Goal: Information Seeking & Learning: Learn about a topic

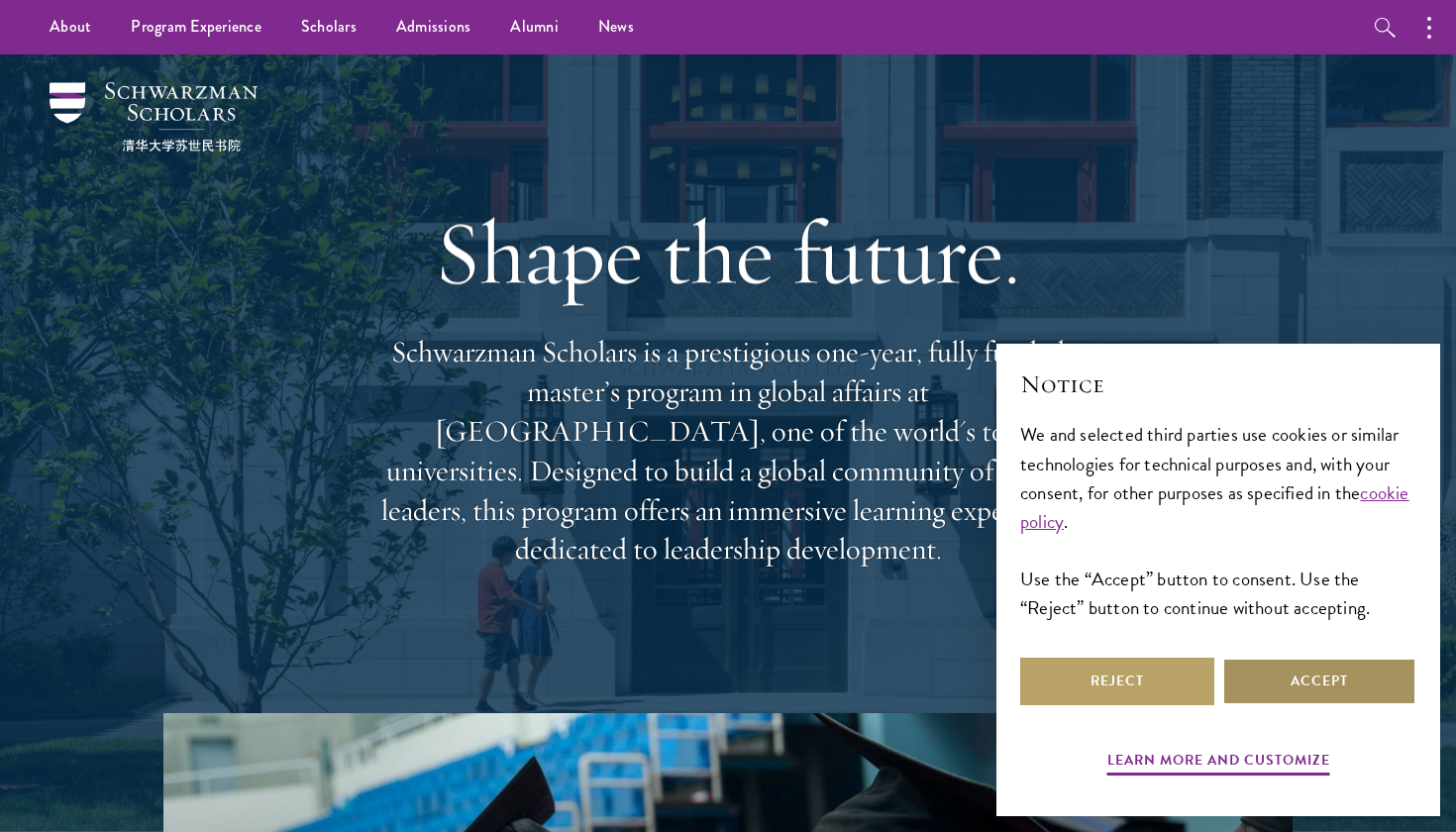
click at [1270, 687] on button "Accept" at bounding box center [1319, 681] width 194 height 48
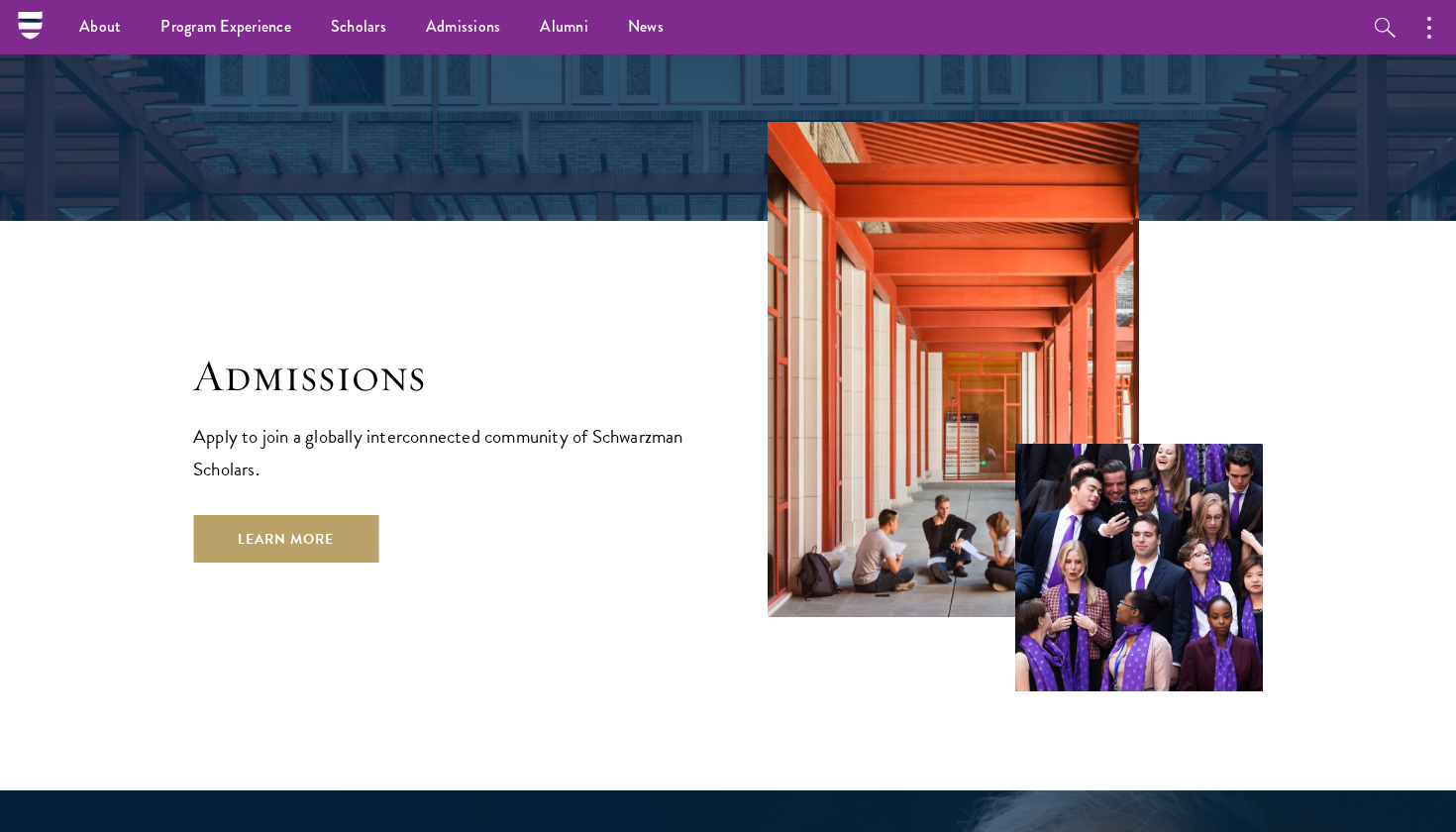
scroll to position [3106, 0]
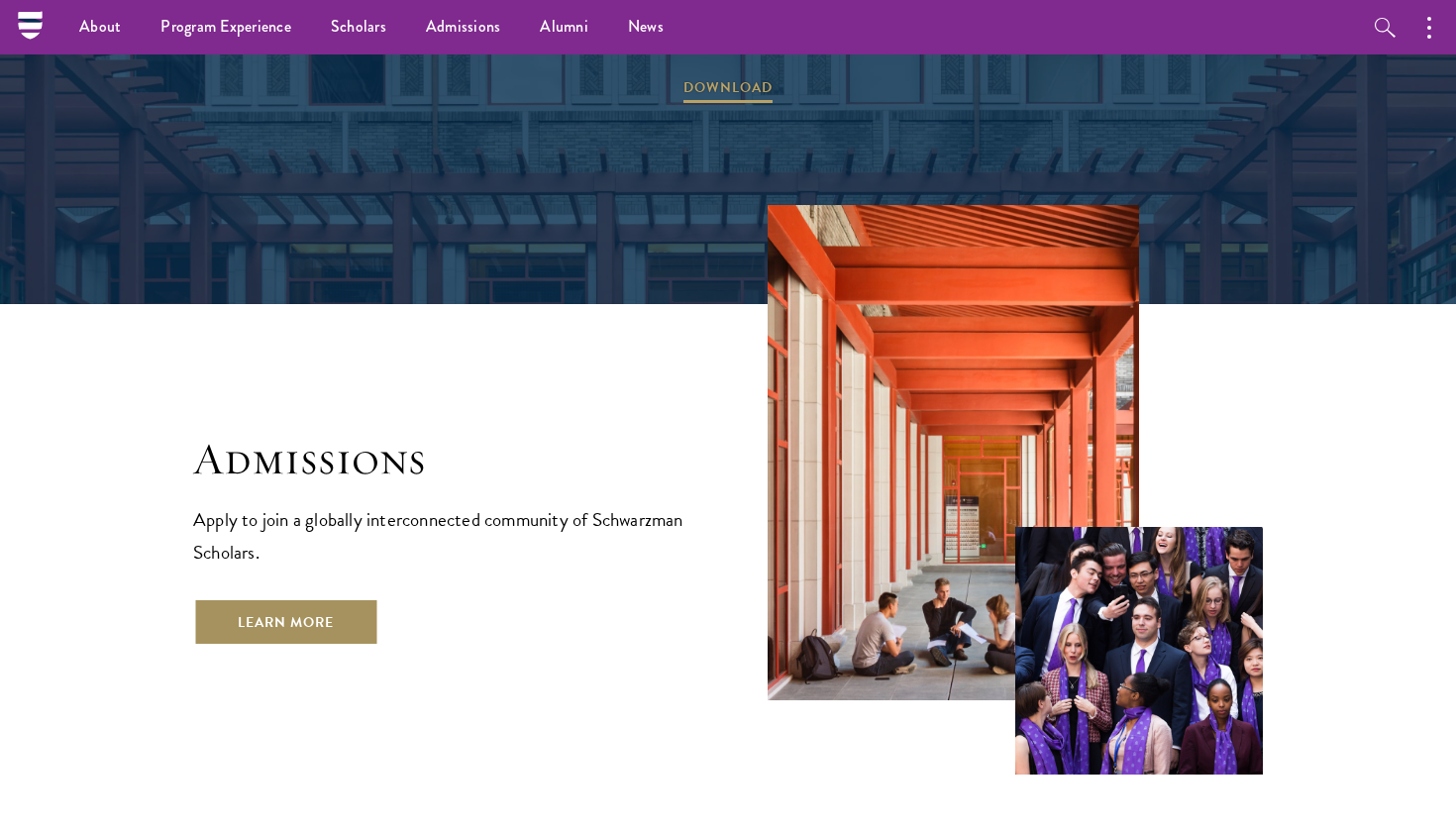
click at [352, 598] on link "Learn More" at bounding box center [285, 622] width 185 height 48
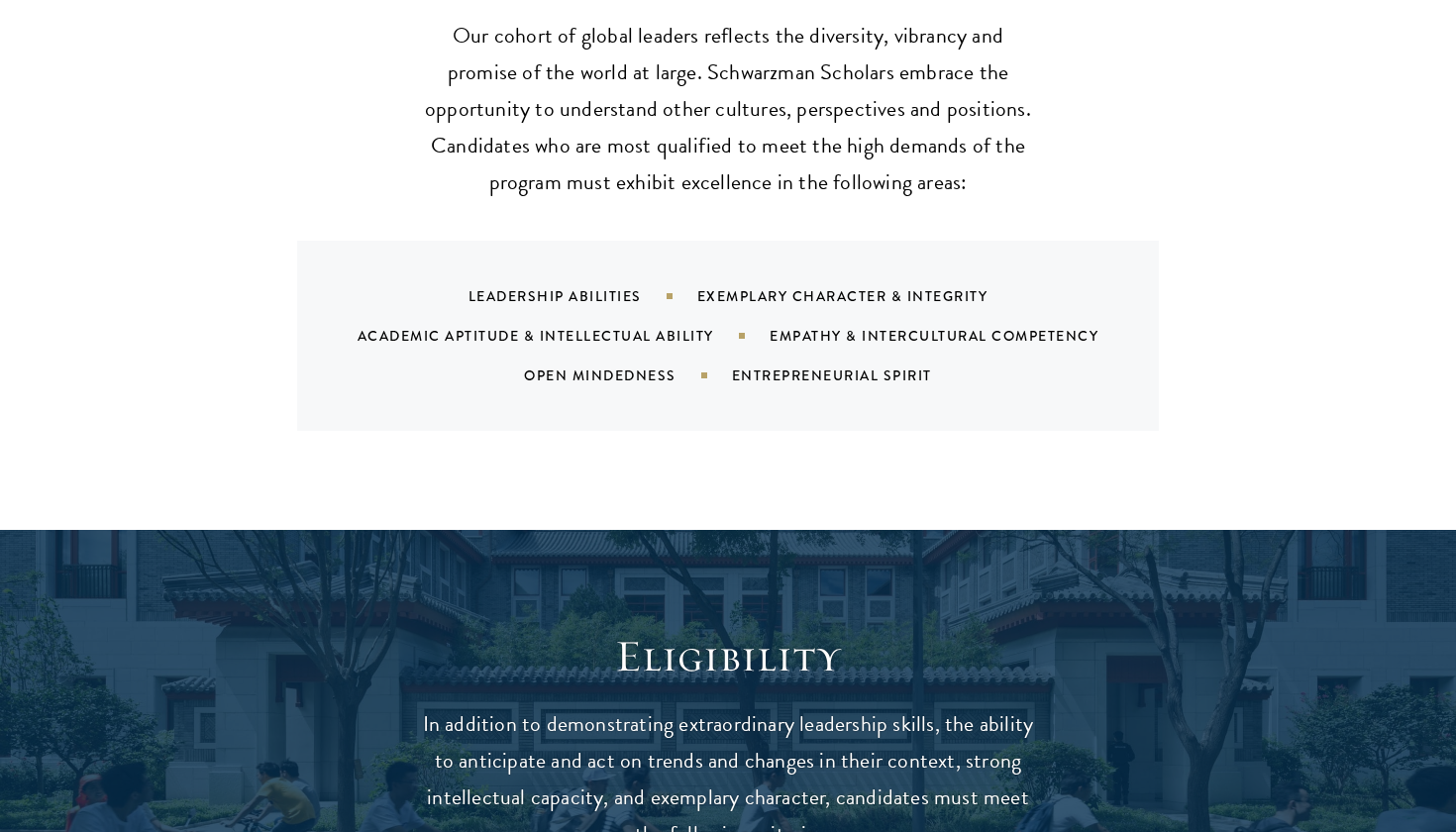
scroll to position [2031, 0]
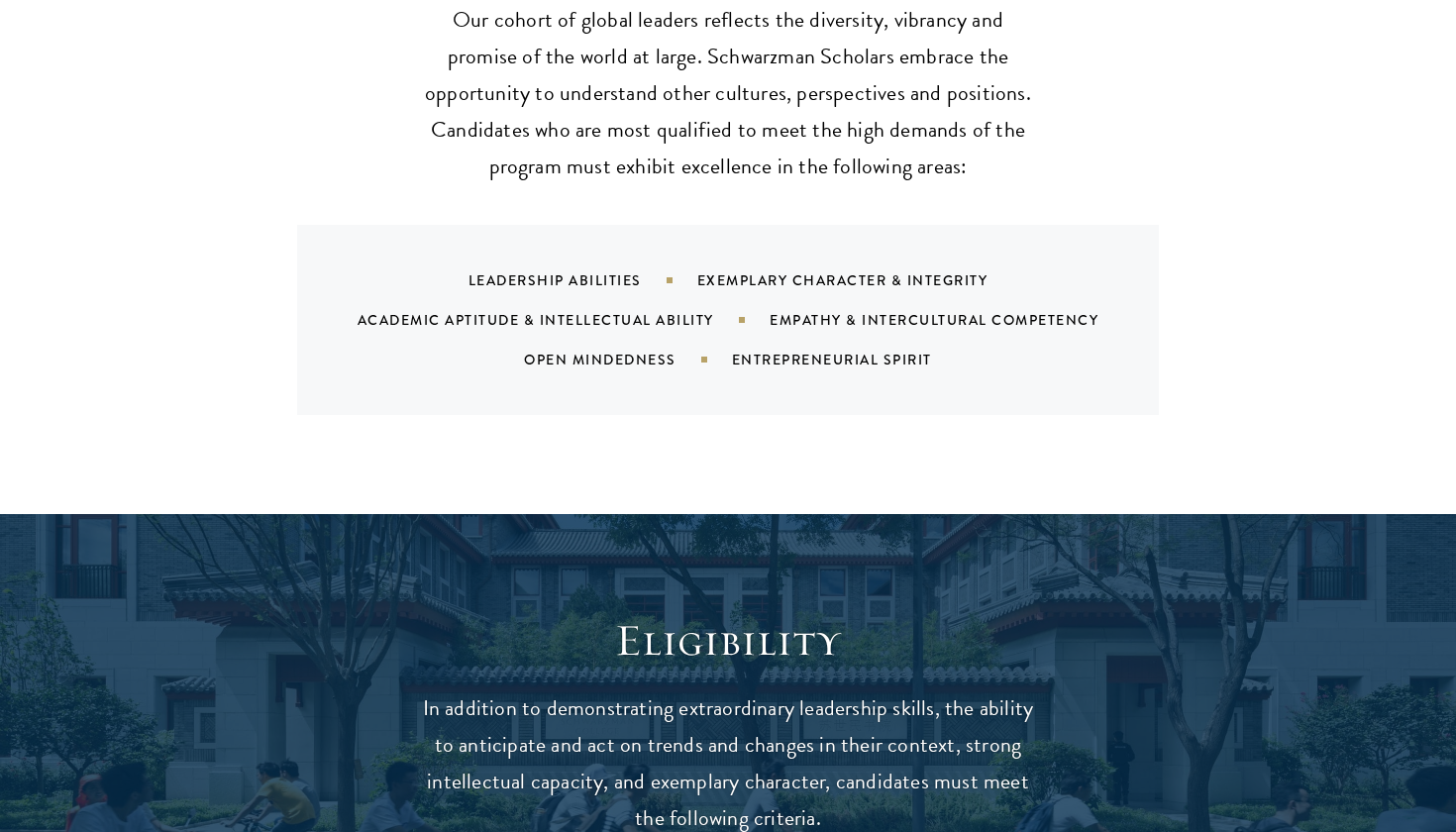
click at [591, 270] on div "Leadership Abilities" at bounding box center [583, 280] width 228 height 20
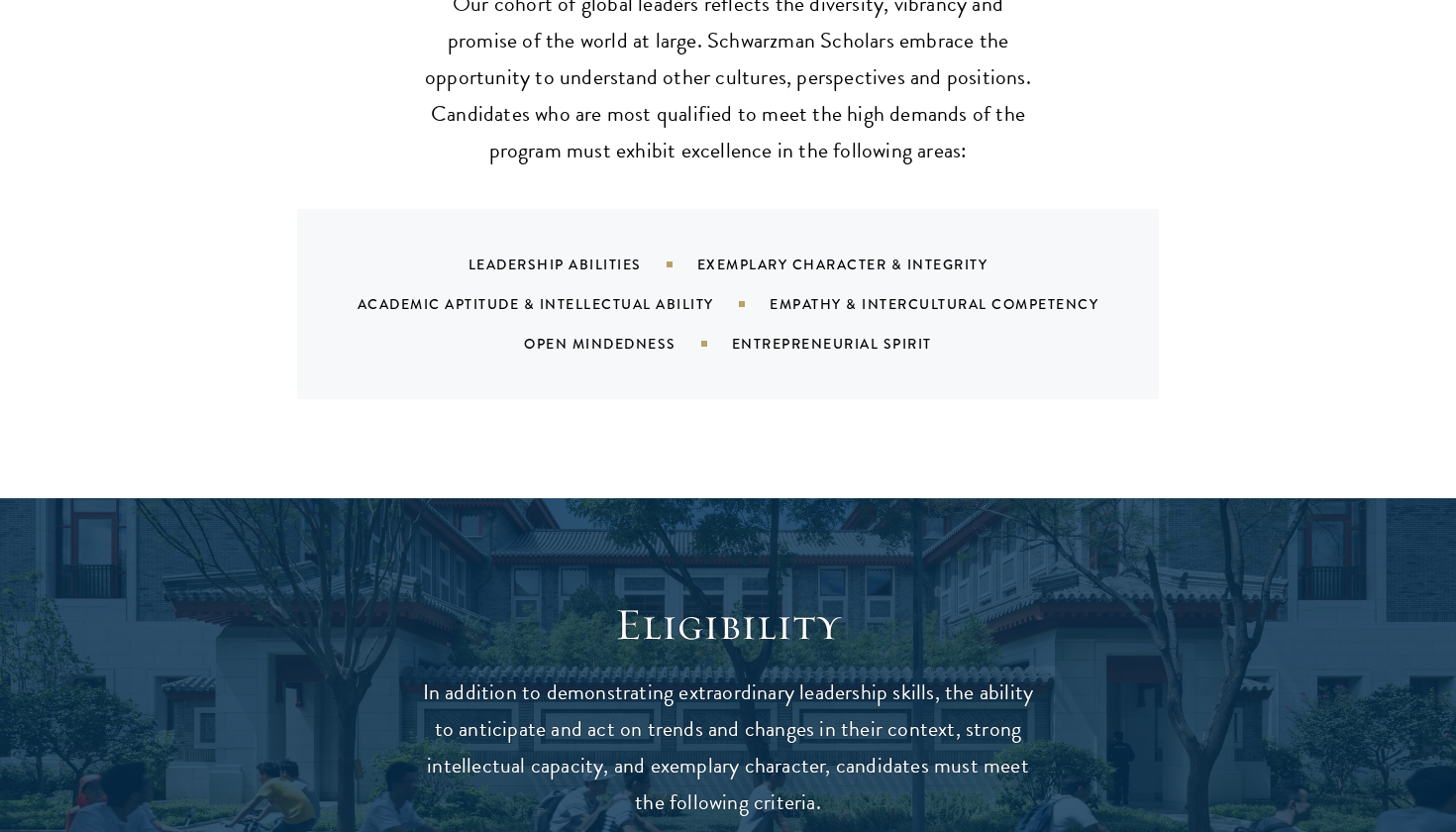
click at [629, 294] on div "Academic Aptitude & Intellectual Ability" at bounding box center [563, 304] width 412 height 20
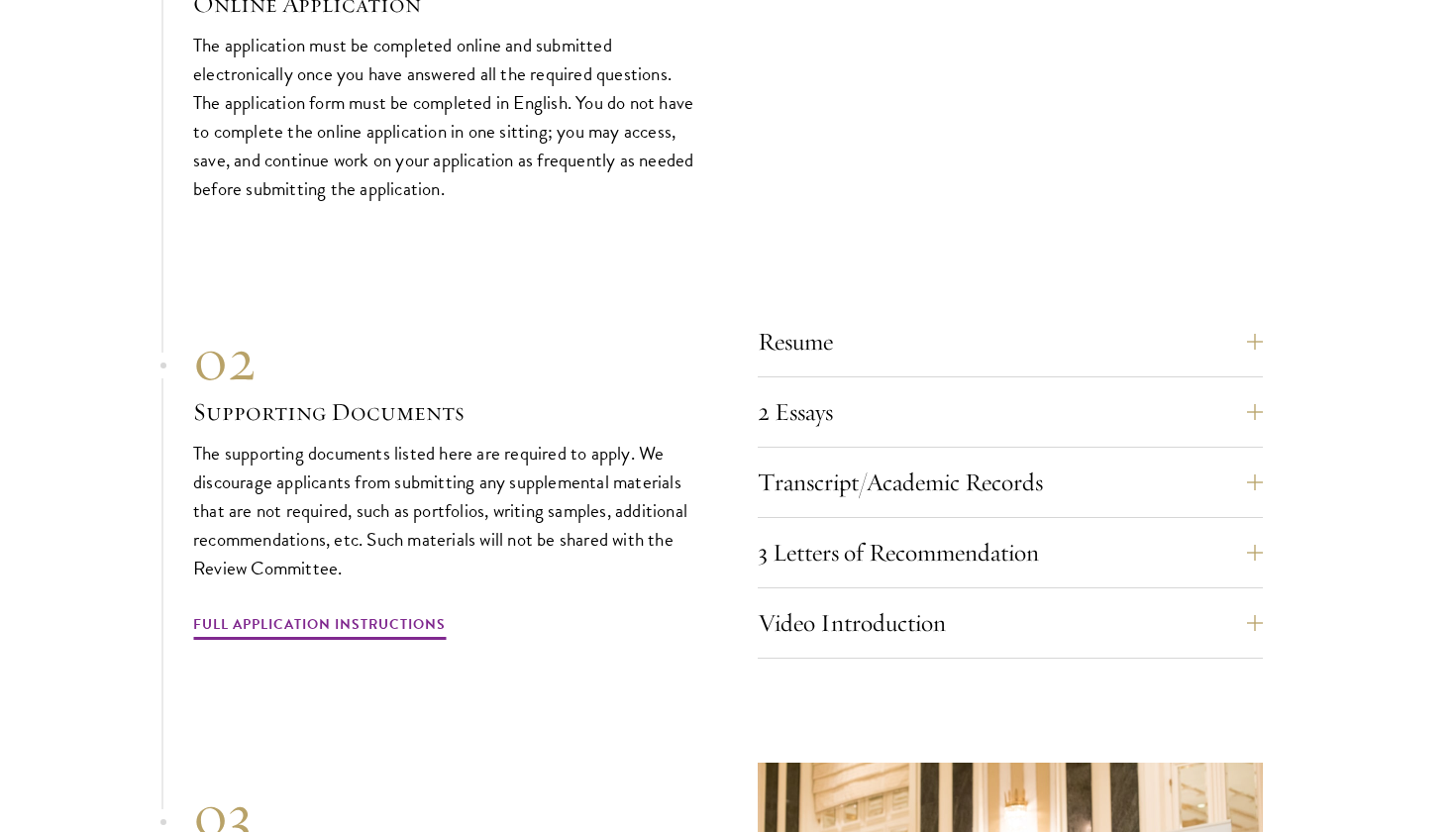
scroll to position [6102, 0]
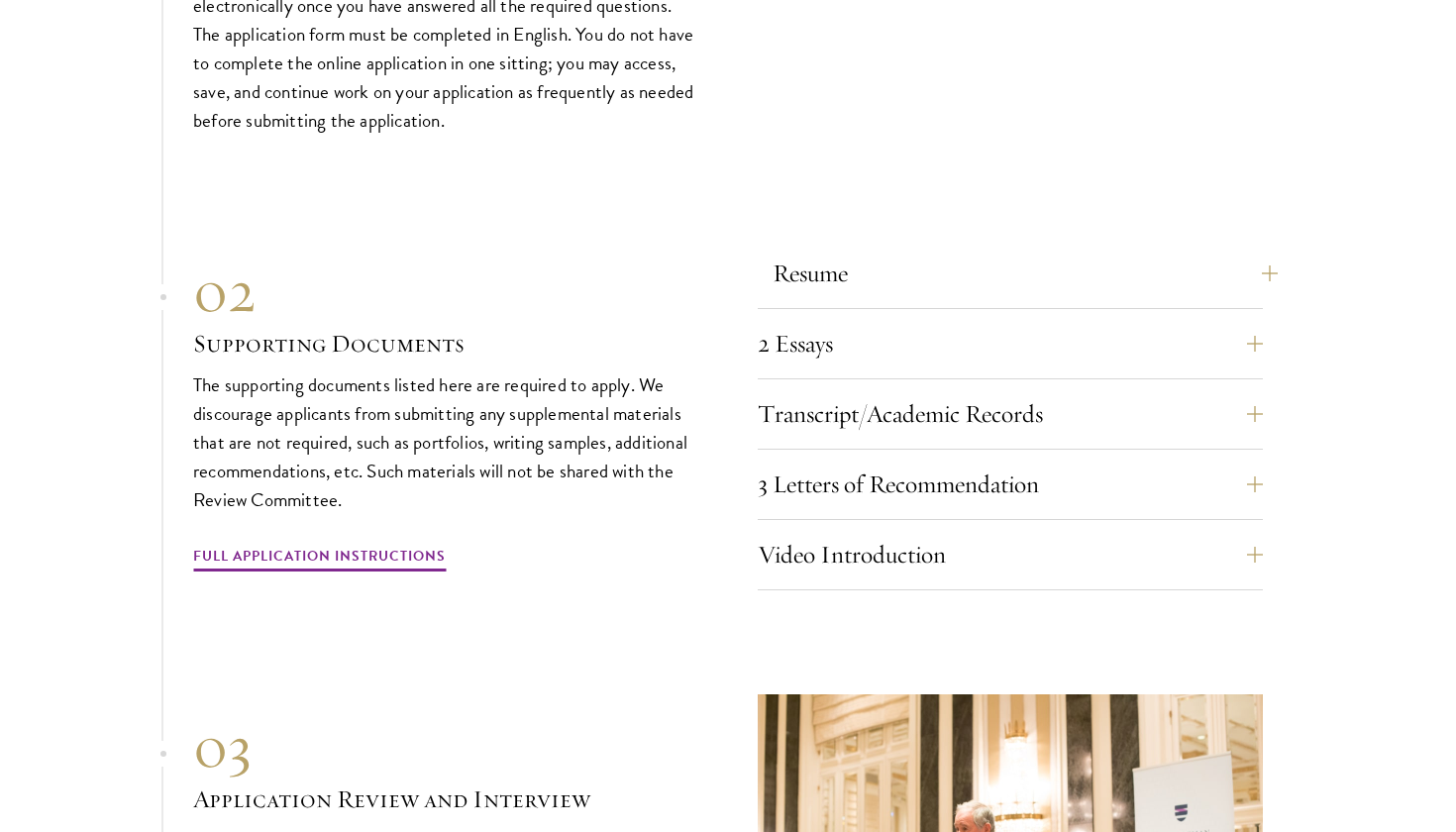
click at [1257, 249] on button "Resume" at bounding box center [1025, 273] width 506 height 48
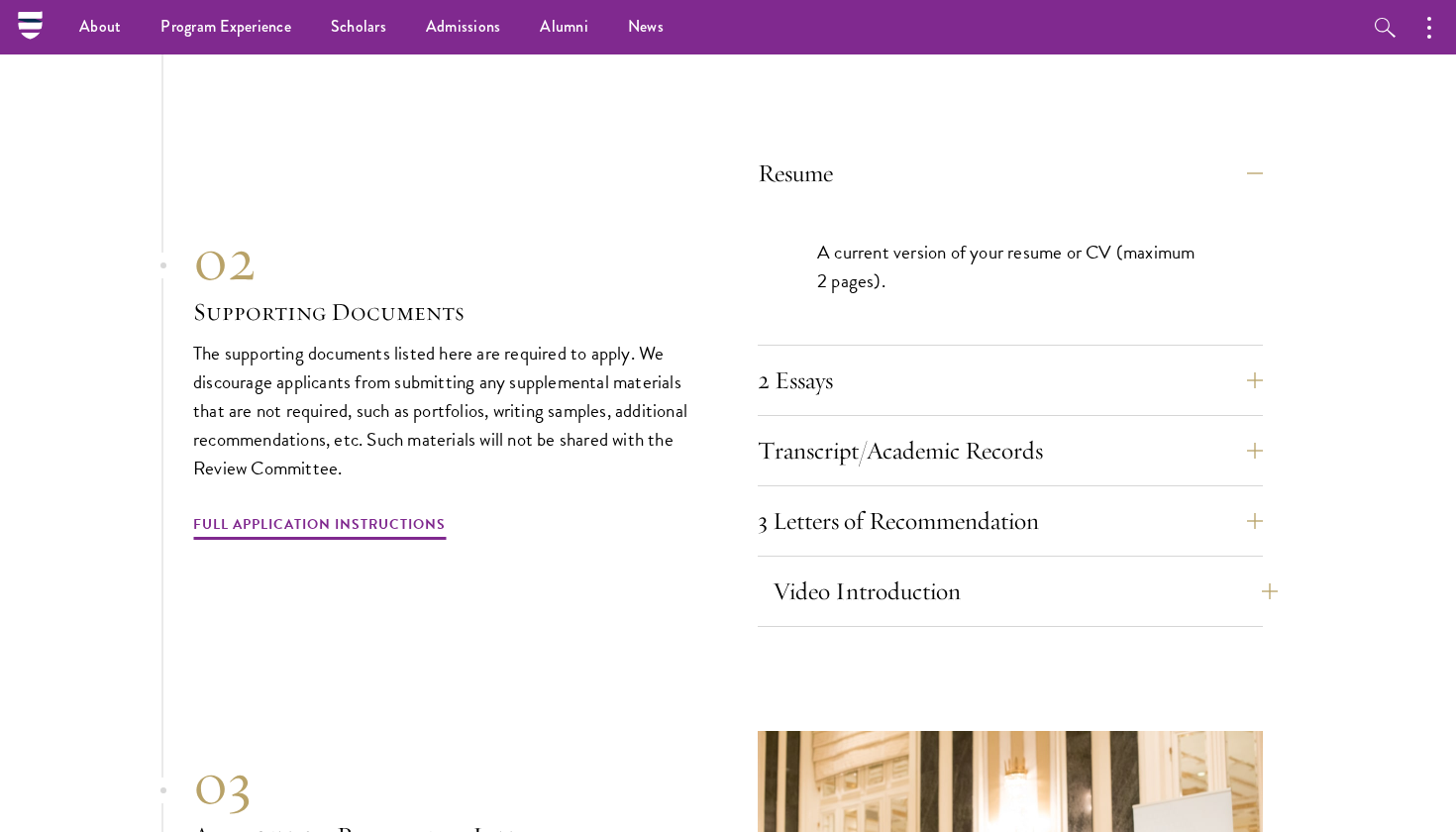
scroll to position [6196, 0]
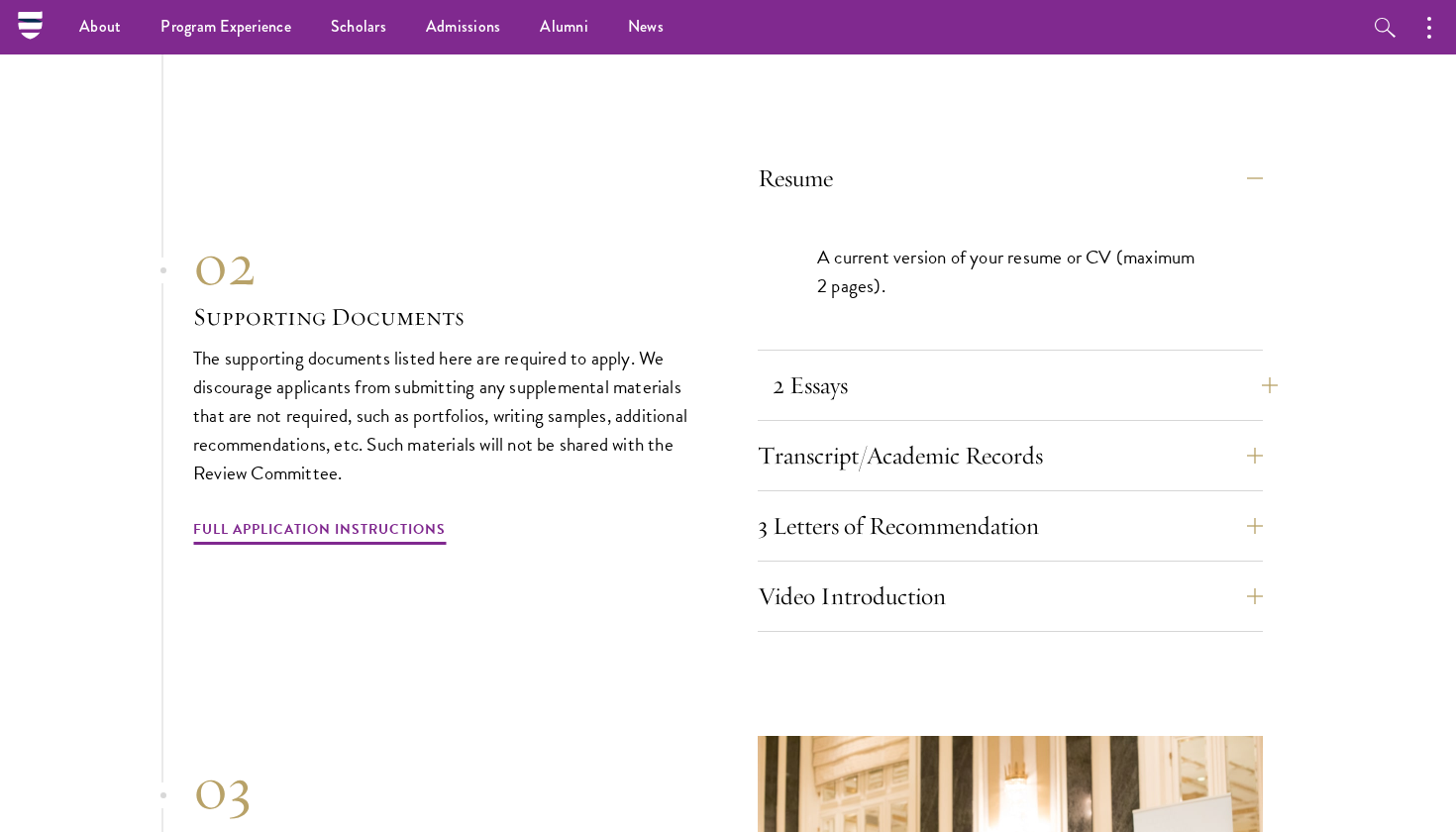
click at [1256, 361] on button "2 Essays" at bounding box center [1025, 385] width 506 height 48
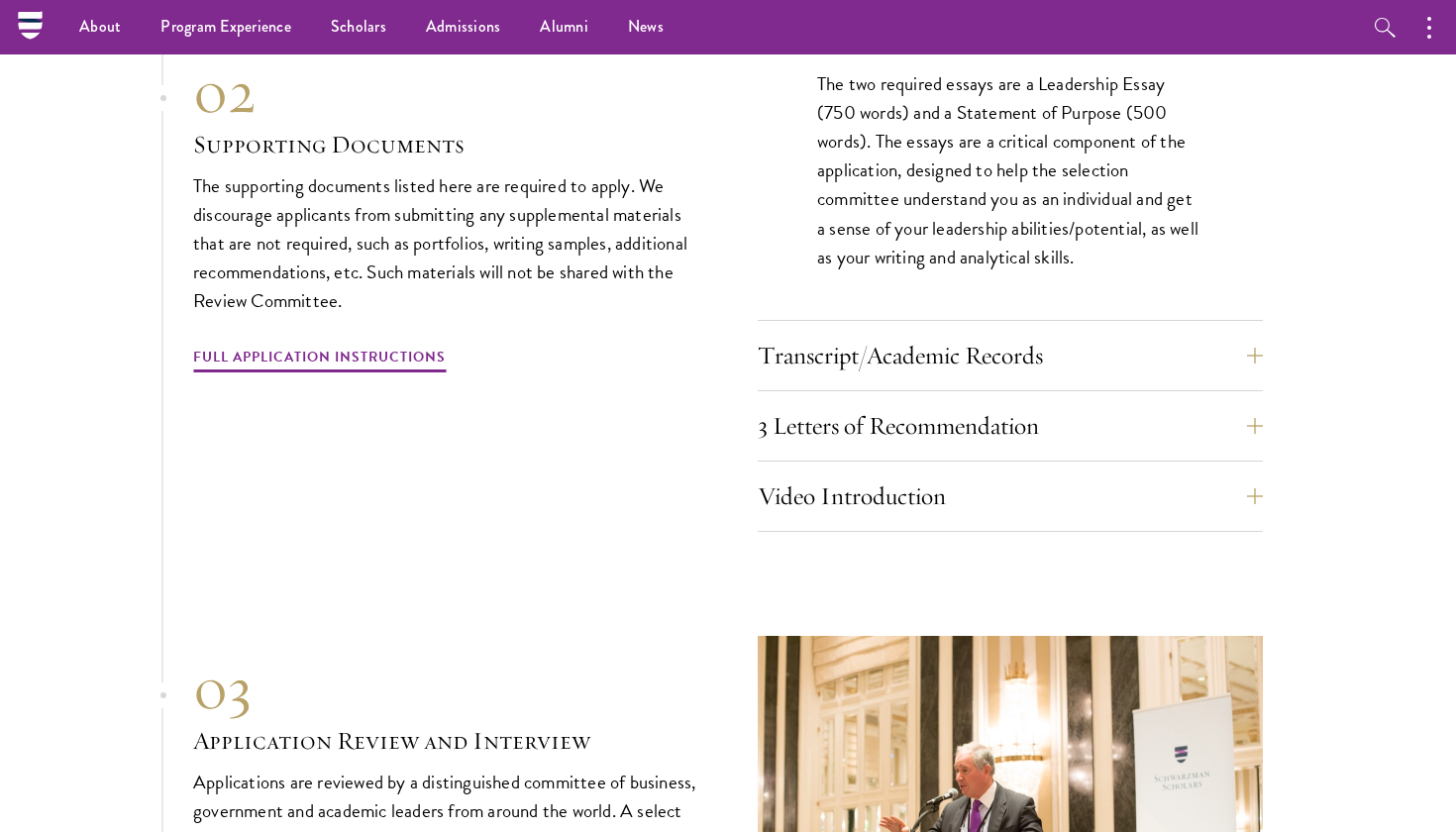
scroll to position [6411, 0]
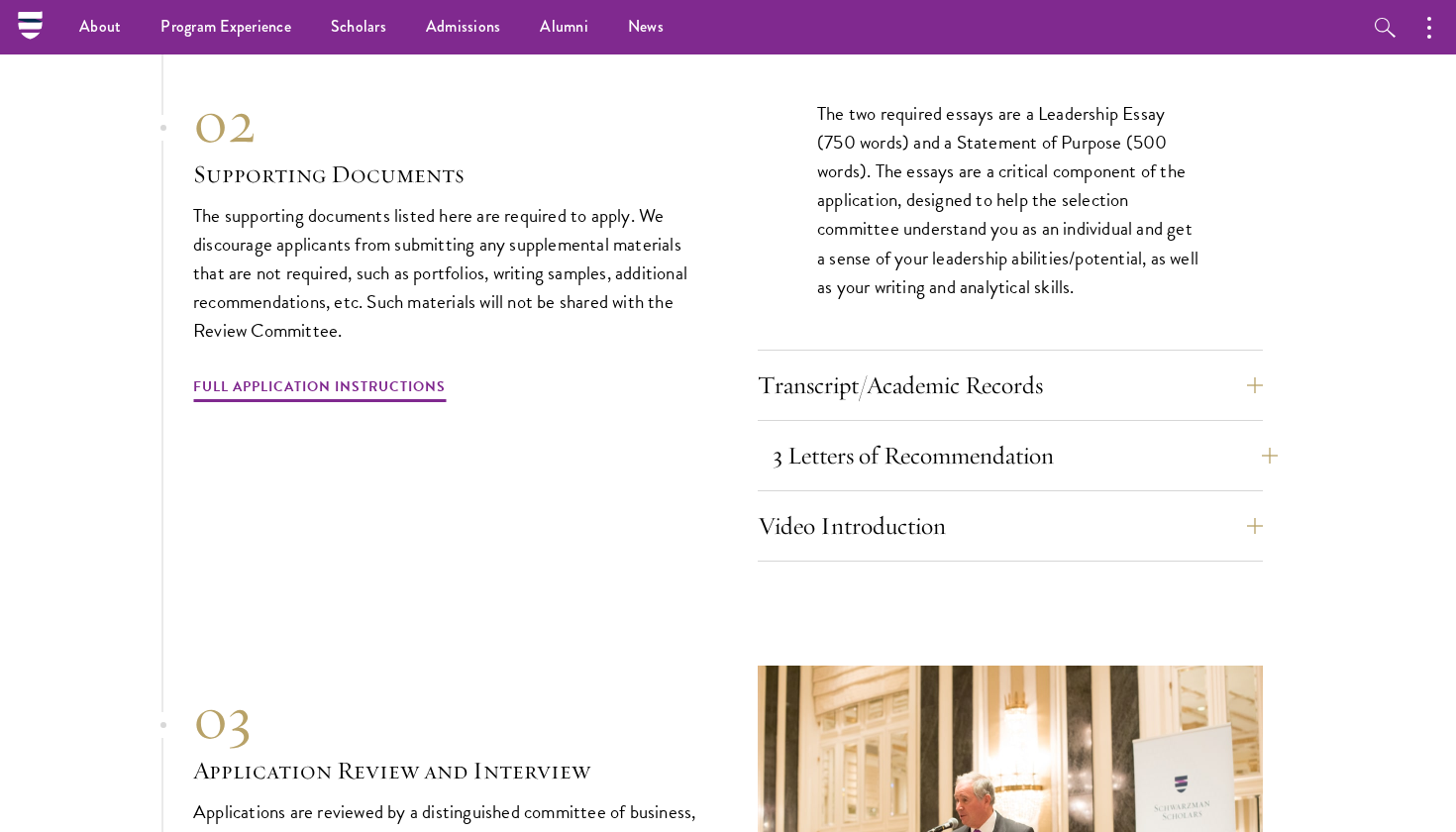
click at [1260, 432] on button "3 Letters of Recommendation" at bounding box center [1025, 456] width 506 height 48
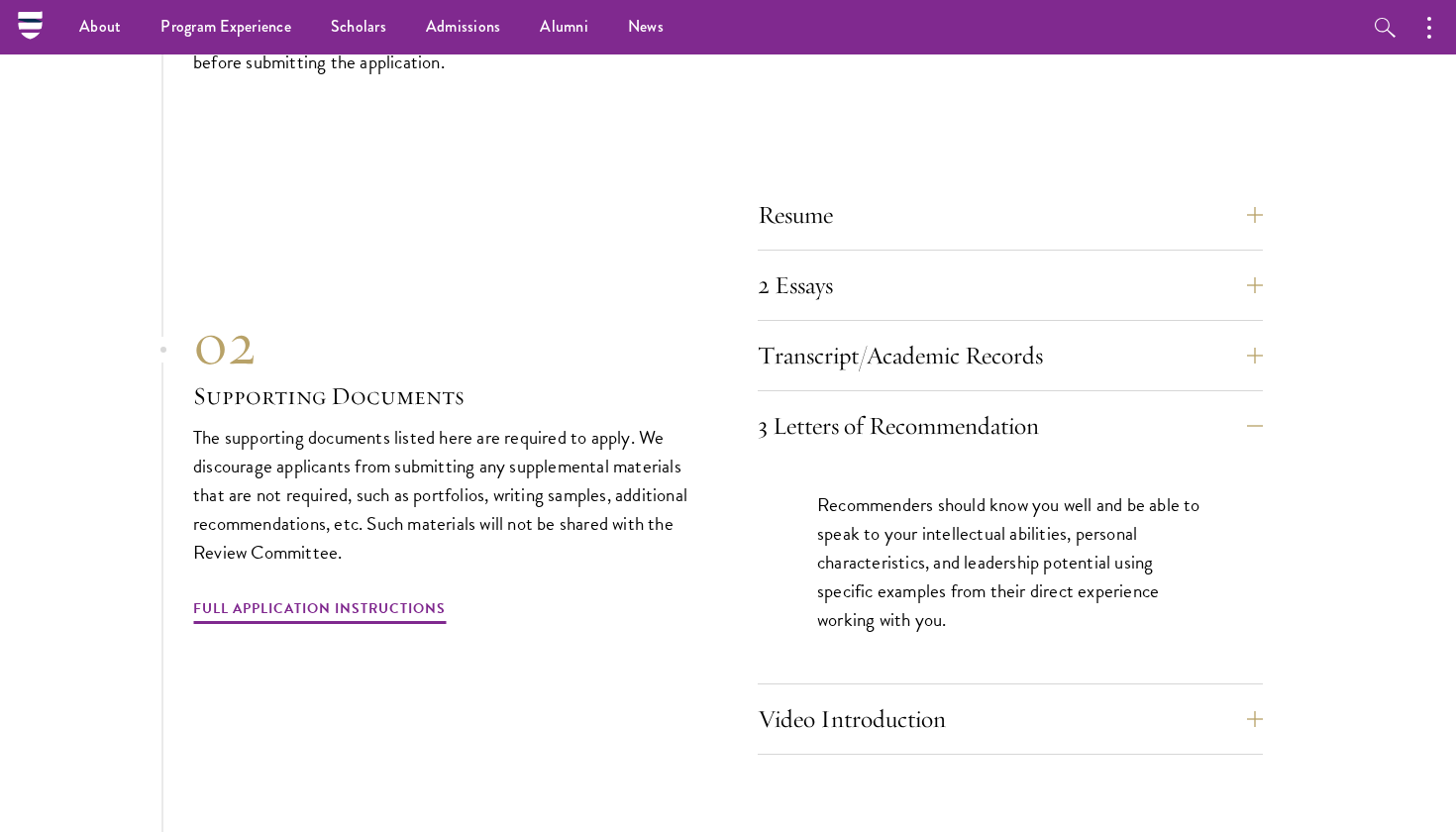
scroll to position [6152, 0]
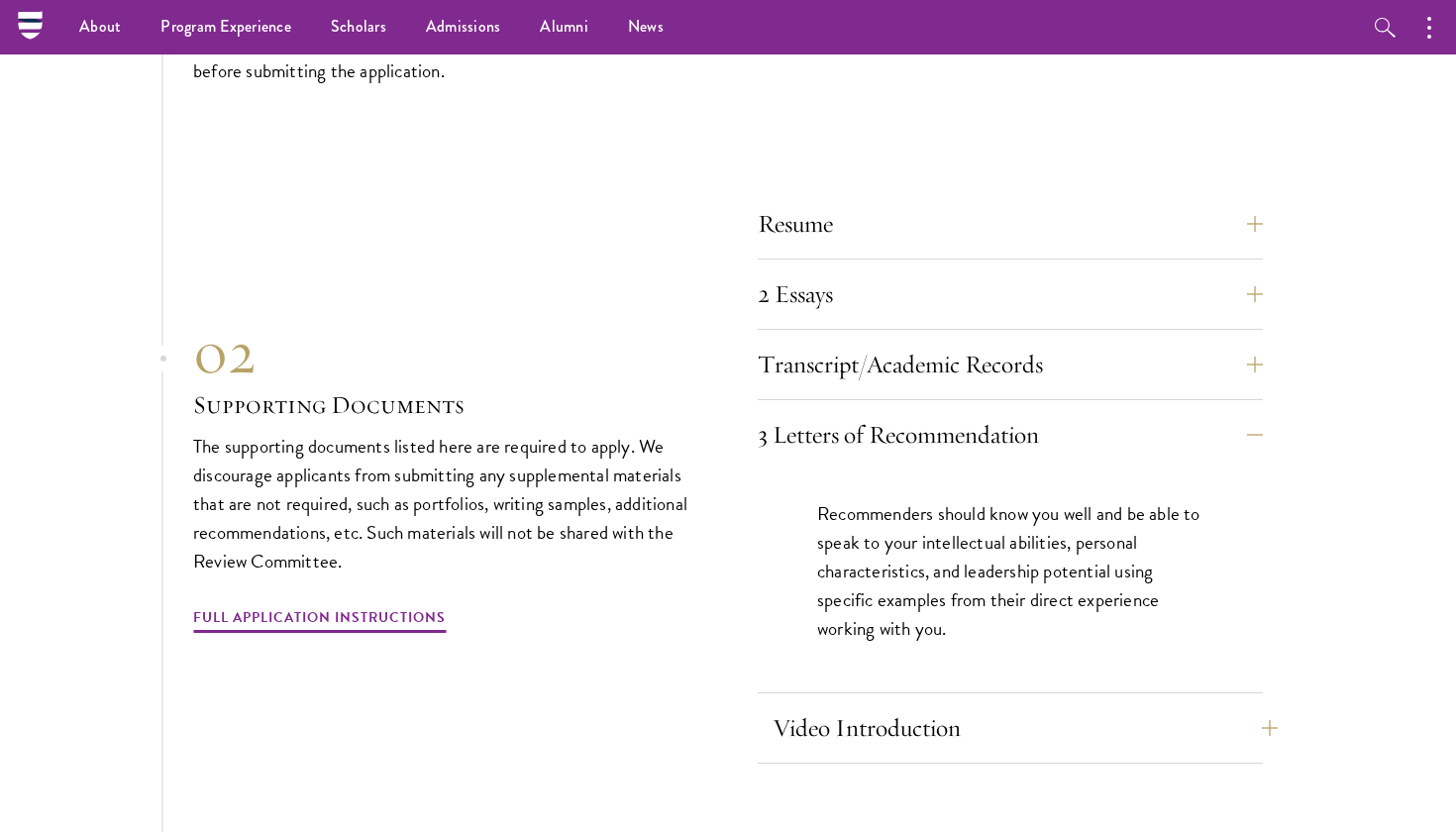
click at [1260, 704] on button "Video Introduction" at bounding box center [1025, 728] width 506 height 48
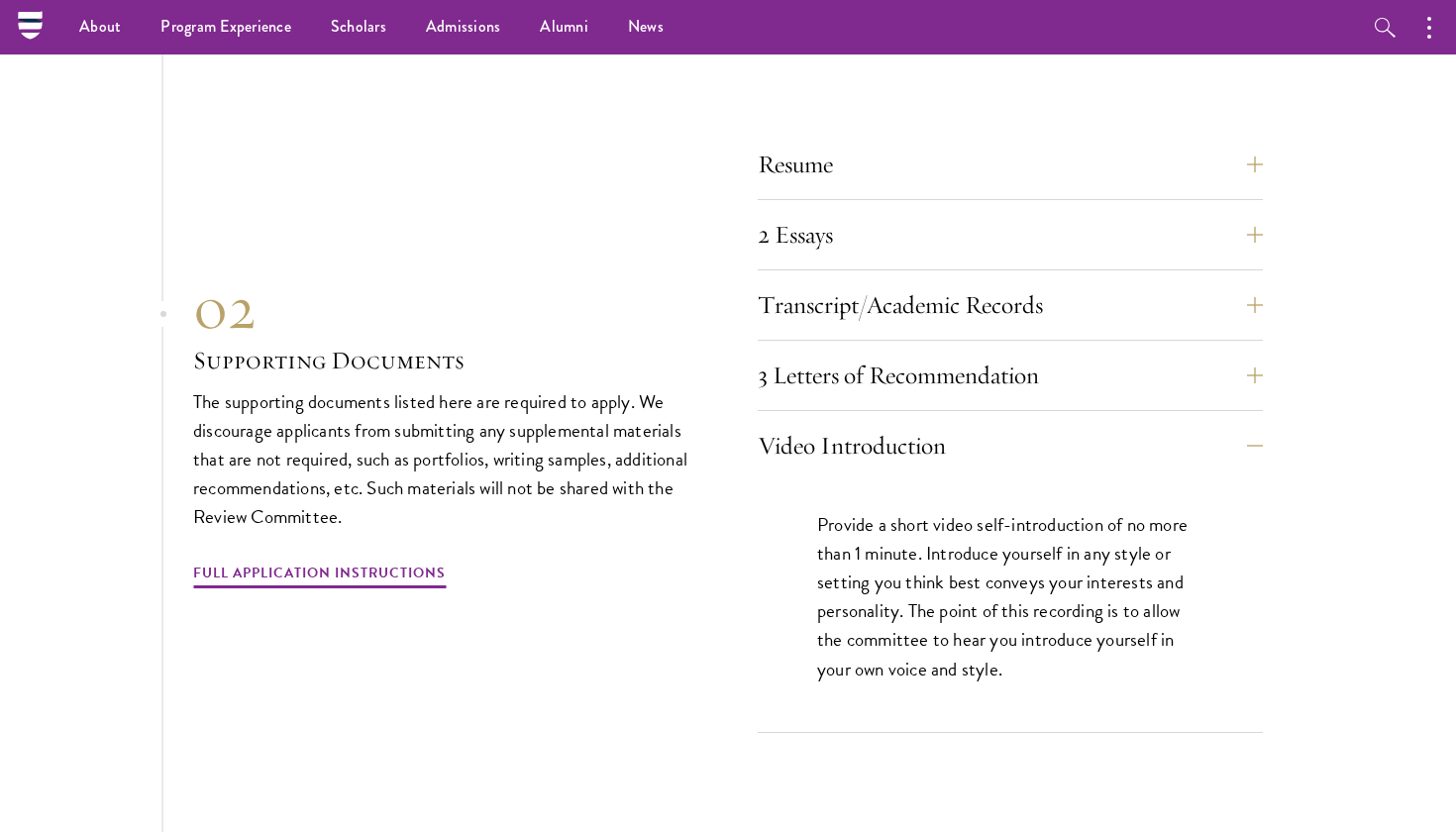
scroll to position [6207, 0]
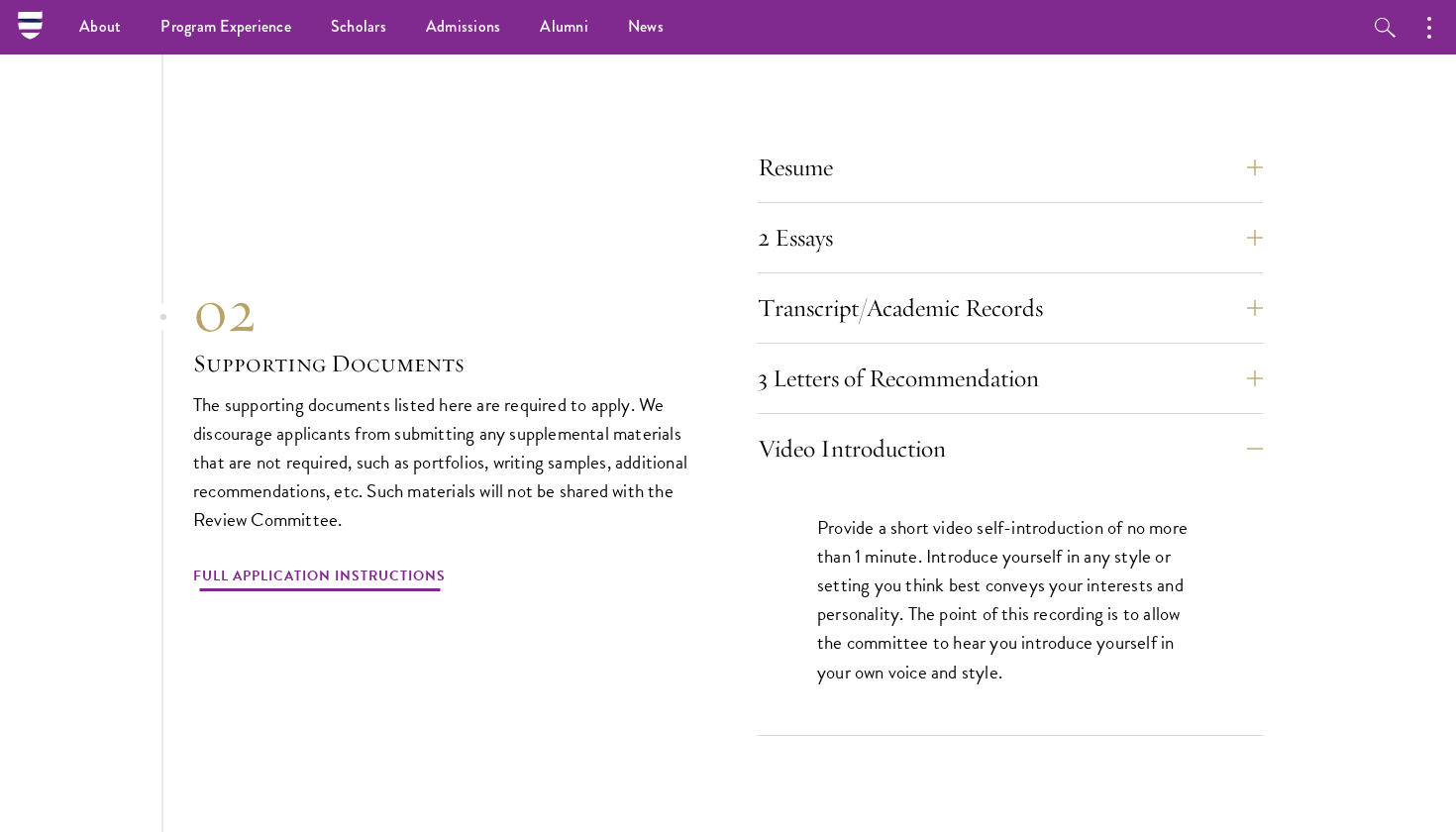
click at [413, 563] on link "Full Application Instructions" at bounding box center [319, 578] width 252 height 31
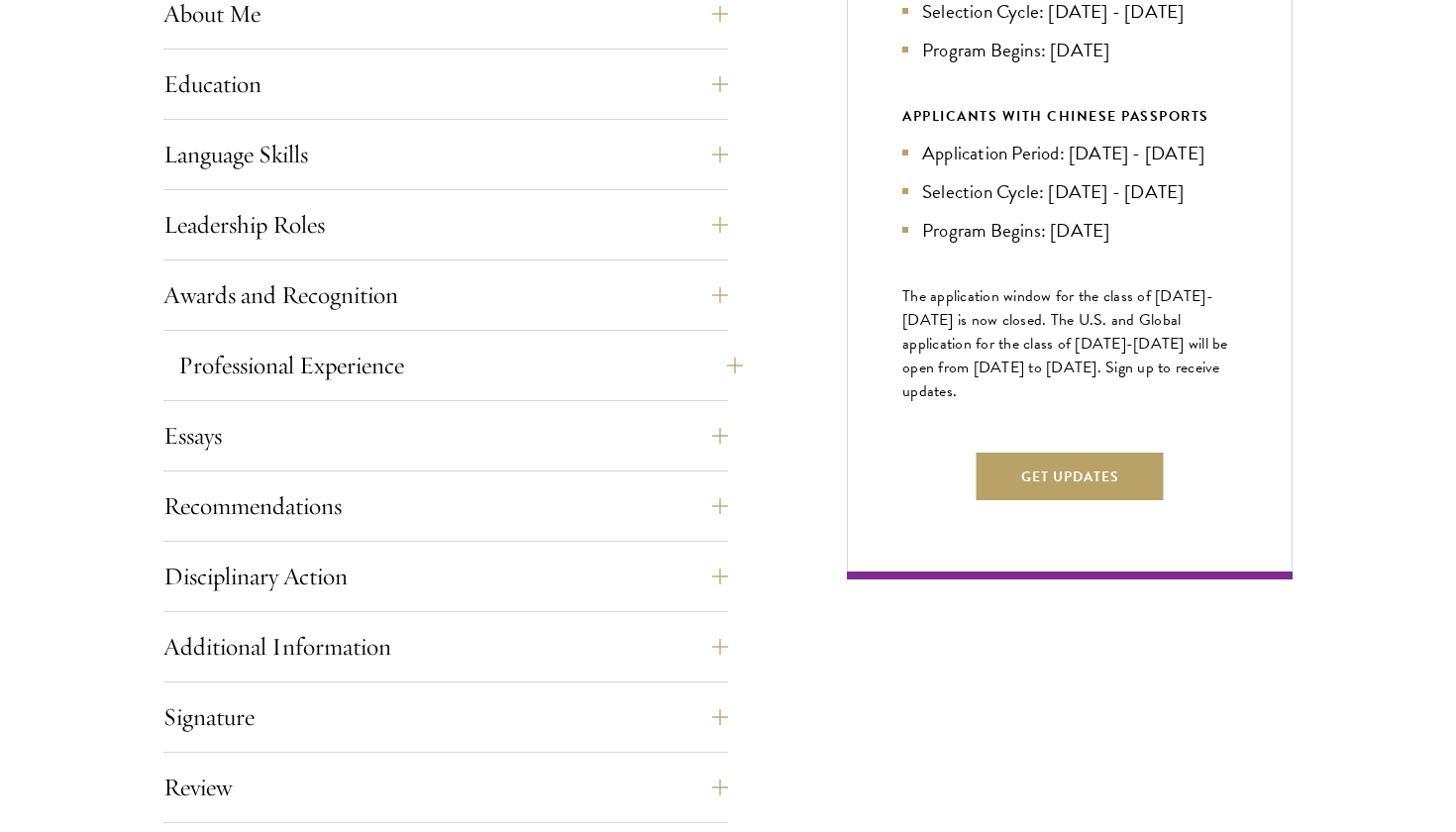
scroll to position [1026, 0]
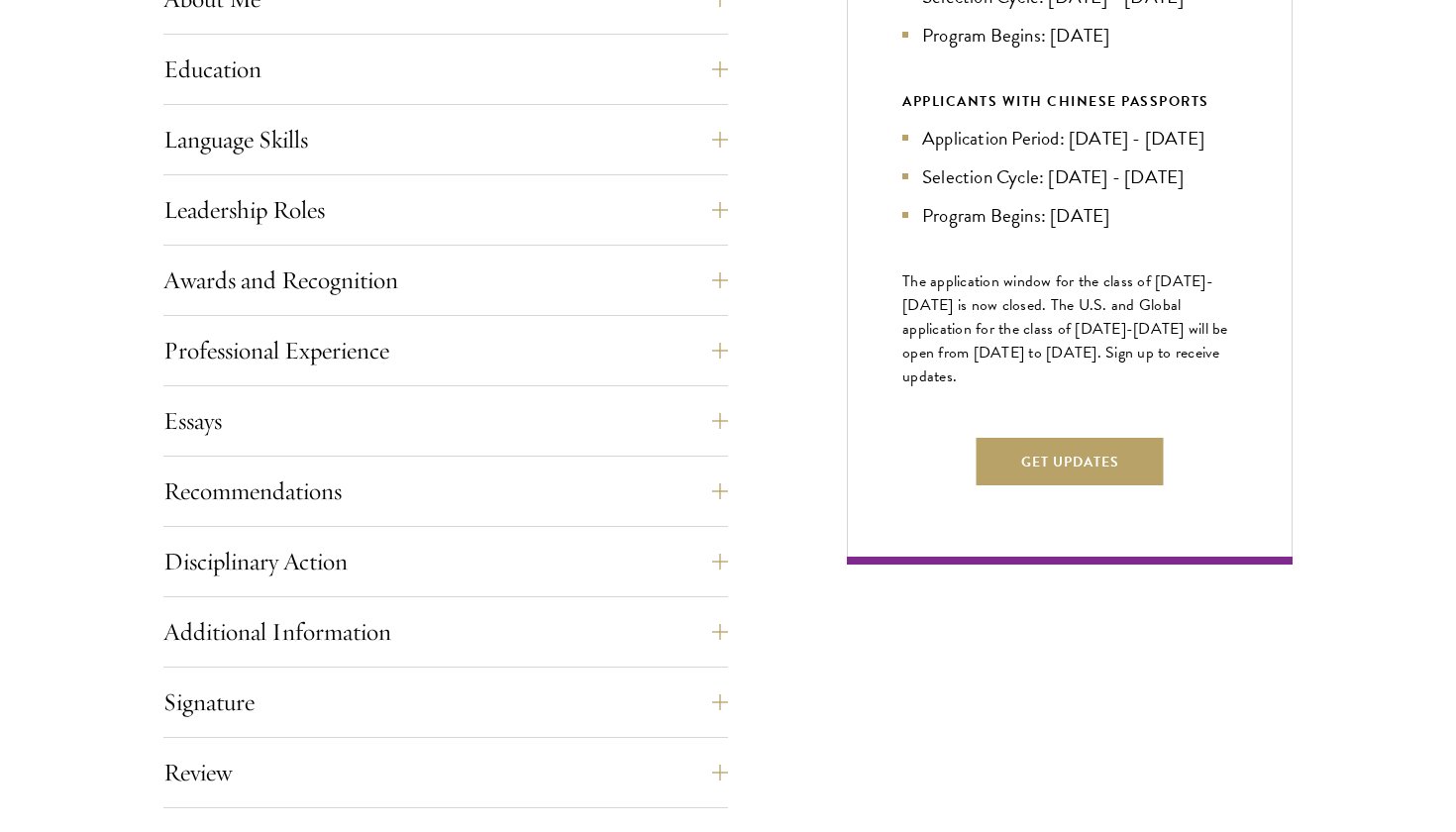
click at [731, 208] on div "Application Home Page The online application form must be completed in English.…" at bounding box center [728, 362] width 1129 height 1174
click at [721, 206] on button "Leadership Roles" at bounding box center [460, 209] width 564 height 48
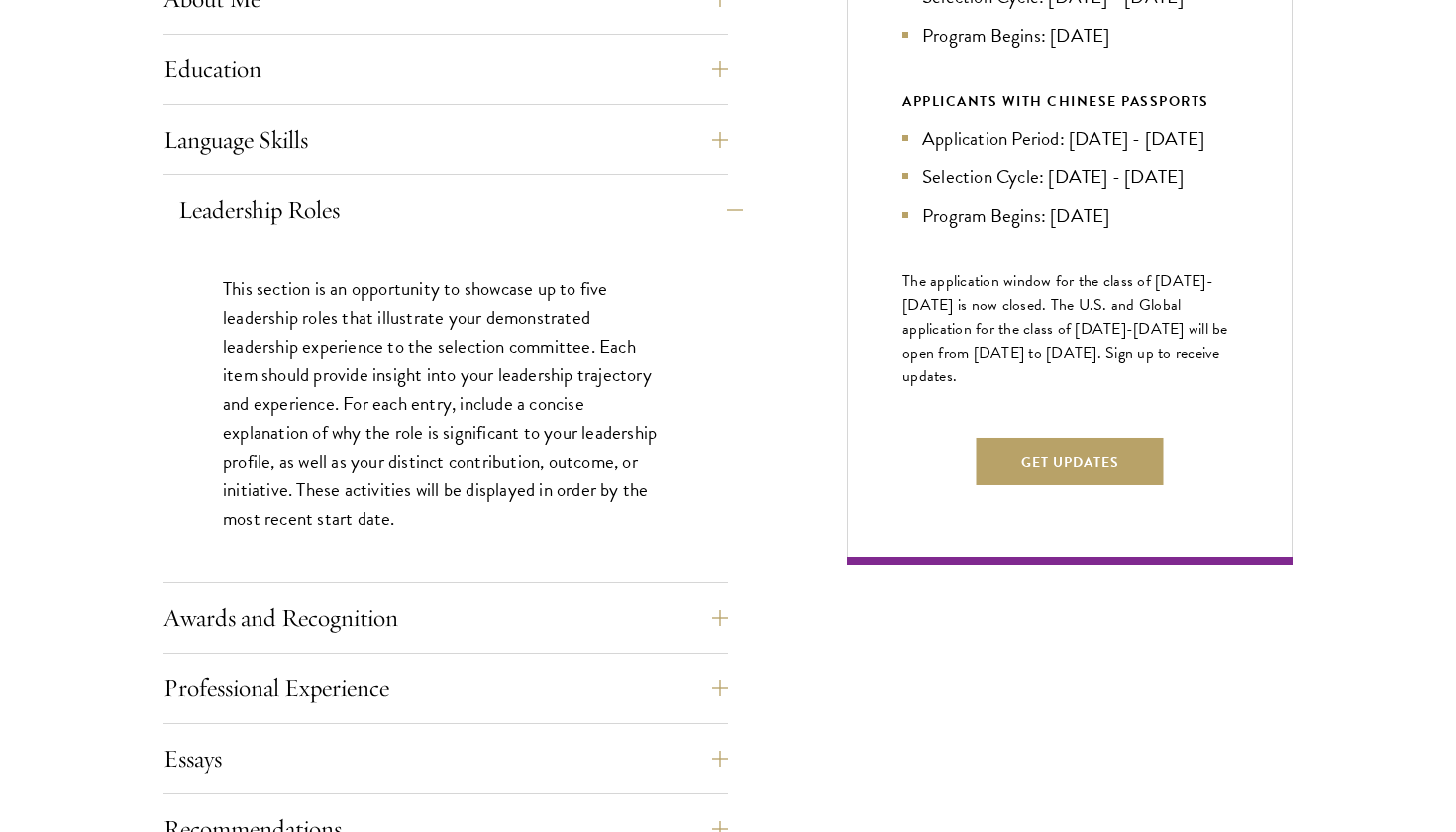
click at [721, 206] on button "Leadership Roles" at bounding box center [460, 209] width 564 height 48
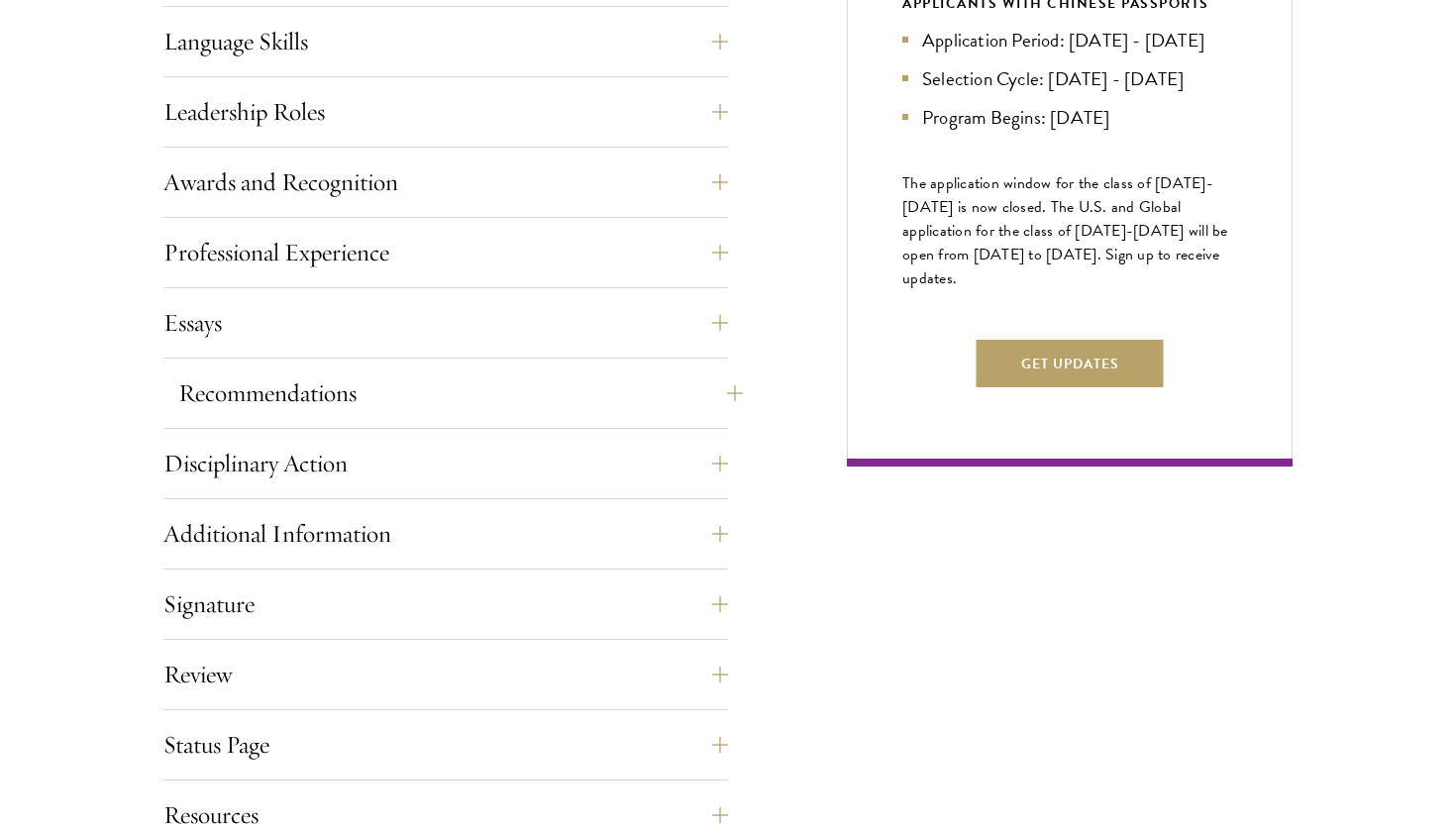
scroll to position [1124, 0]
click at [725, 322] on button "Essays" at bounding box center [460, 323] width 564 height 48
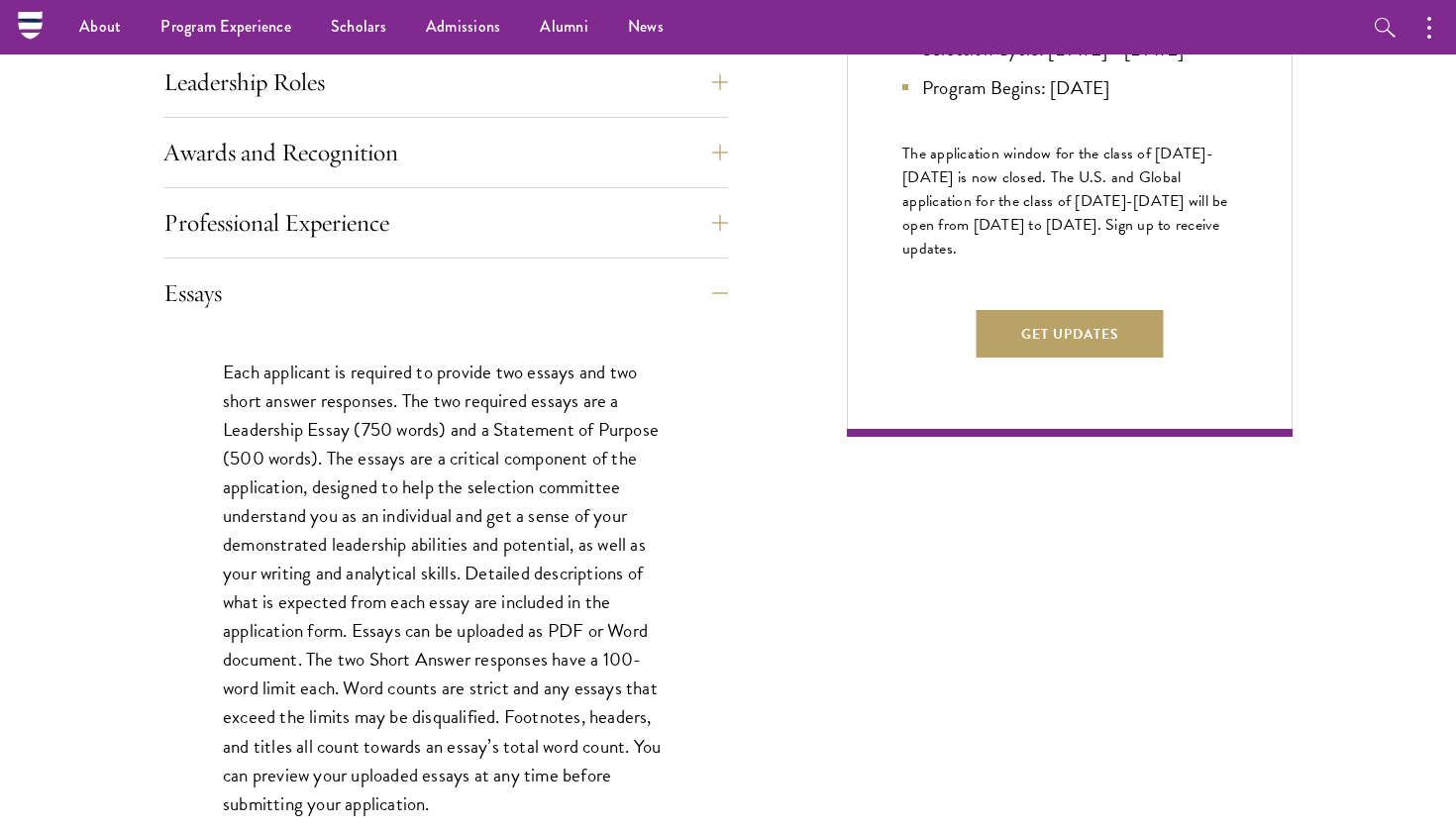
scroll to position [1114, 0]
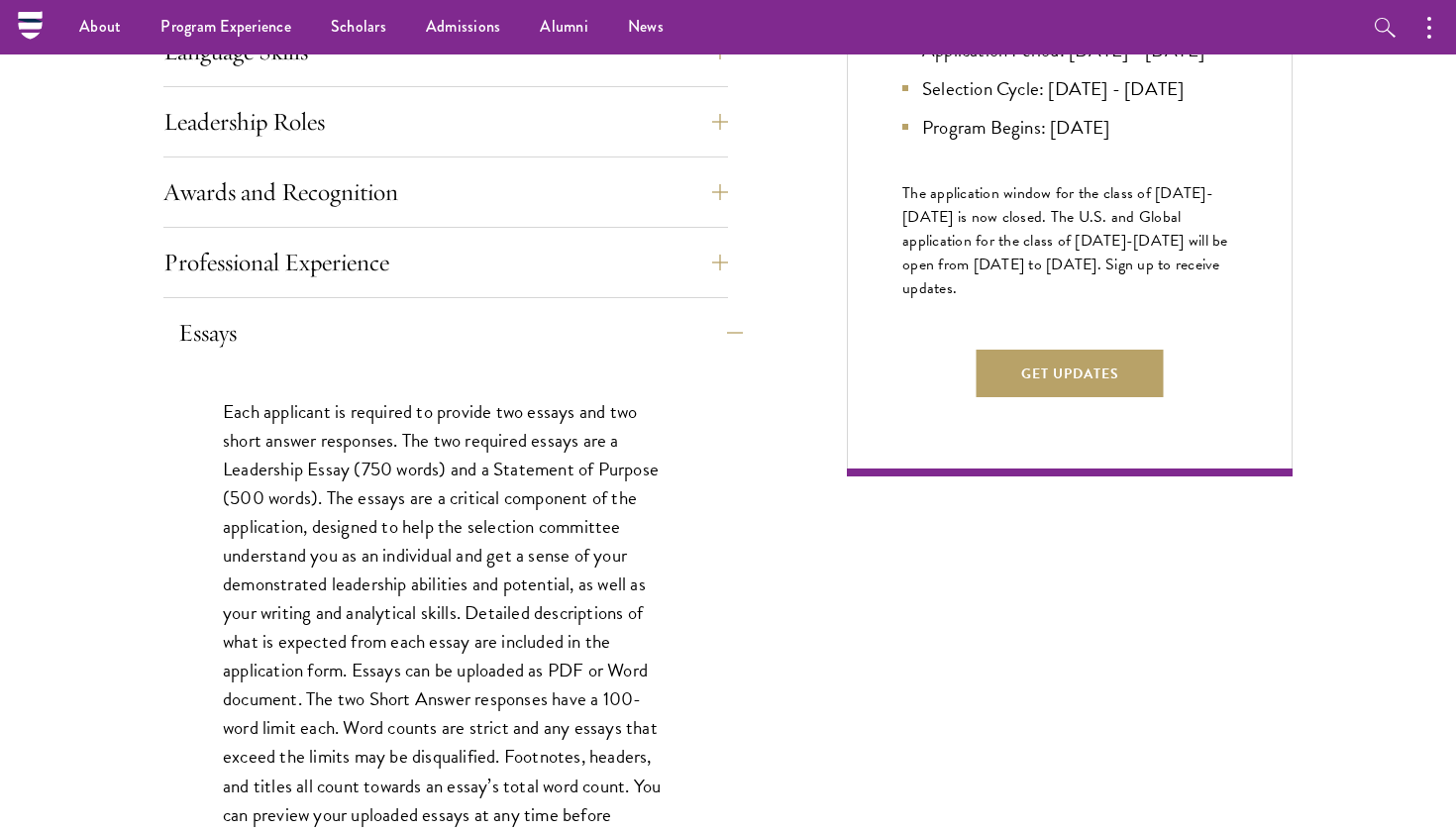
click at [725, 328] on button "Essays" at bounding box center [460, 333] width 564 height 48
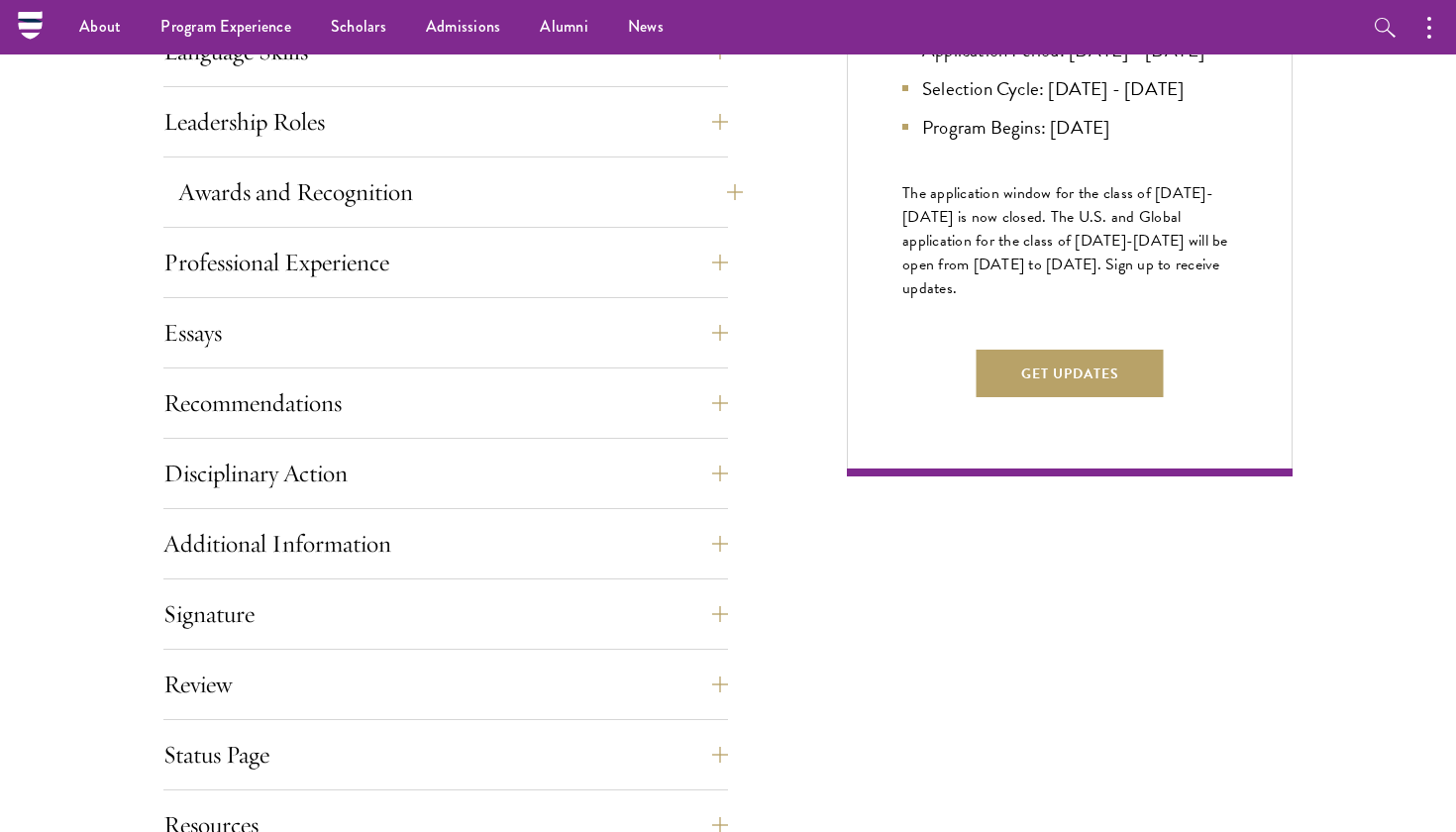
click at [716, 194] on button "Awards and Recognition" at bounding box center [460, 193] width 564 height 48
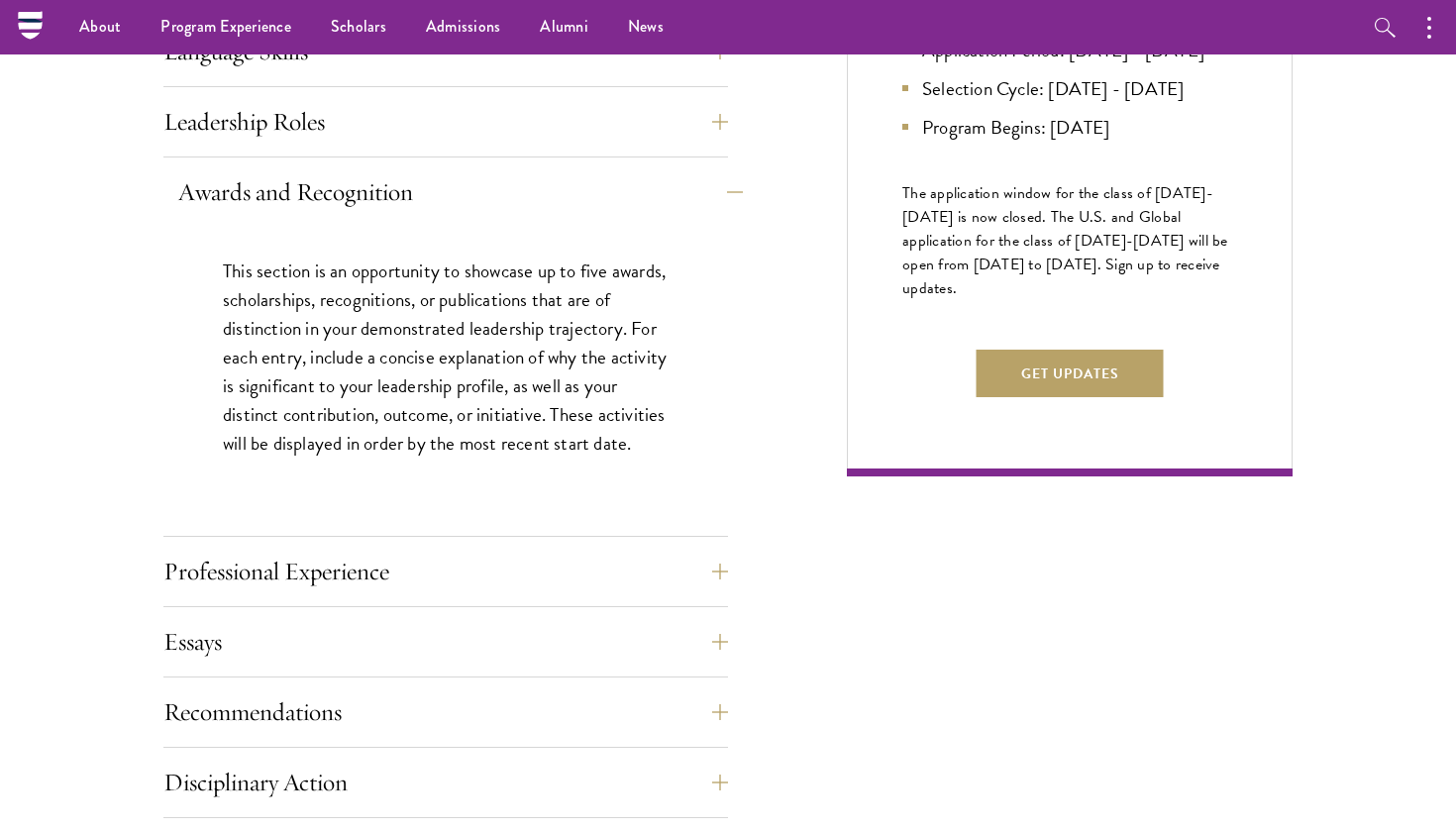
click at [716, 194] on button "Awards and Recognition" at bounding box center [460, 193] width 564 height 48
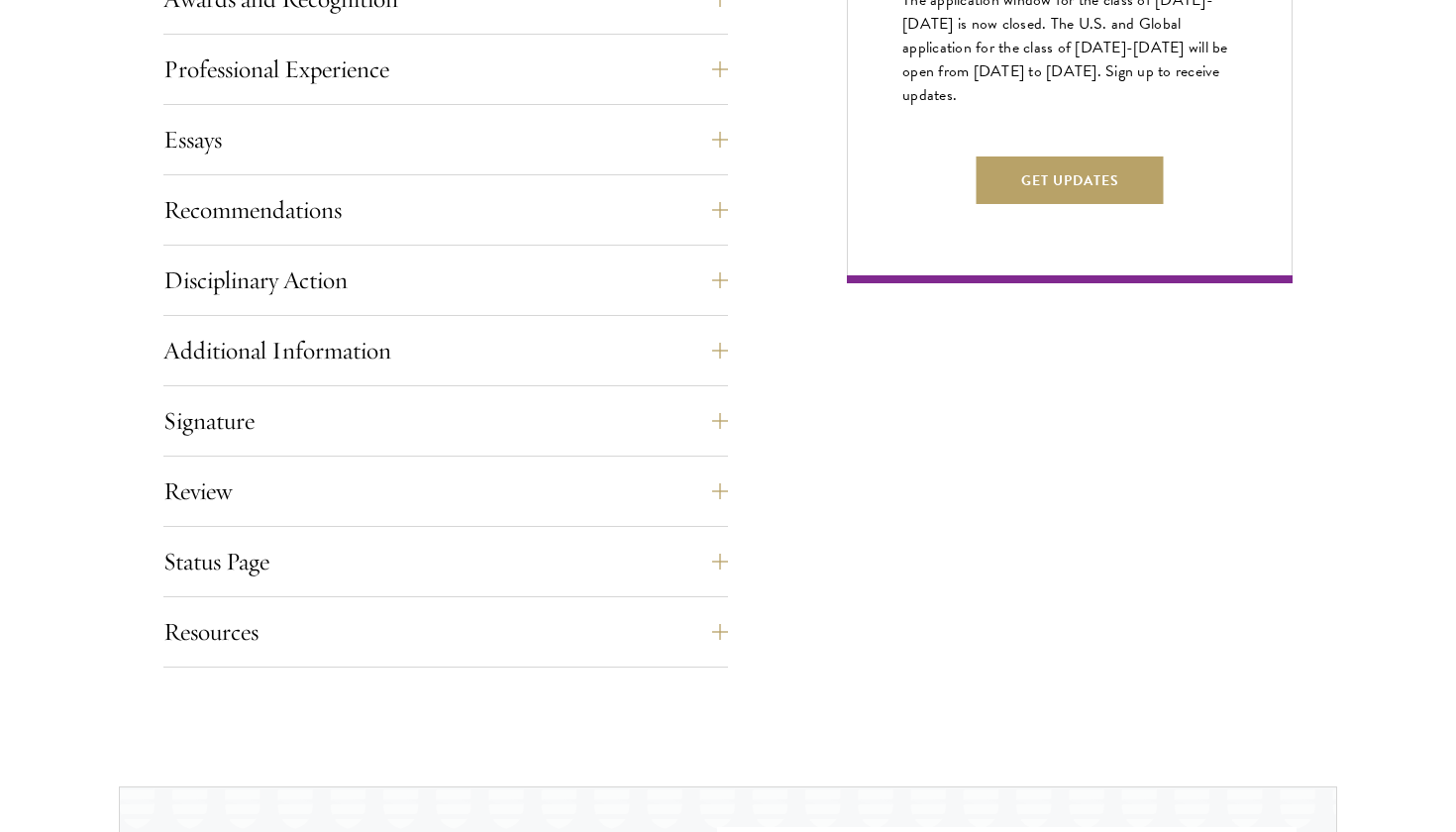
scroll to position [1312, 0]
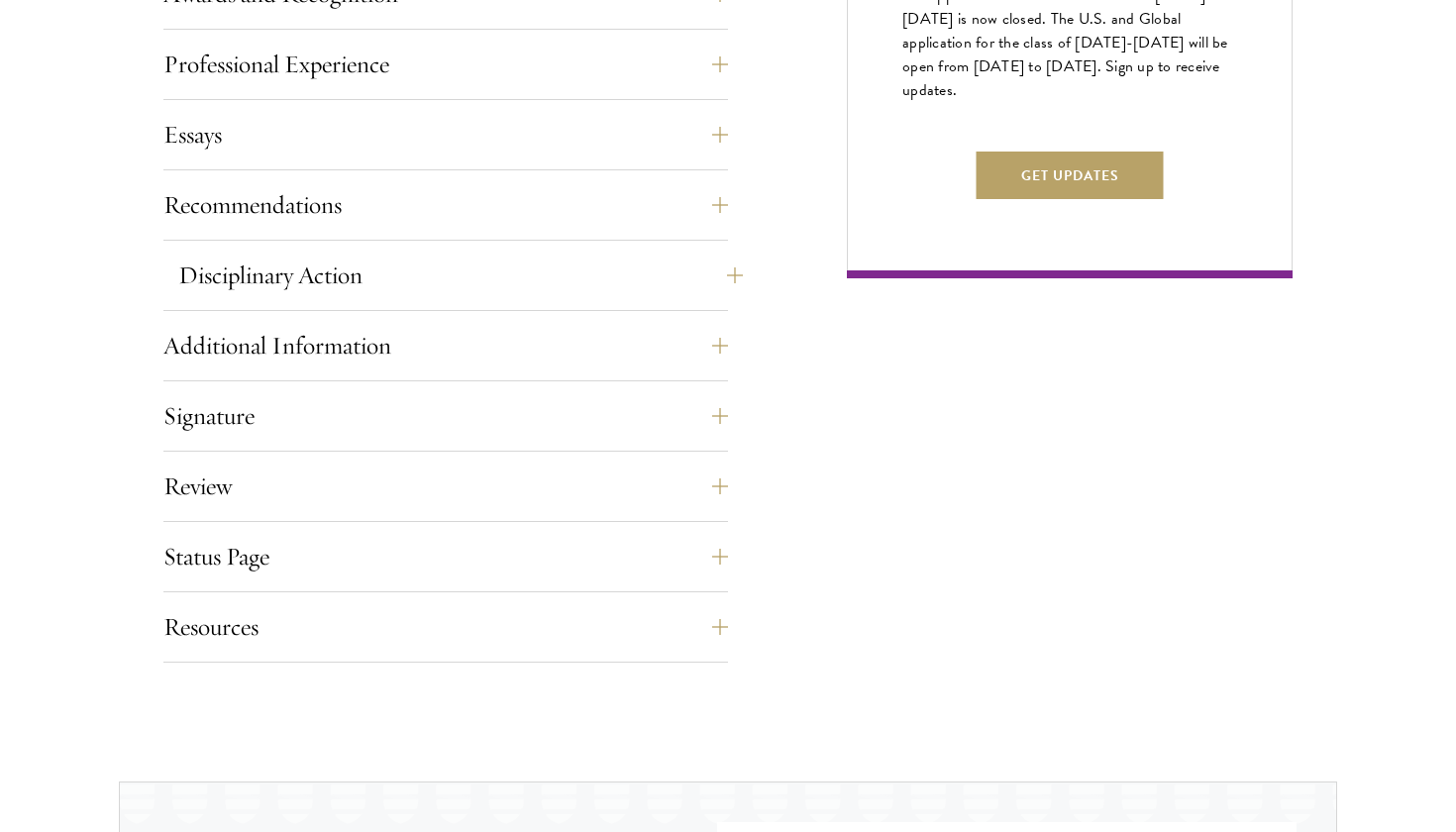
click at [726, 283] on button "Disciplinary Action" at bounding box center [460, 275] width 564 height 48
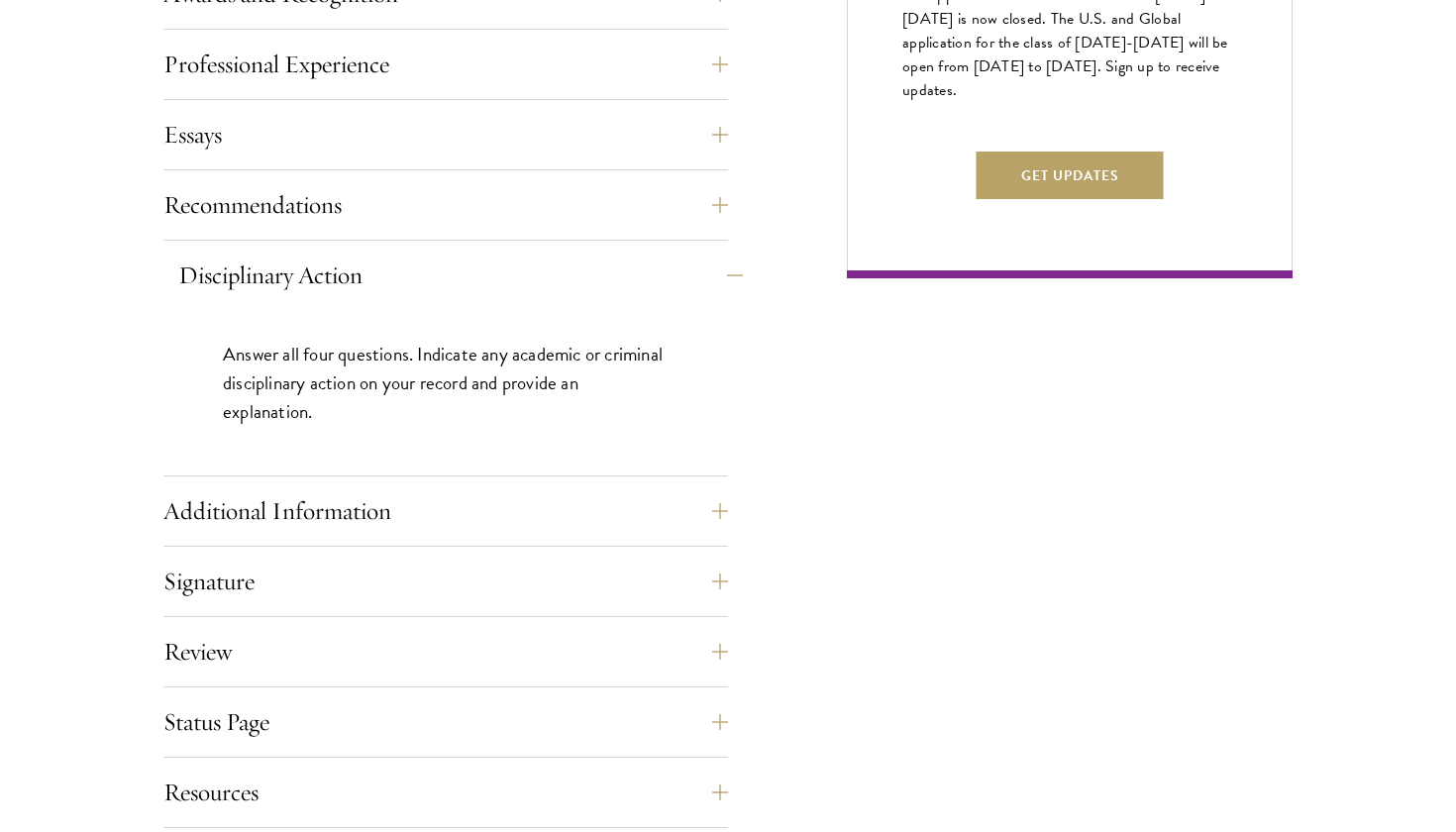
click at [726, 283] on button "Disciplinary Action" at bounding box center [460, 275] width 564 height 48
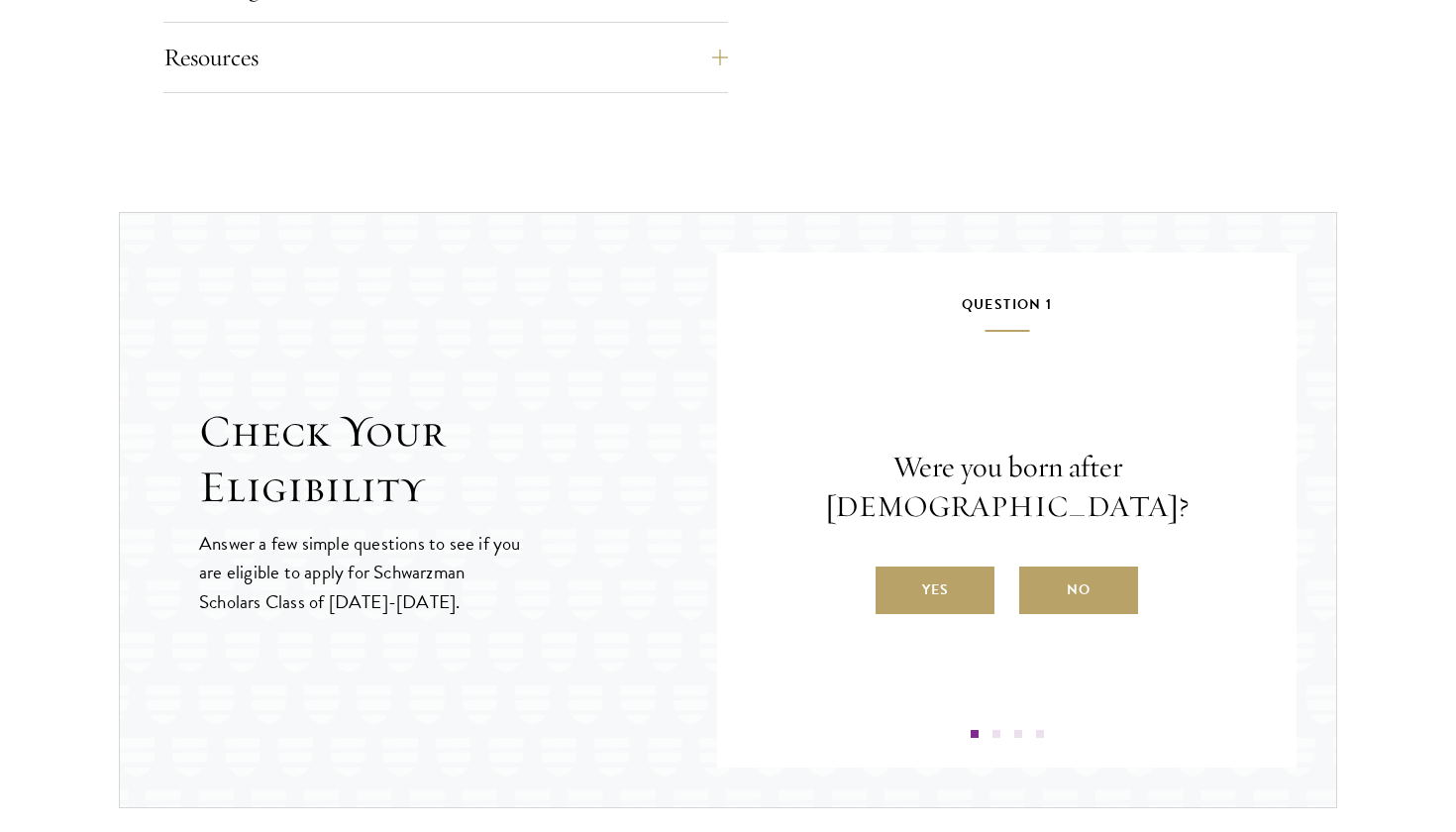
scroll to position [1914, 0]
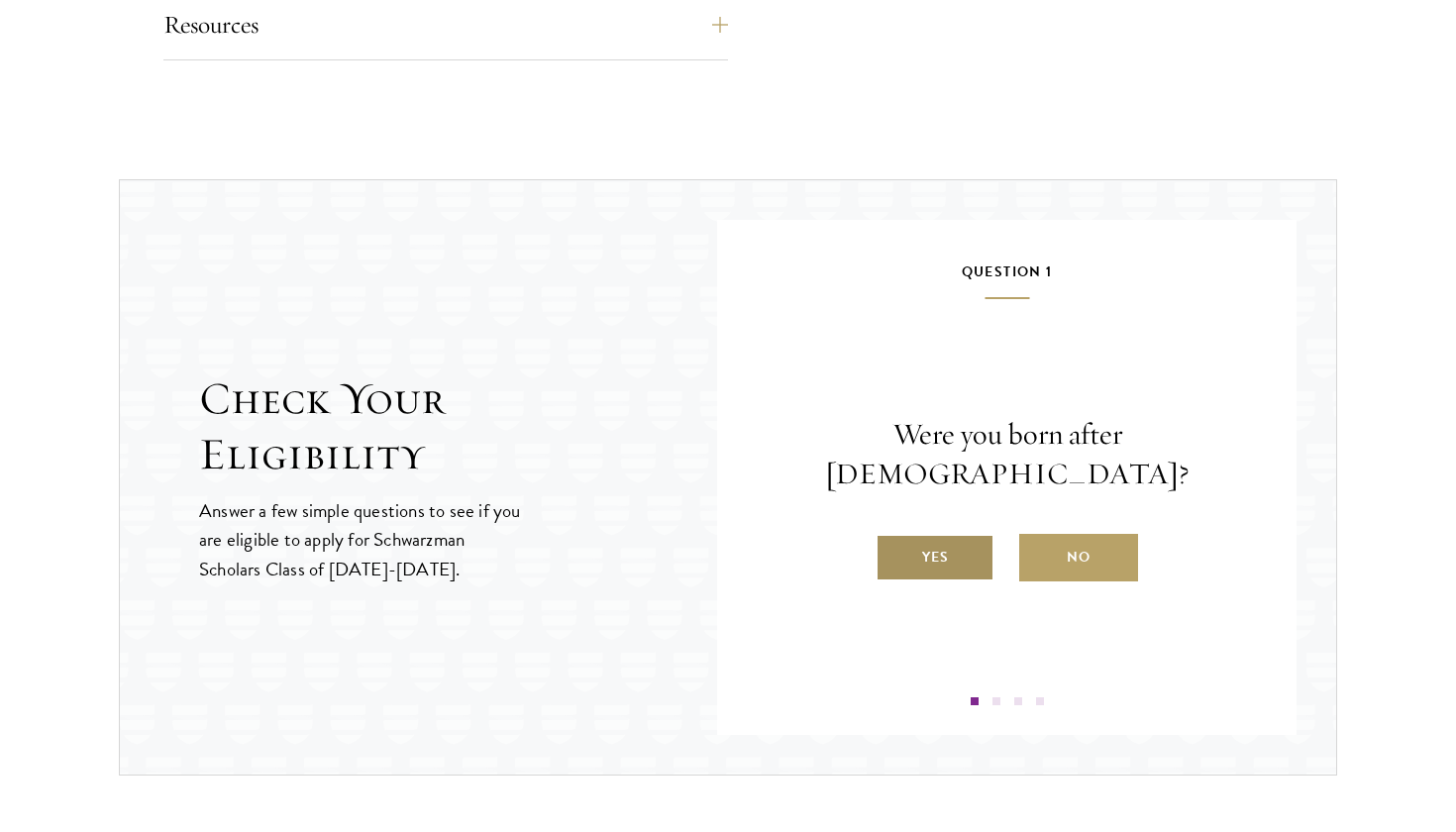
click at [955, 533] on label "Yes" at bounding box center [936, 557] width 119 height 48
click at [893, 535] on input "Yes" at bounding box center [885, 544] width 18 height 18
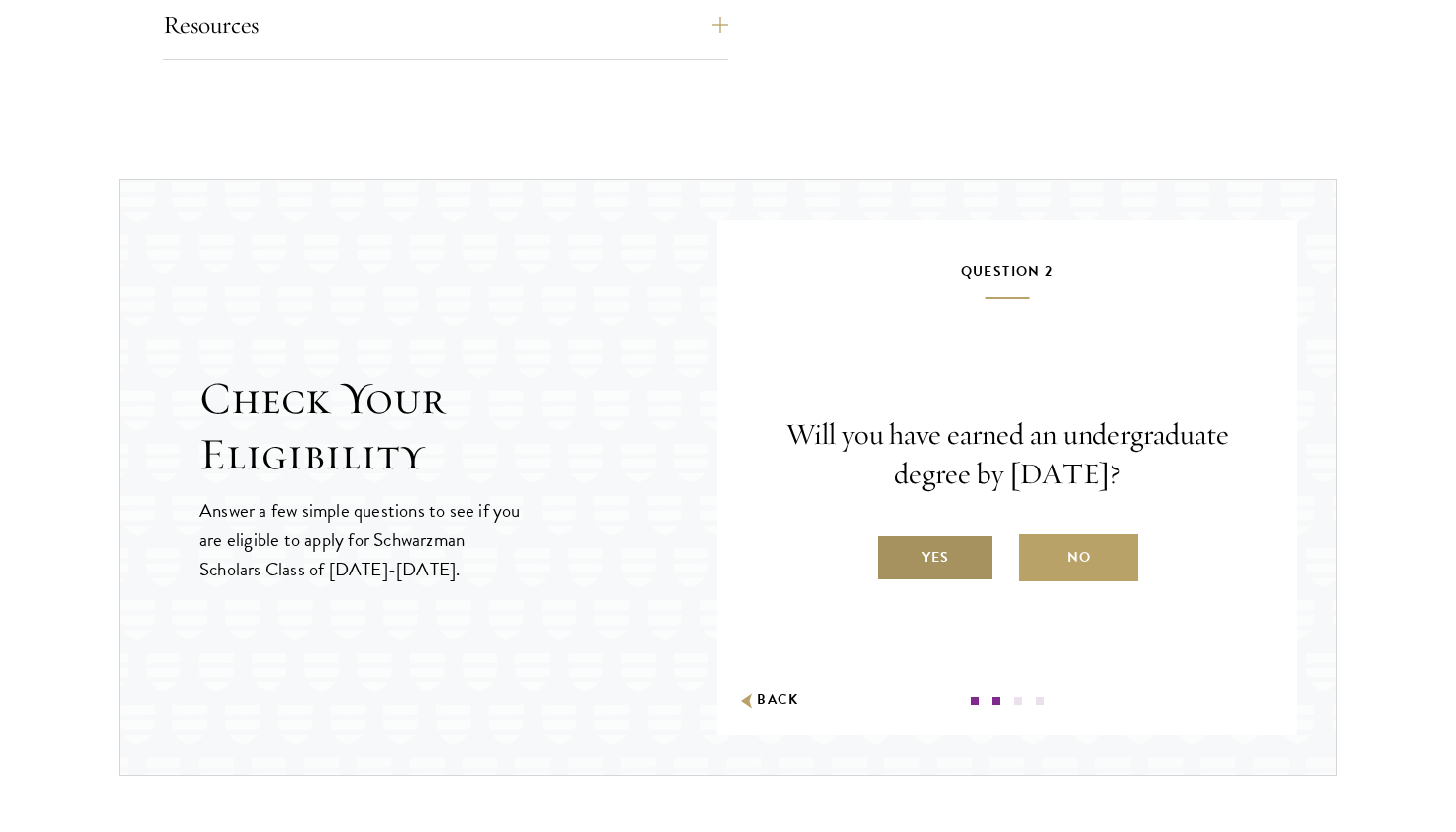
click at [942, 553] on label "Yes" at bounding box center [936, 557] width 119 height 48
click at [893, 553] on input "Yes" at bounding box center [885, 544] width 18 height 18
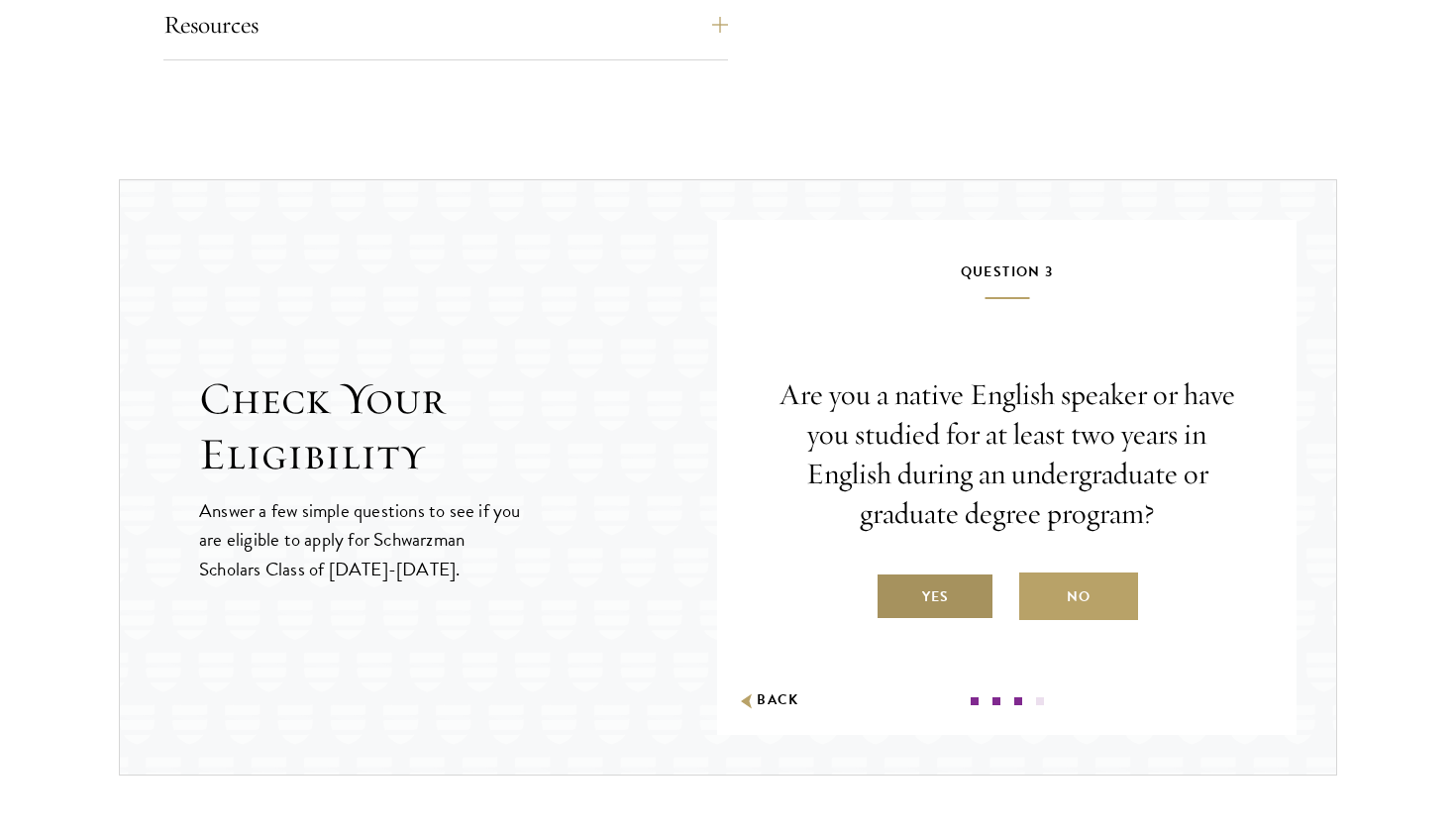
click at [934, 589] on label "Yes" at bounding box center [936, 596] width 119 height 48
click at [893, 589] on input "Yes" at bounding box center [885, 584] width 18 height 18
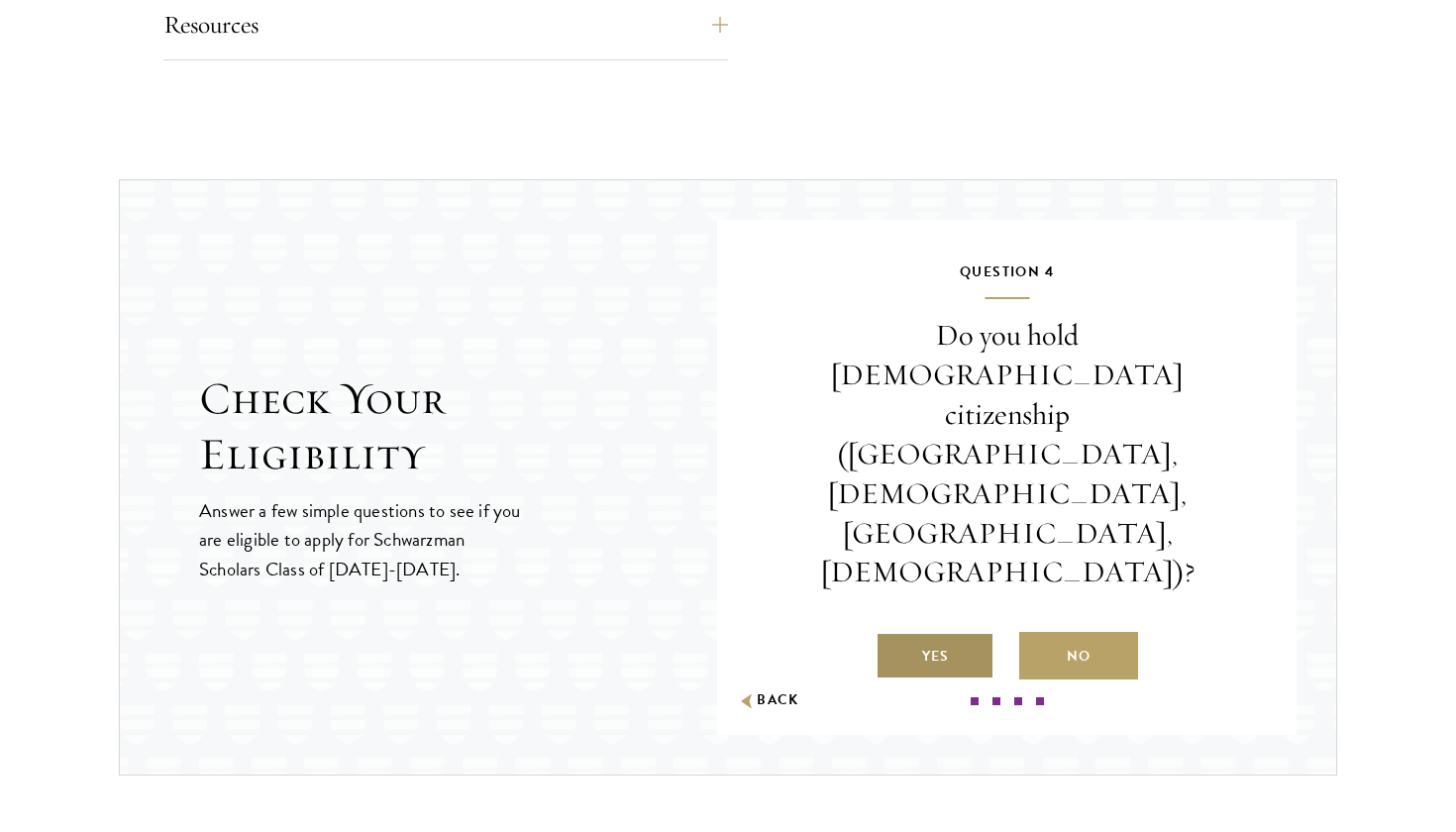
click at [933, 631] on label "Yes" at bounding box center [936, 655] width 119 height 48
click at [893, 634] on input "Yes" at bounding box center [885, 643] width 18 height 18
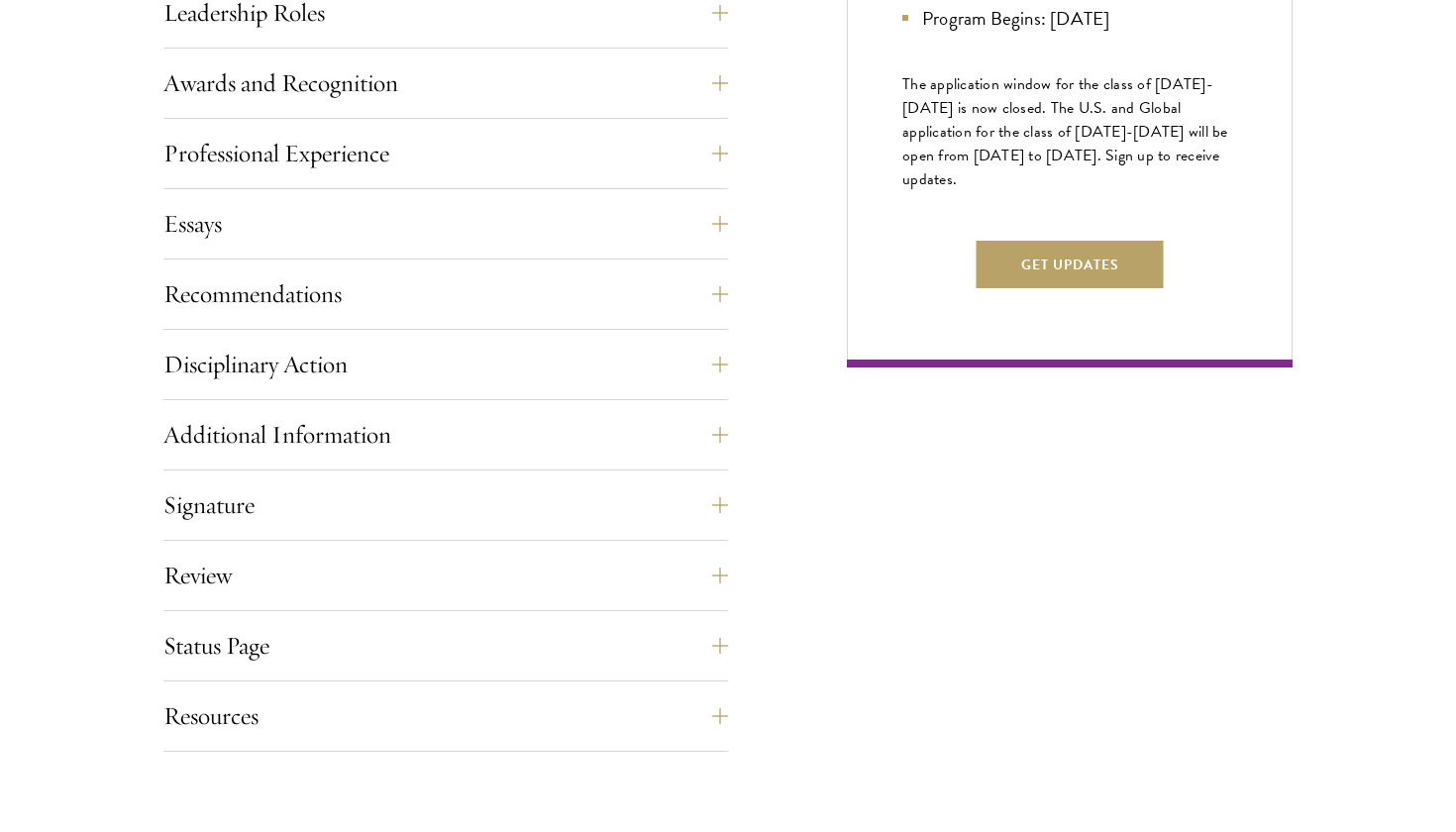
scroll to position [1223, 0]
click at [730, 719] on button "Resources" at bounding box center [460, 716] width 564 height 48
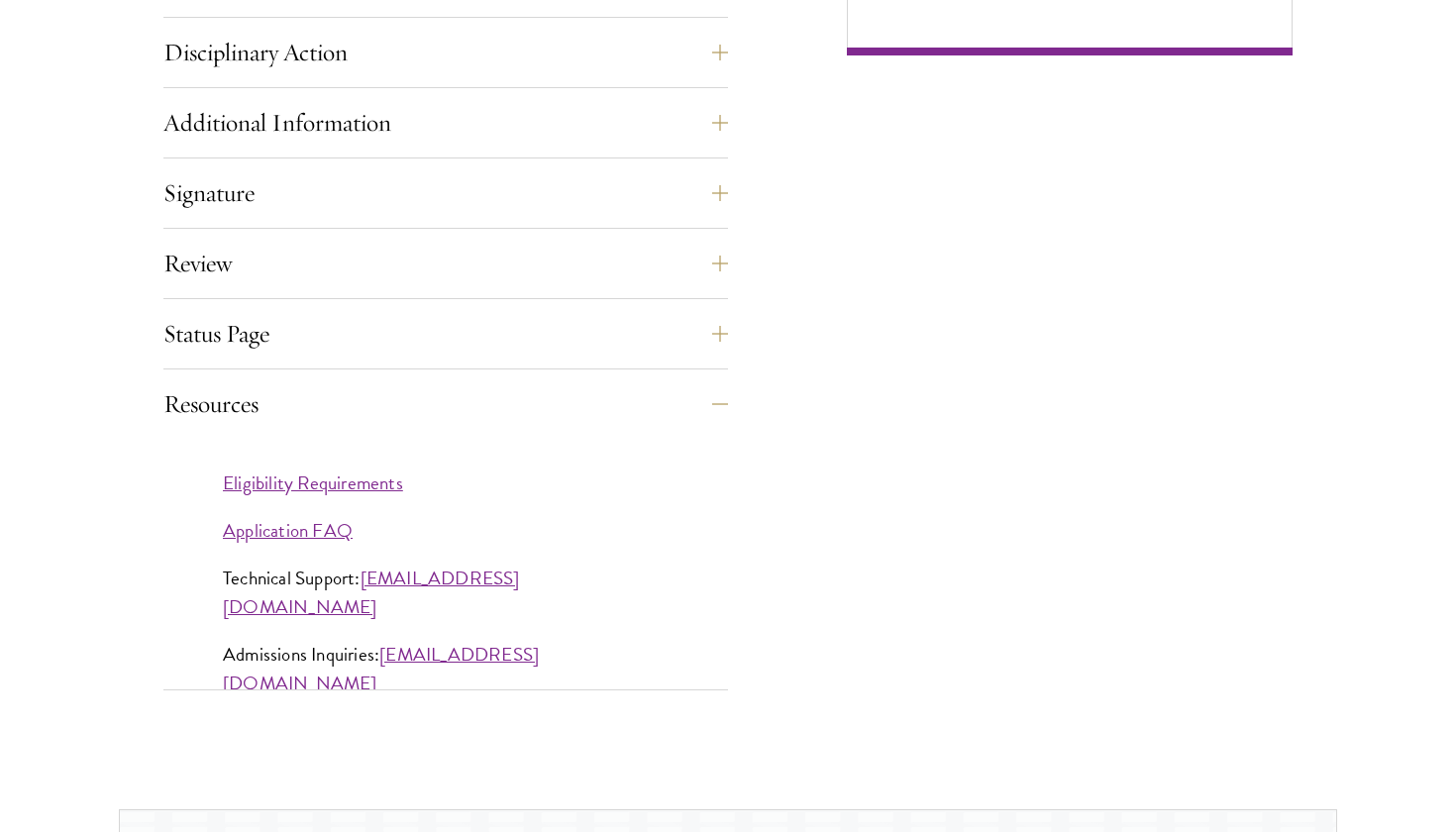
scroll to position [1537, 0]
click at [304, 531] on link "Application FAQ" at bounding box center [287, 528] width 130 height 29
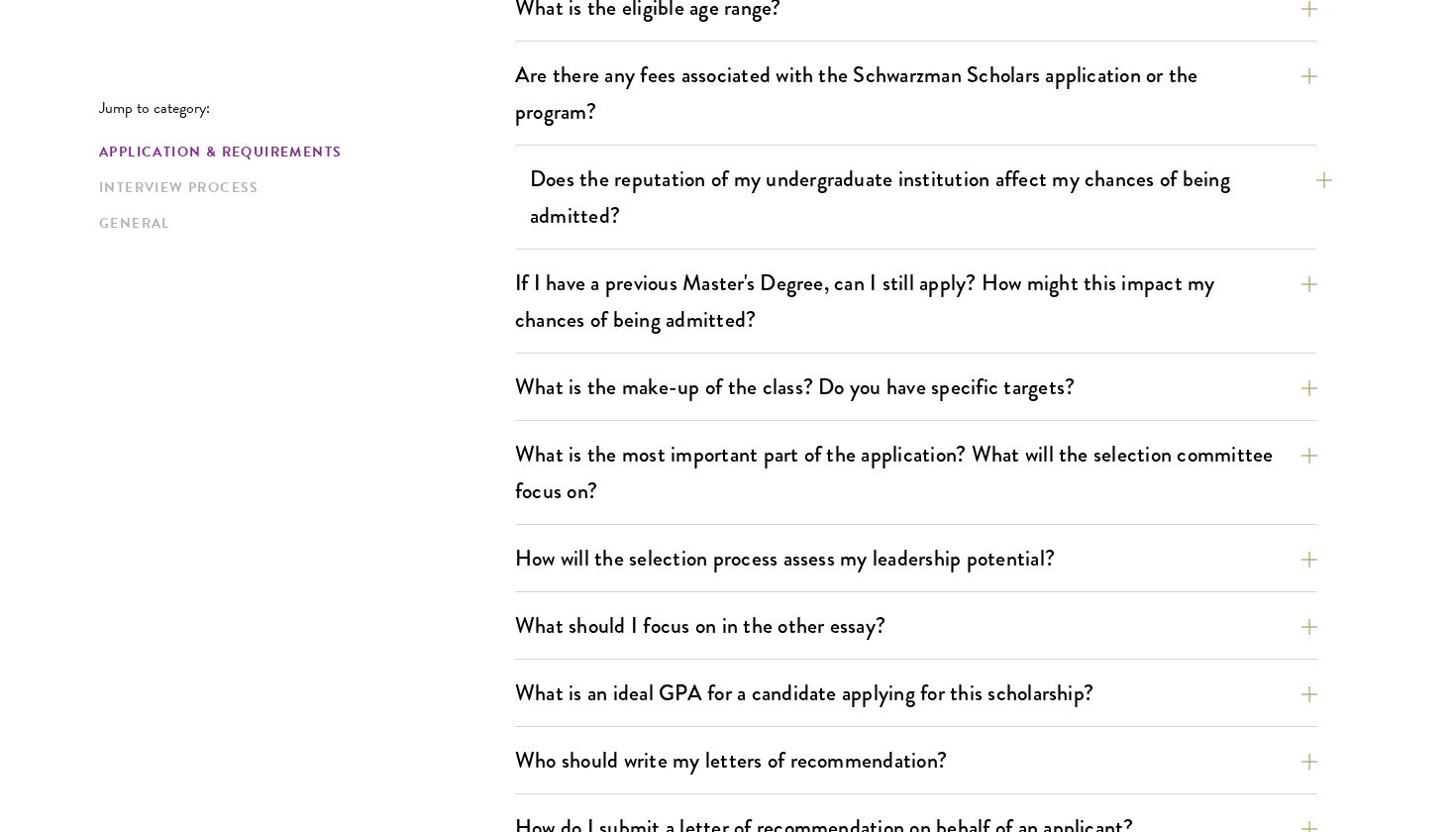
scroll to position [751, 0]
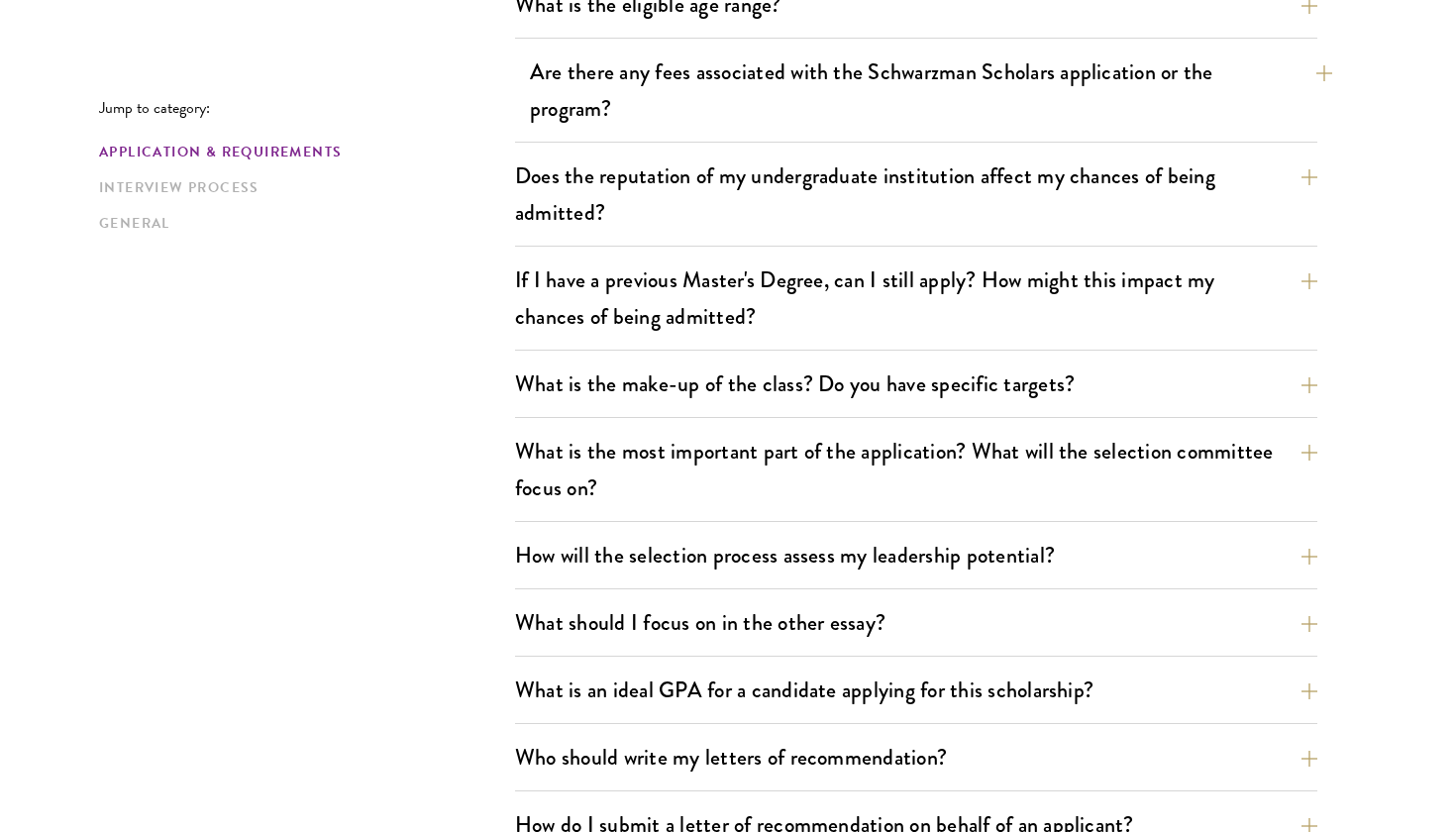
click at [967, 104] on button "Are there any fees associated with the Schwarzman Scholars application or the p…" at bounding box center [931, 90] width 802 height 81
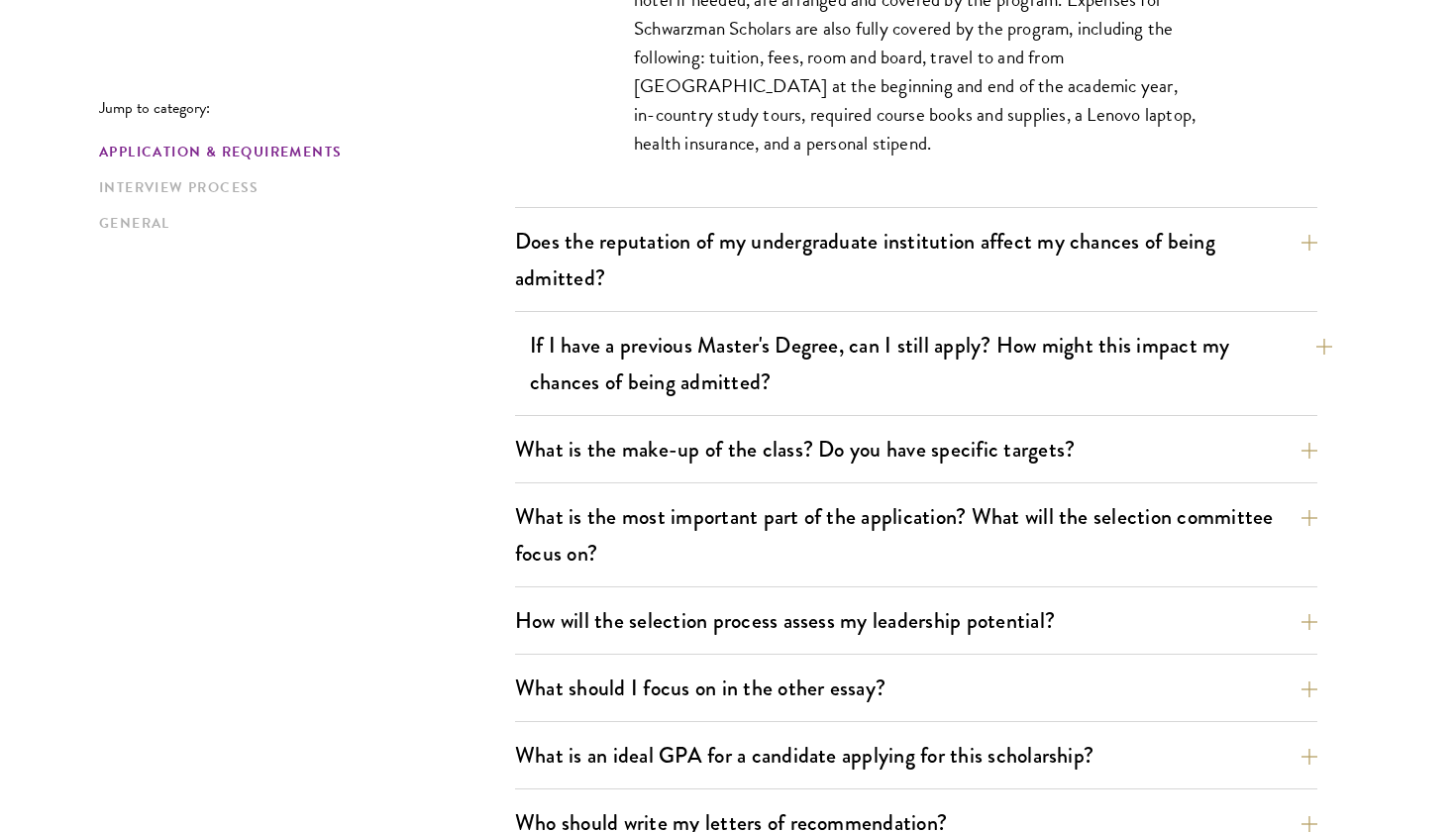
scroll to position [1112, 0]
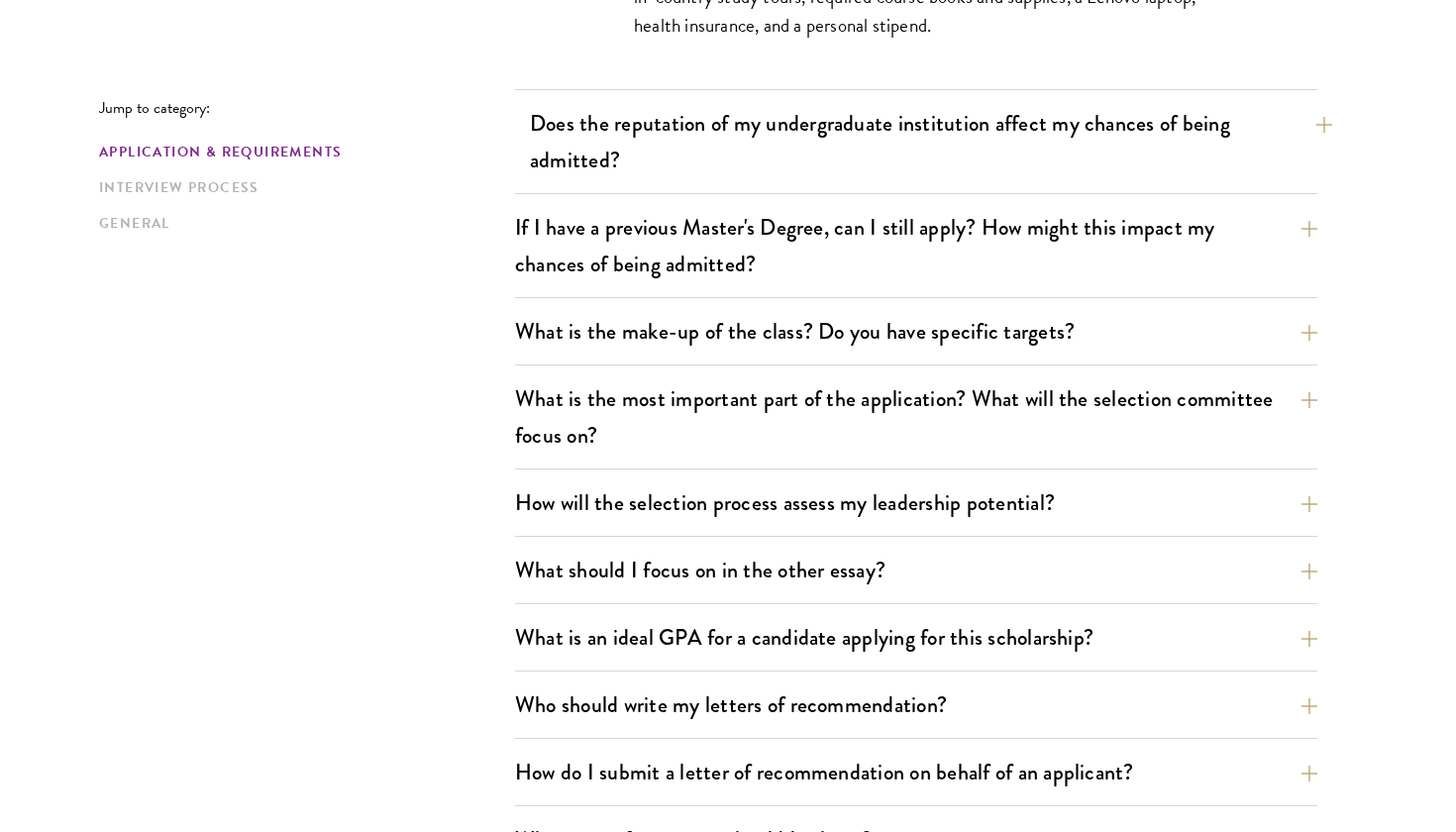
click at [978, 177] on button "Does the reputation of my undergraduate institution affect my chances of being …" at bounding box center [931, 142] width 802 height 81
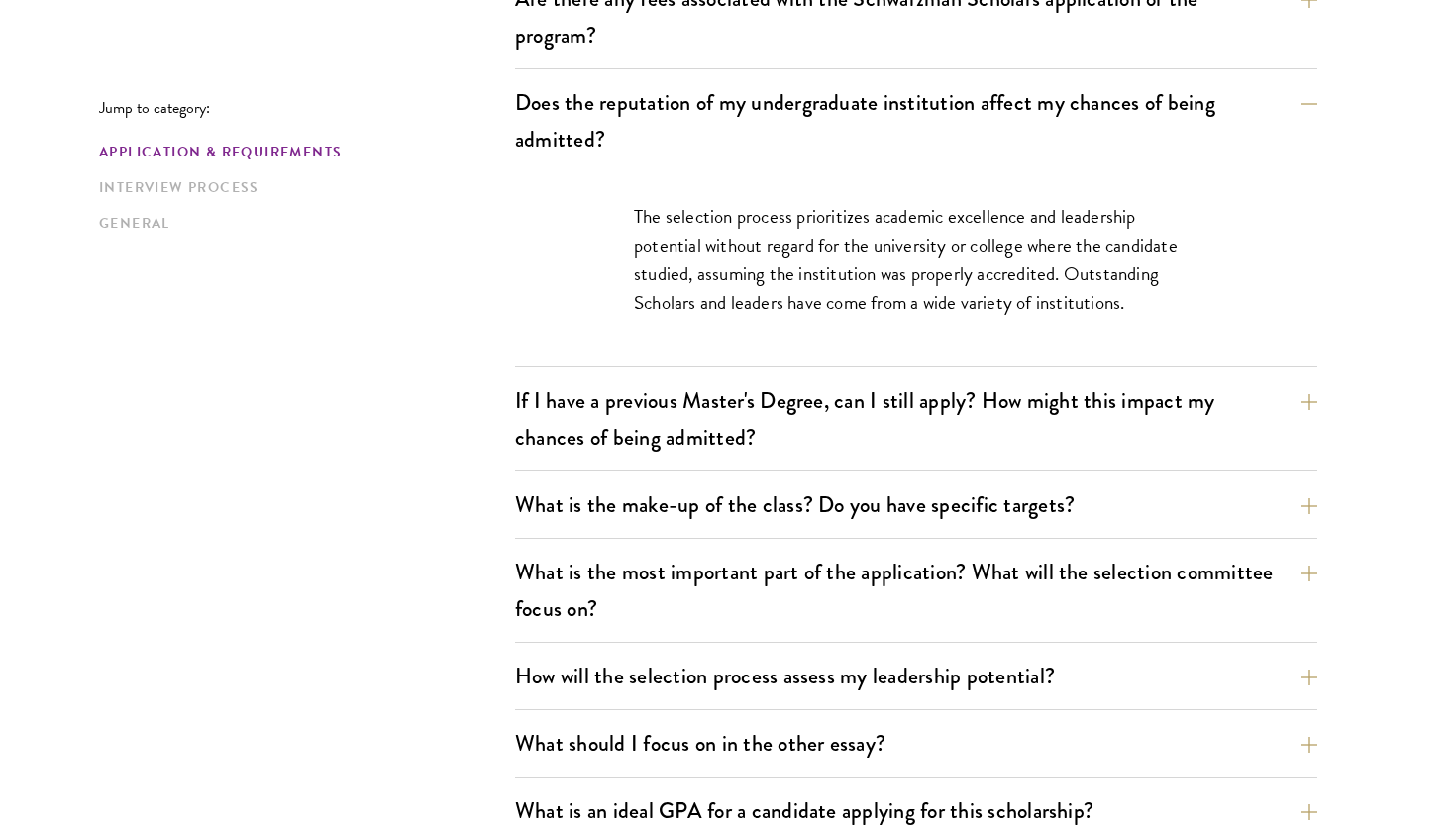
scroll to position [843, 0]
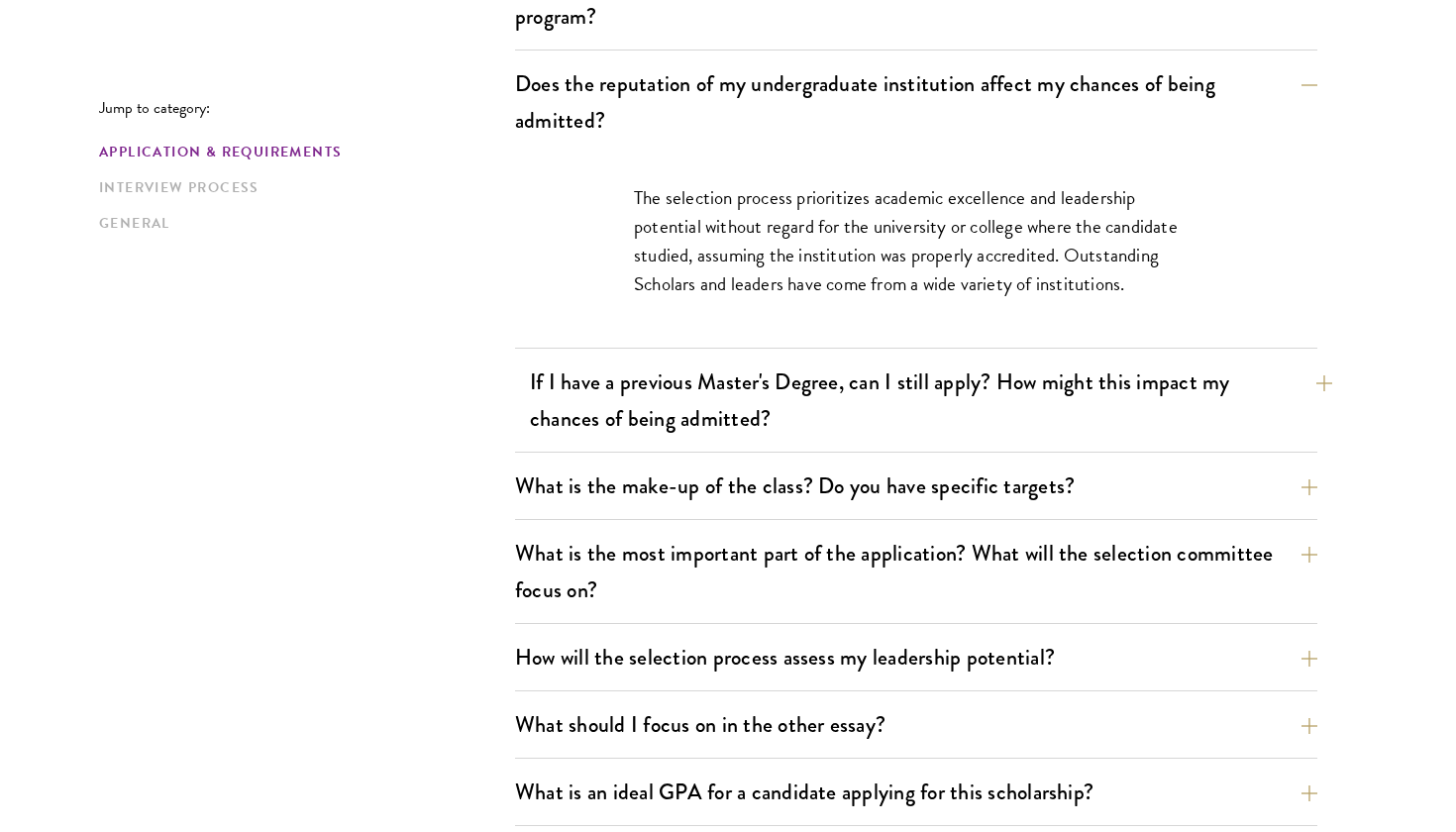
click at [954, 429] on button "If I have a previous Master's Degree, can I still apply? How might this impact …" at bounding box center [931, 400] width 802 height 81
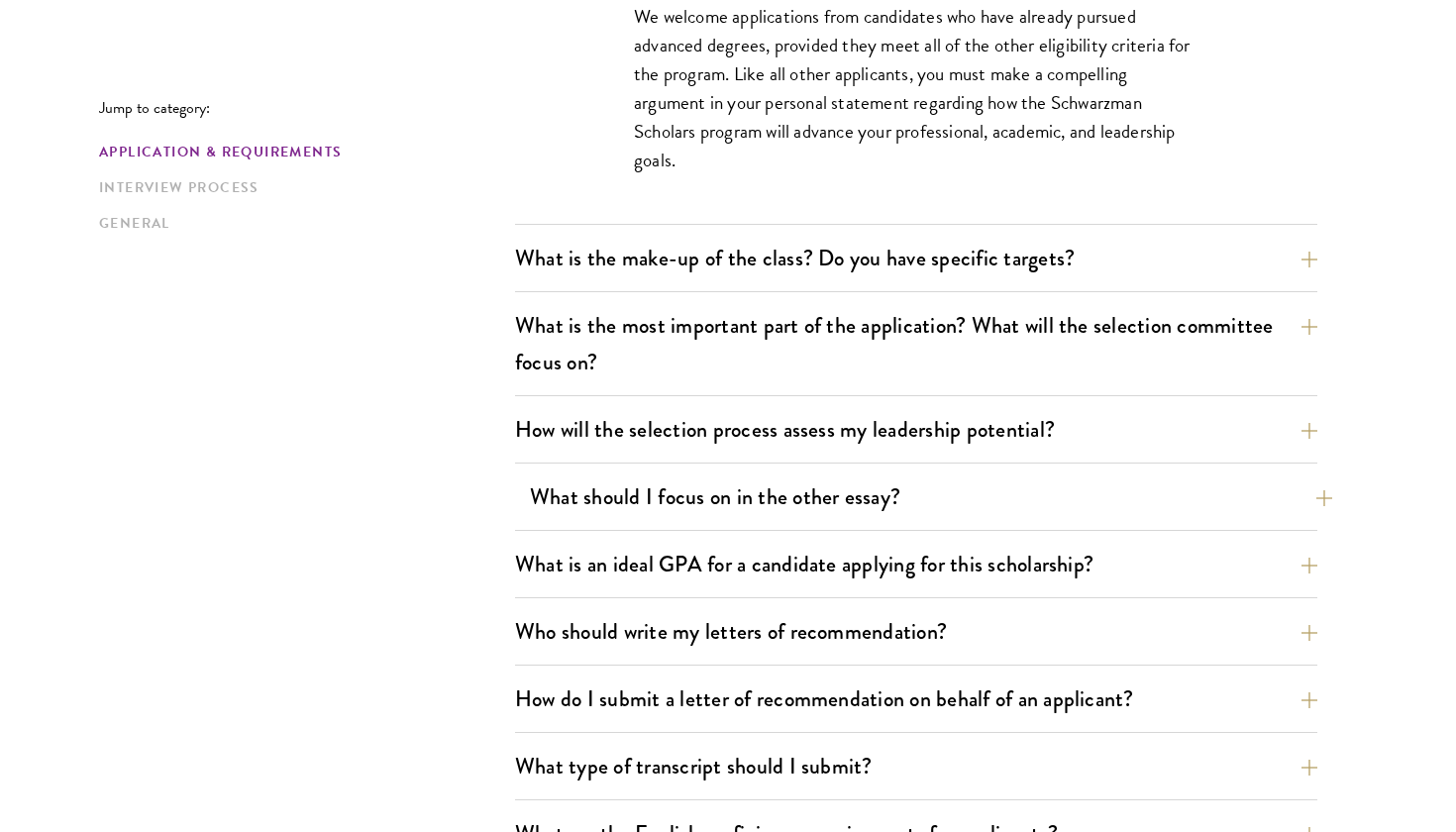
scroll to position [1131, 0]
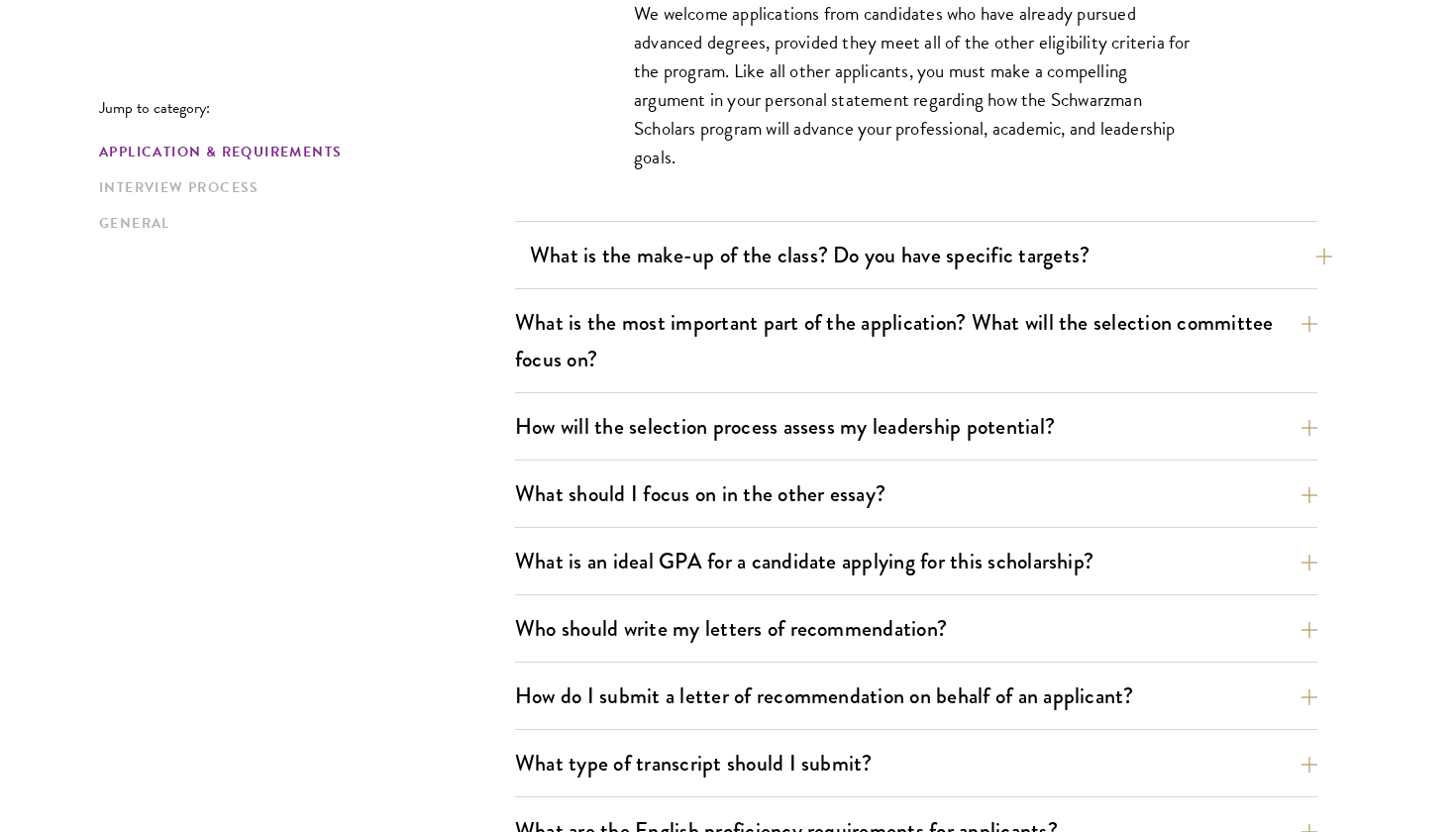
click at [1067, 270] on button "What is the make-up of the class? Do you have specific targets?" at bounding box center [931, 254] width 802 height 45
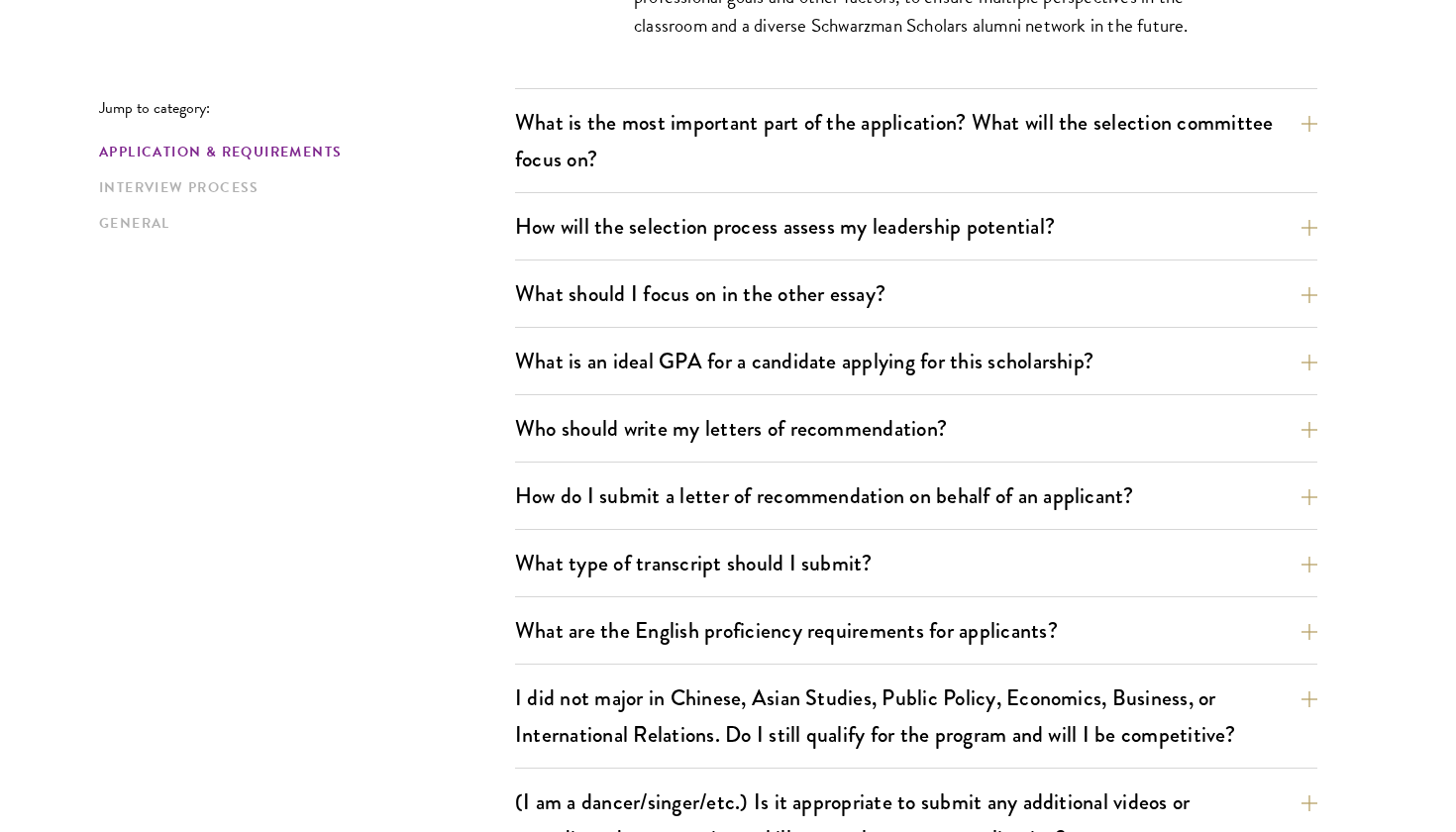
scroll to position [1486, 0]
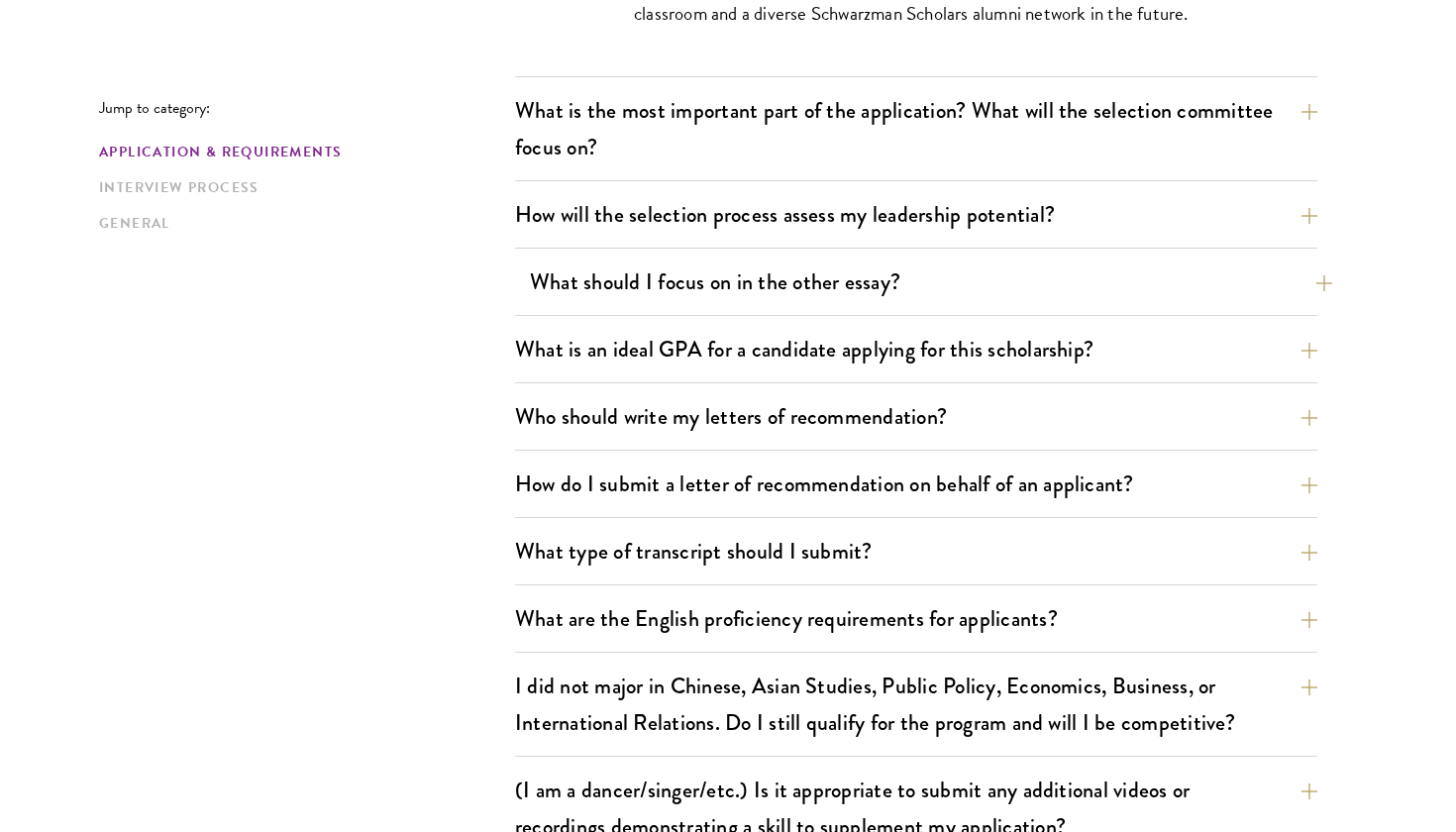
click at [1276, 281] on button "What should I focus on in the other essay?" at bounding box center [931, 281] width 802 height 45
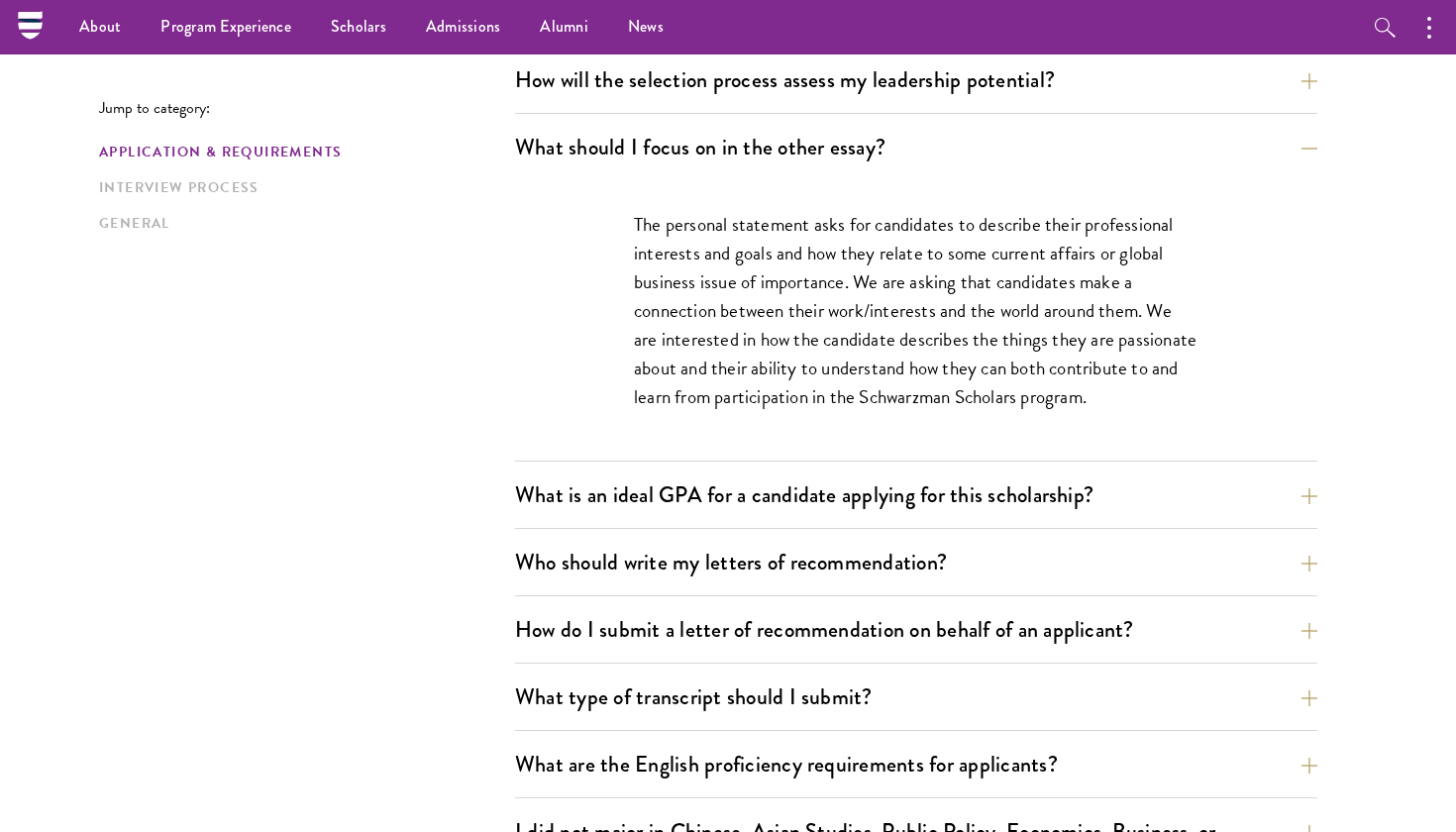
scroll to position [1226, 0]
click at [633, 220] on div "The personal statement asks for candidates to describe their professional inter…" at bounding box center [916, 320] width 683 height 280
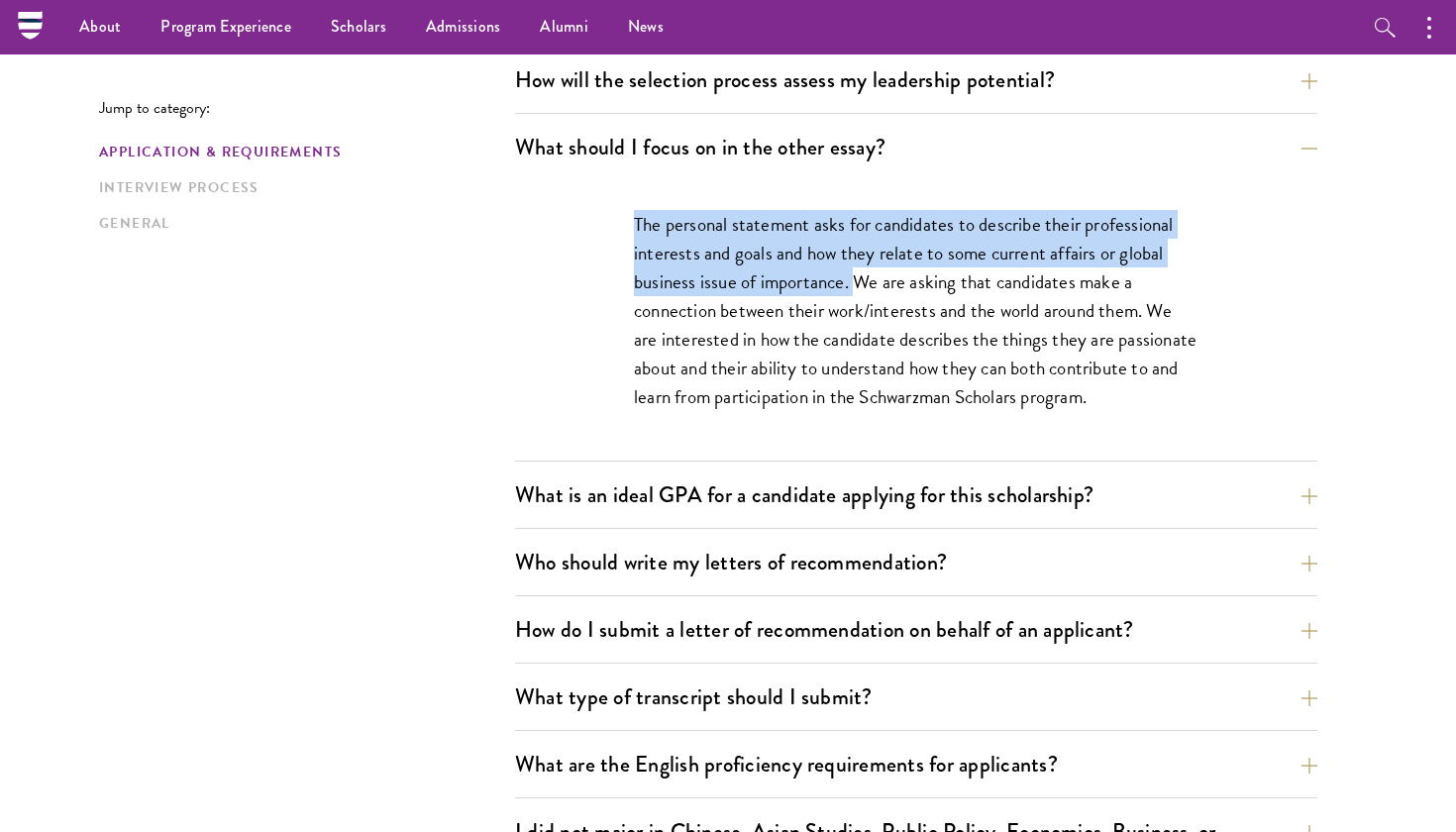
drag, startPoint x: 636, startPoint y: 225, endPoint x: 855, endPoint y: 276, distance: 224.9
click at [855, 276] on p "The personal statement asks for candidates to describe their professional inter…" at bounding box center [916, 310] width 564 height 201
copy p "The personal statement asks for candidates to describe their professional inter…"
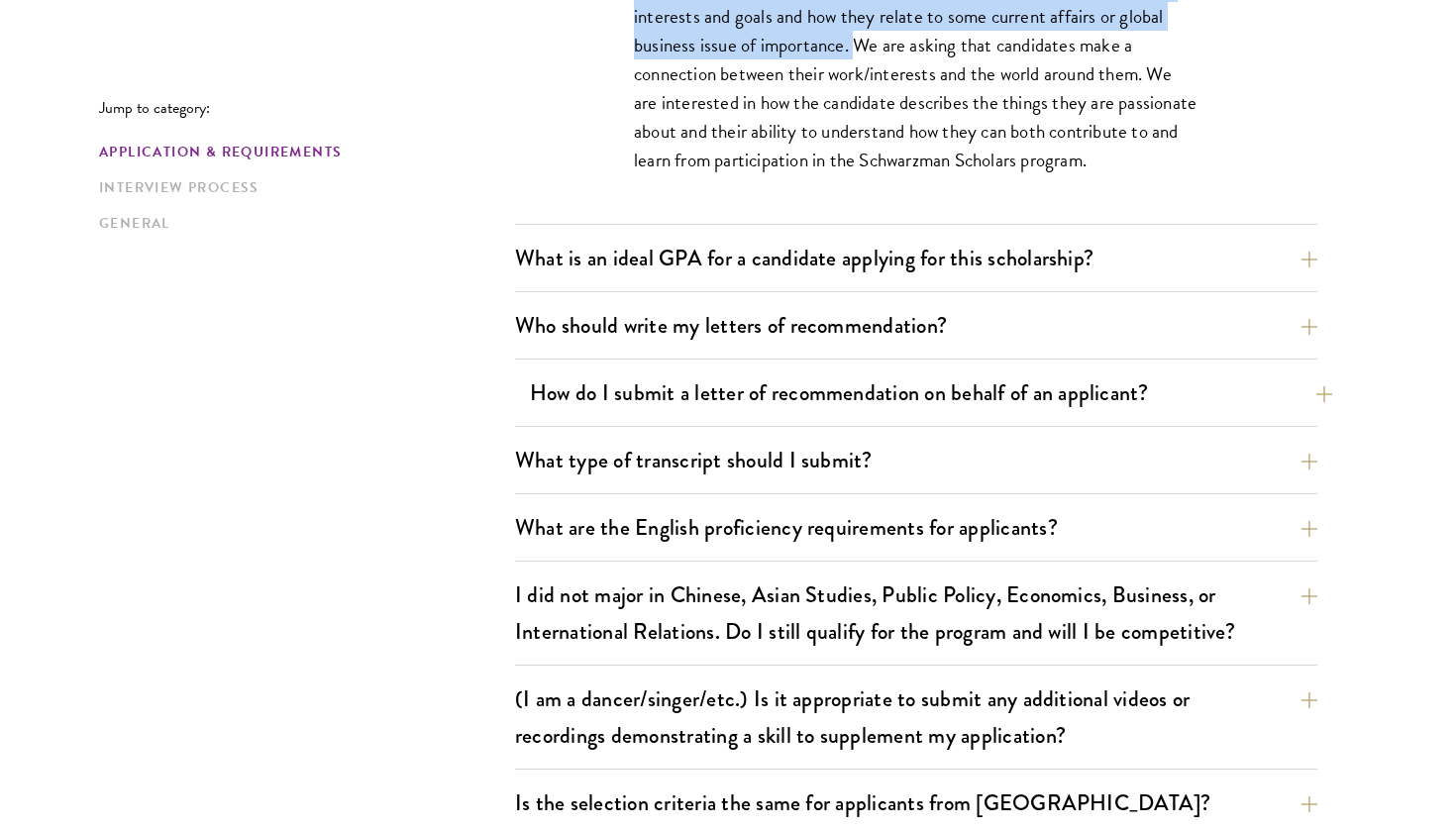
scroll to position [1478, 0]
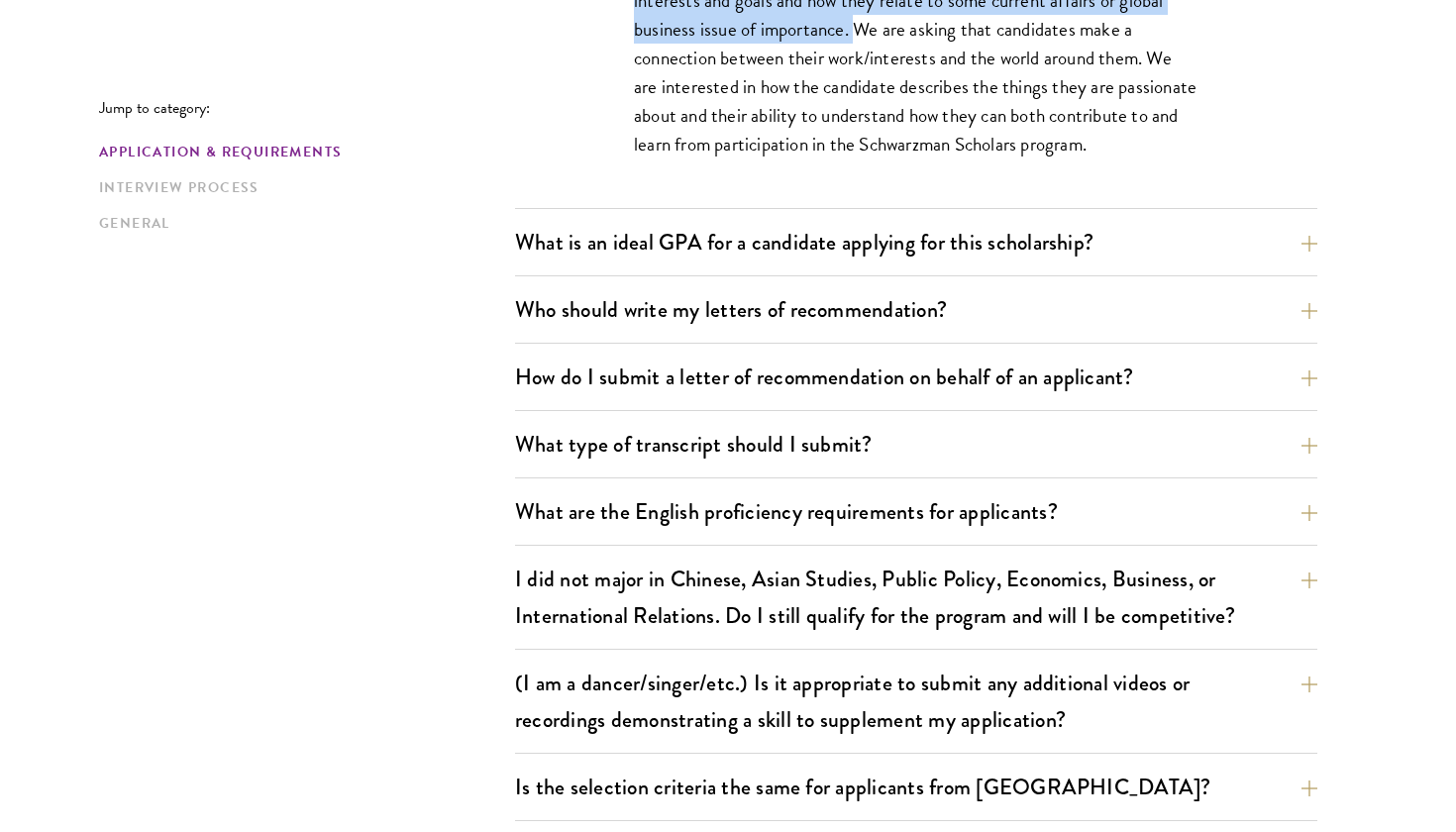
click at [1334, 240] on div "Jump to category: Application & Requirements Interview Process General Applicat…" at bounding box center [728, 797] width 1257 height 3378
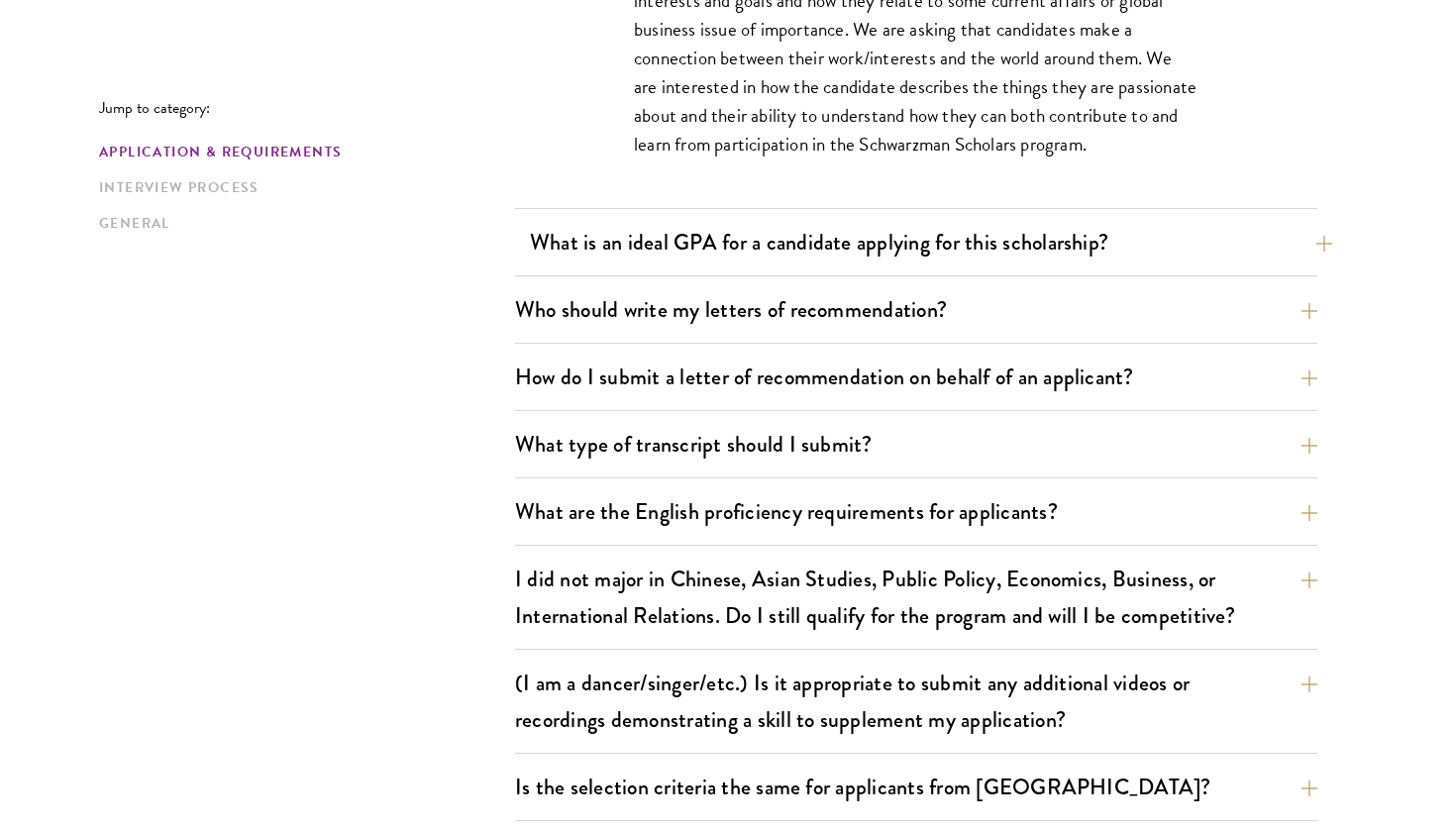
click at [1298, 245] on button "What is an ideal GPA for a candidate applying for this scholarship?" at bounding box center [931, 241] width 802 height 45
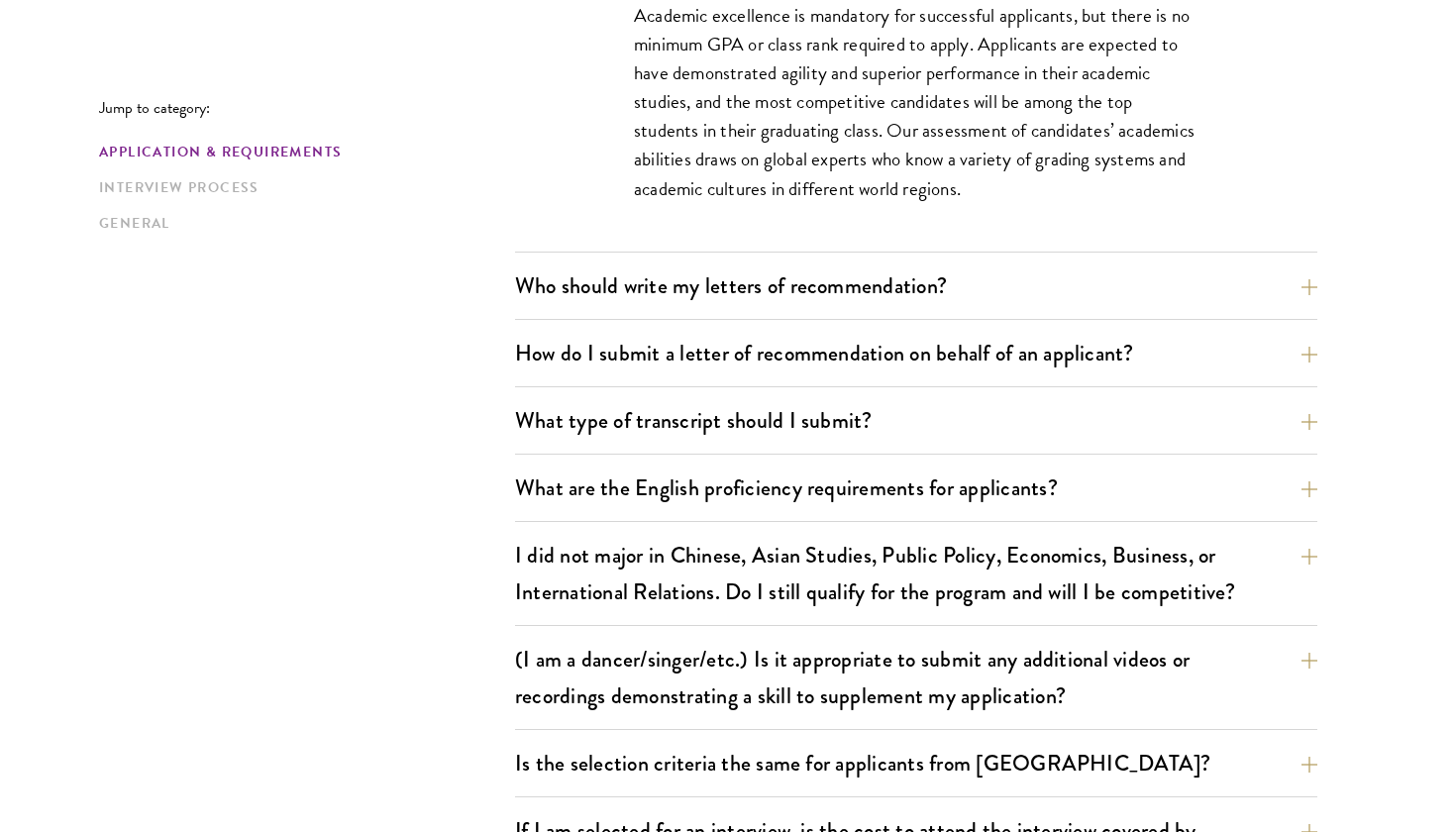
scroll to position [1561, 0]
click at [1288, 296] on button "Who should write my letters of recommendation?" at bounding box center [931, 284] width 802 height 45
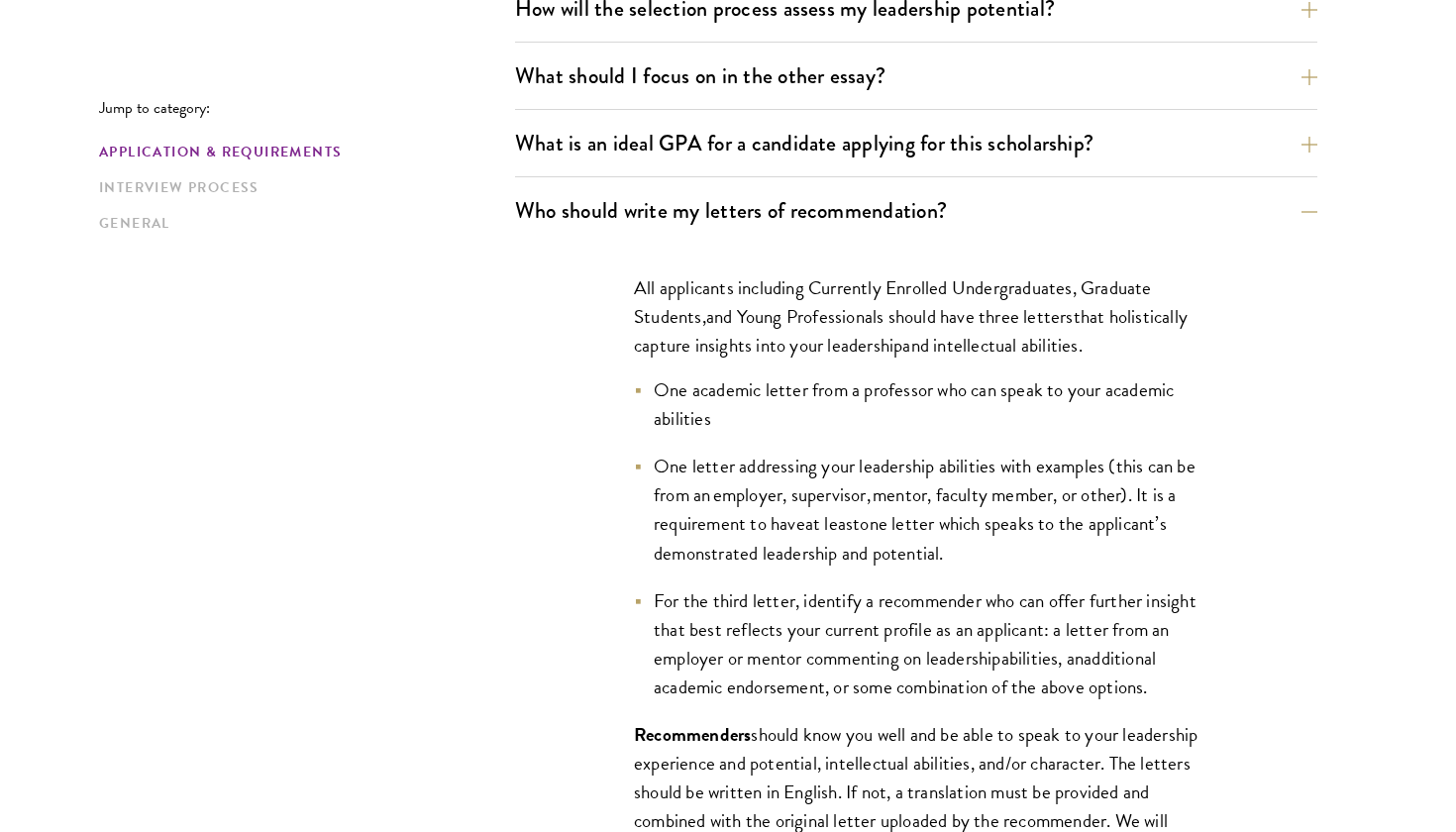
scroll to position [1314, 0]
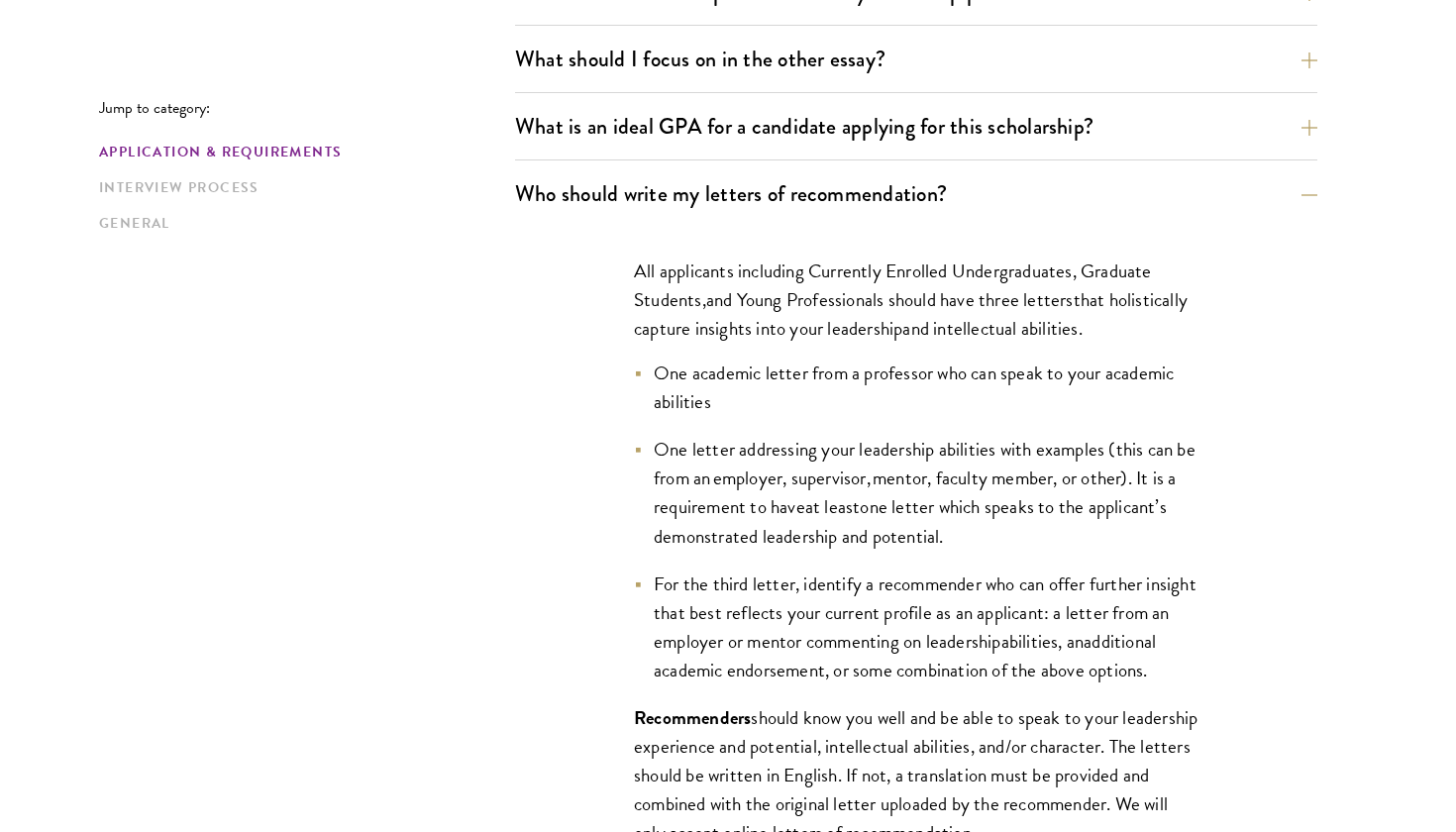
click at [1311, 190] on button "Who should write my letters of recommendation?" at bounding box center [931, 194] width 802 height 45
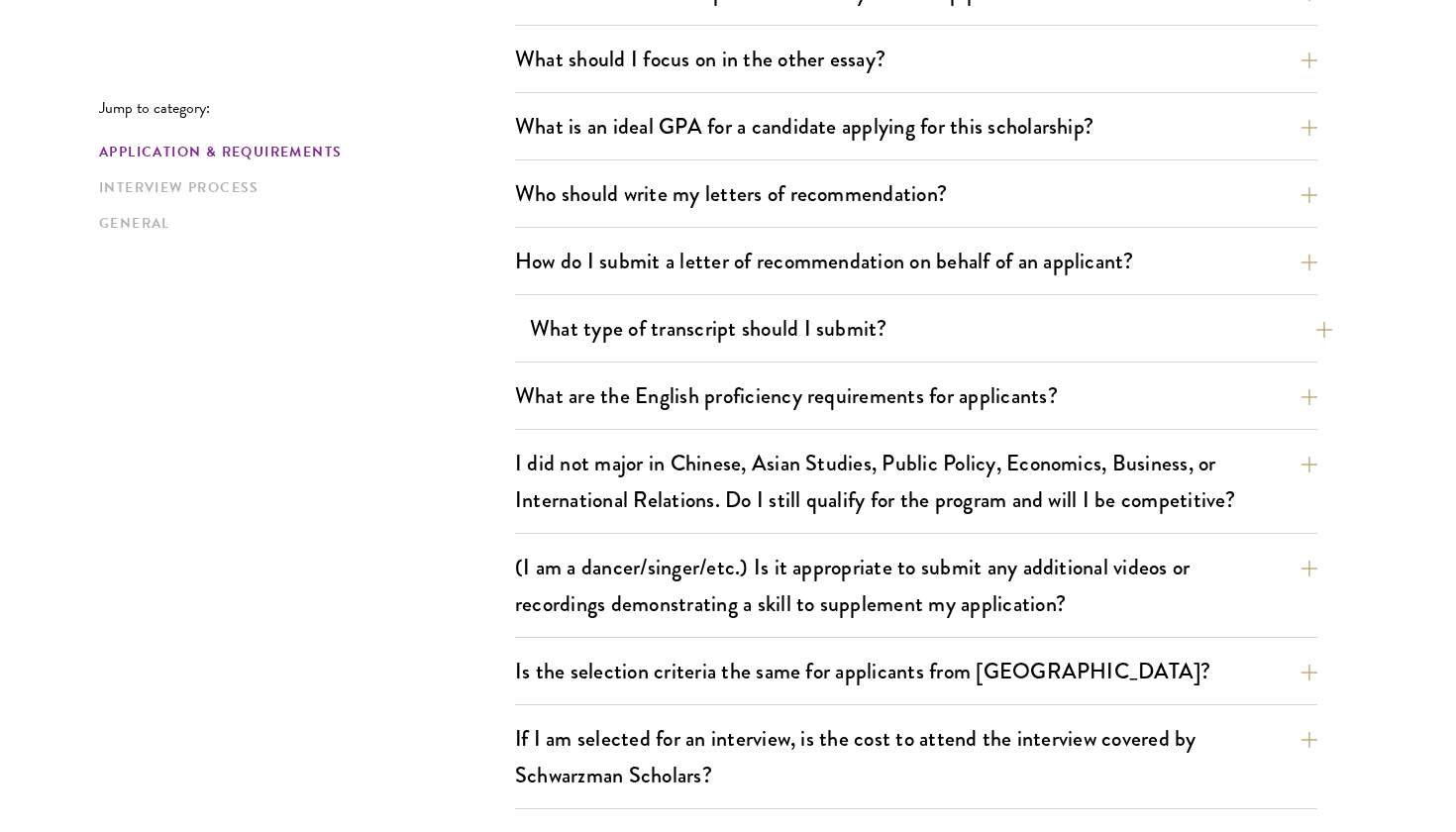
click at [1320, 334] on button "What type of transcript should I submit?" at bounding box center [931, 328] width 802 height 45
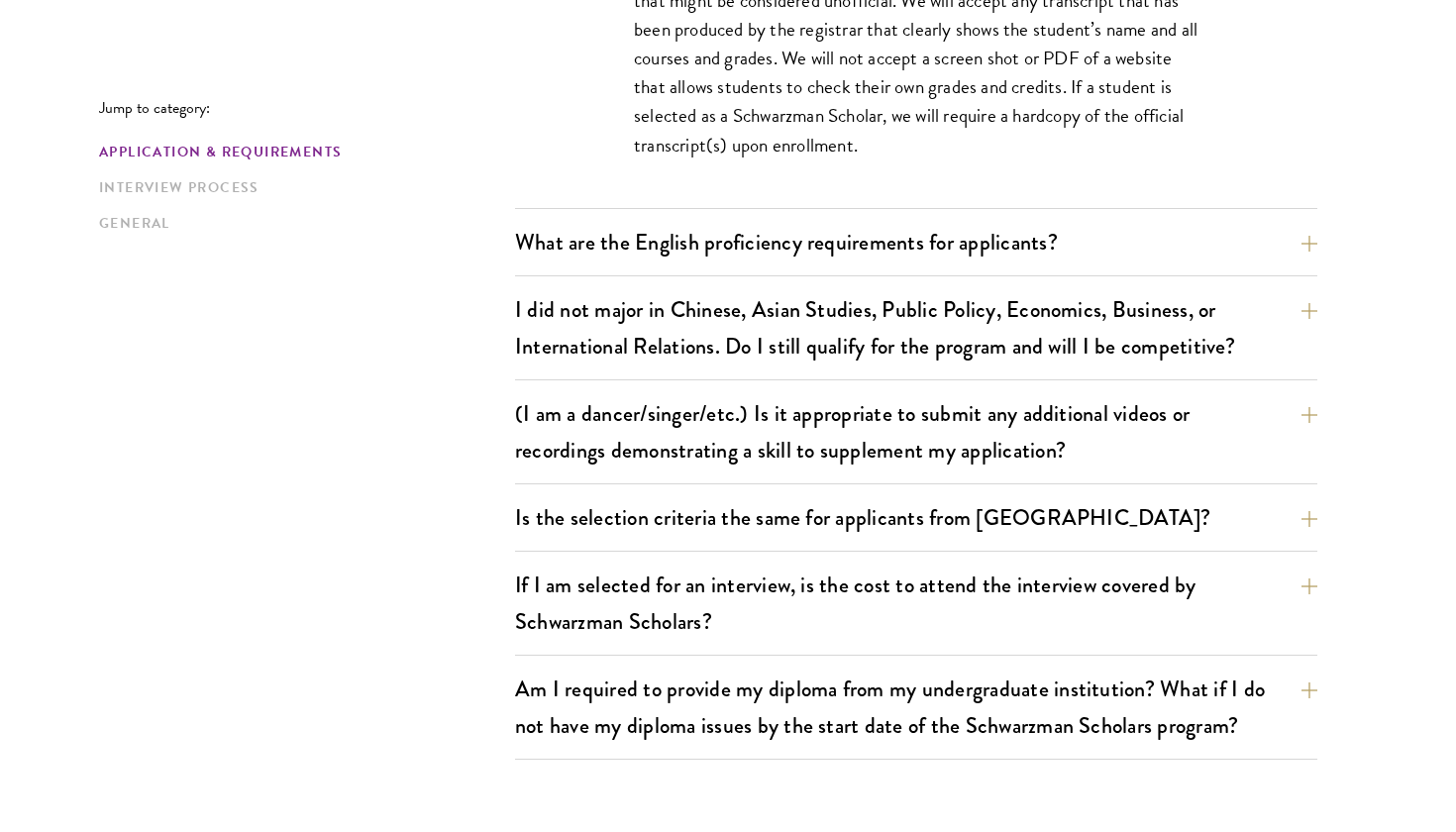
scroll to position [1815, 0]
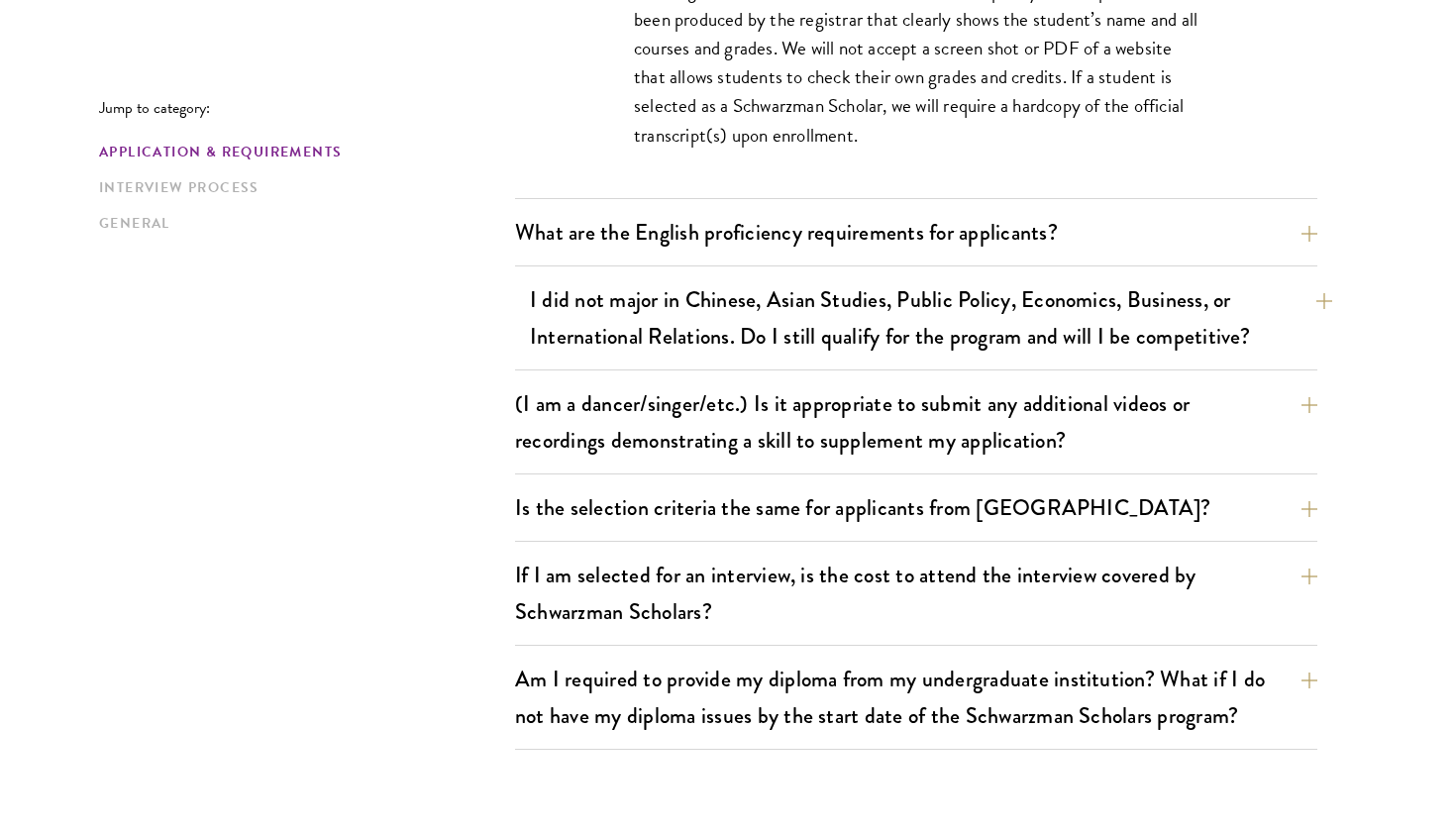
click at [1123, 336] on button "I did not major in Chinese, Asian Studies, Public Policy, Economics, Business, …" at bounding box center [931, 318] width 802 height 81
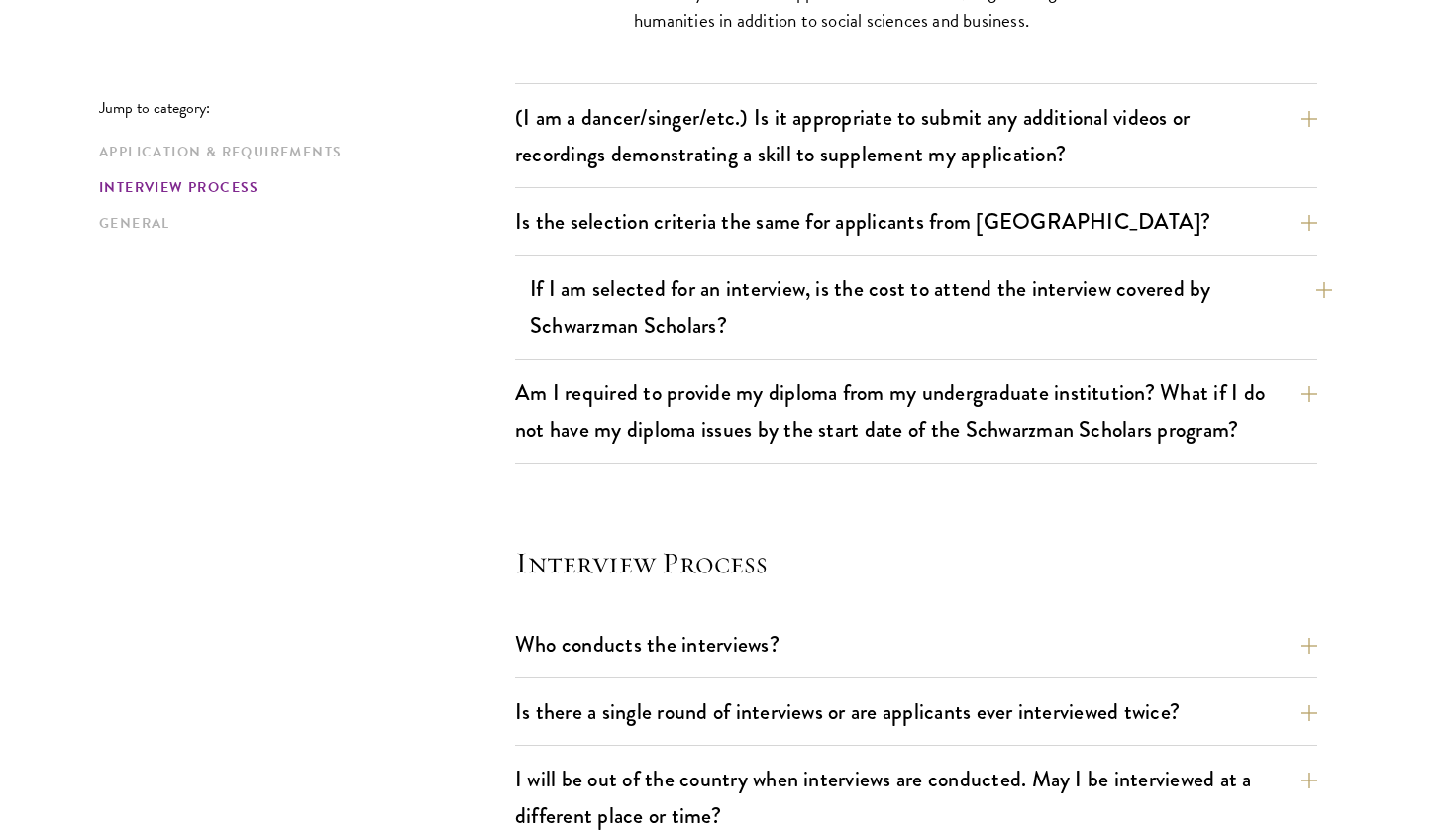
scroll to position [2105, 0]
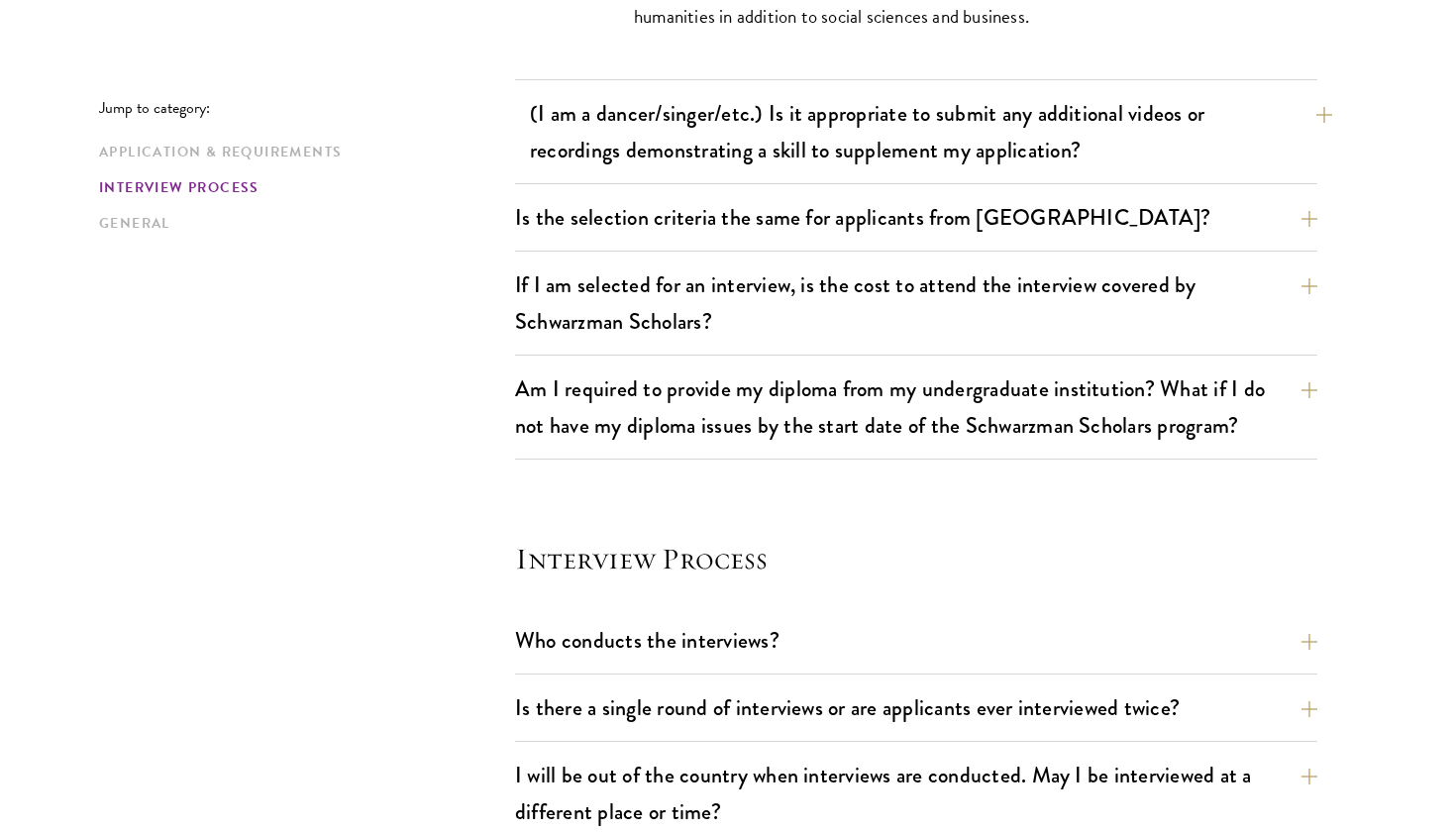
click at [1286, 126] on button "(I am a dancer/singer/etc.) Is it appropriate to submit any additional videos o…" at bounding box center [931, 132] width 802 height 81
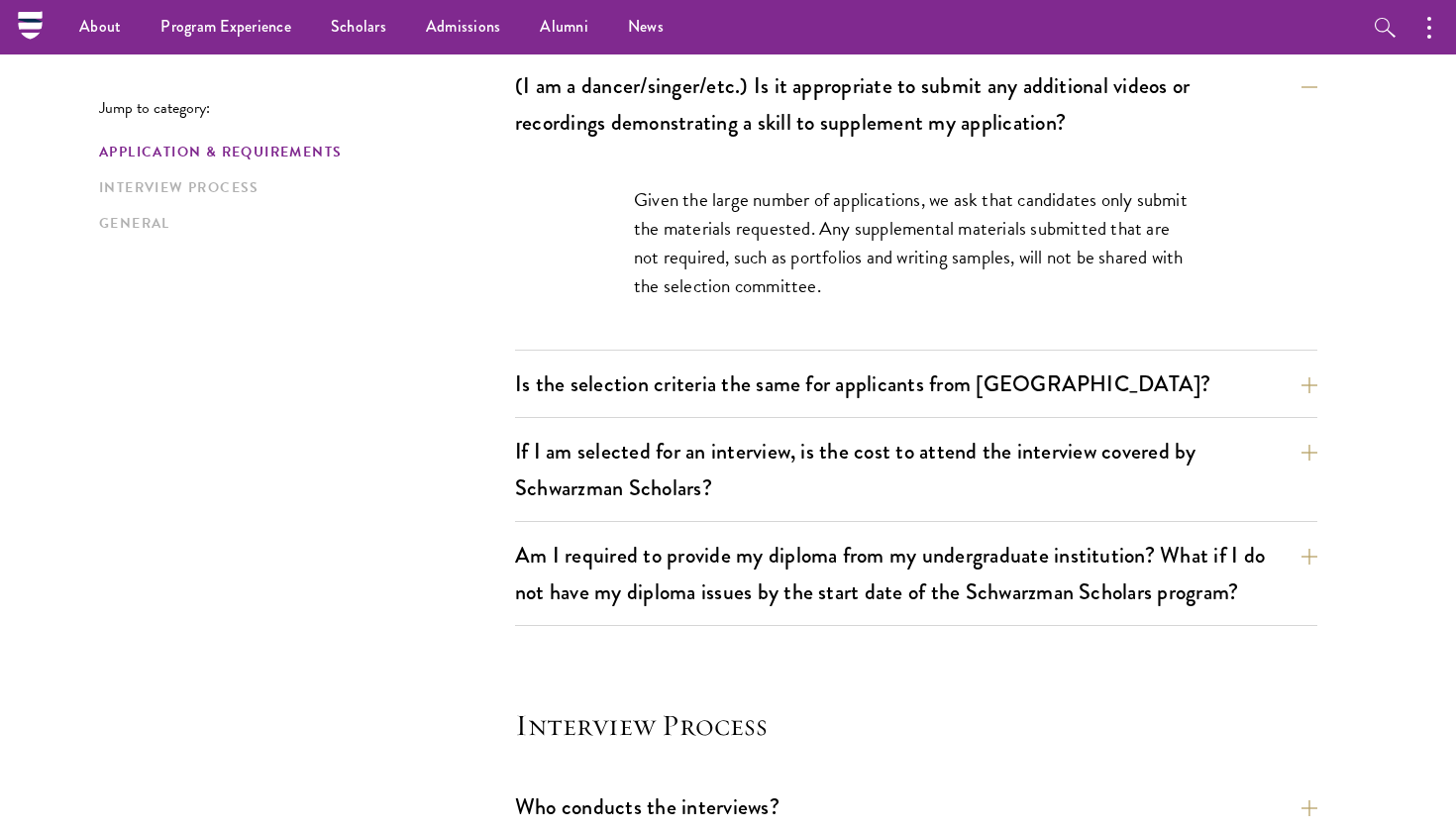
scroll to position [1756, 0]
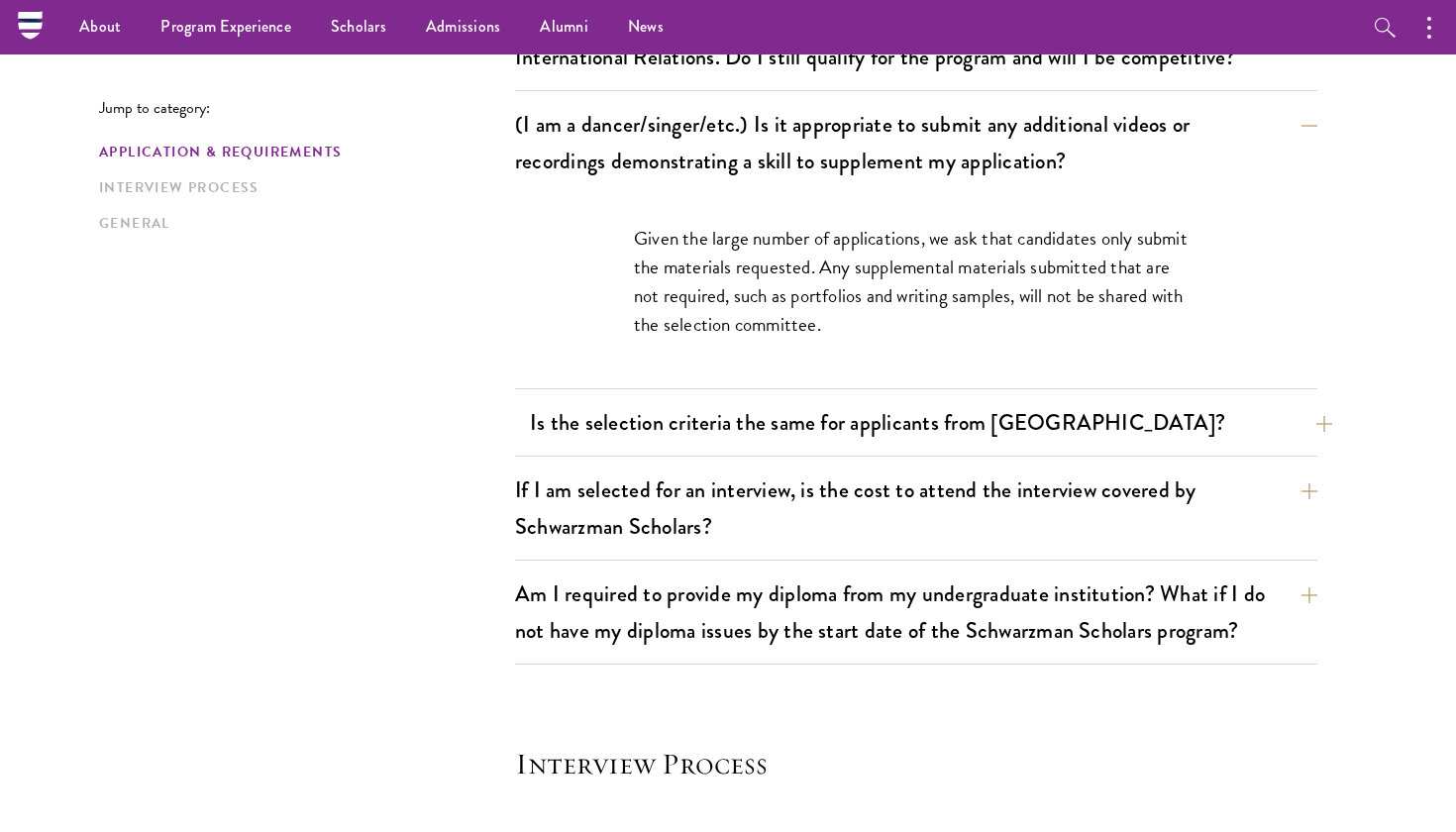
click at [1161, 416] on button "Is the selection criteria the same for applicants from China?" at bounding box center [931, 422] width 802 height 45
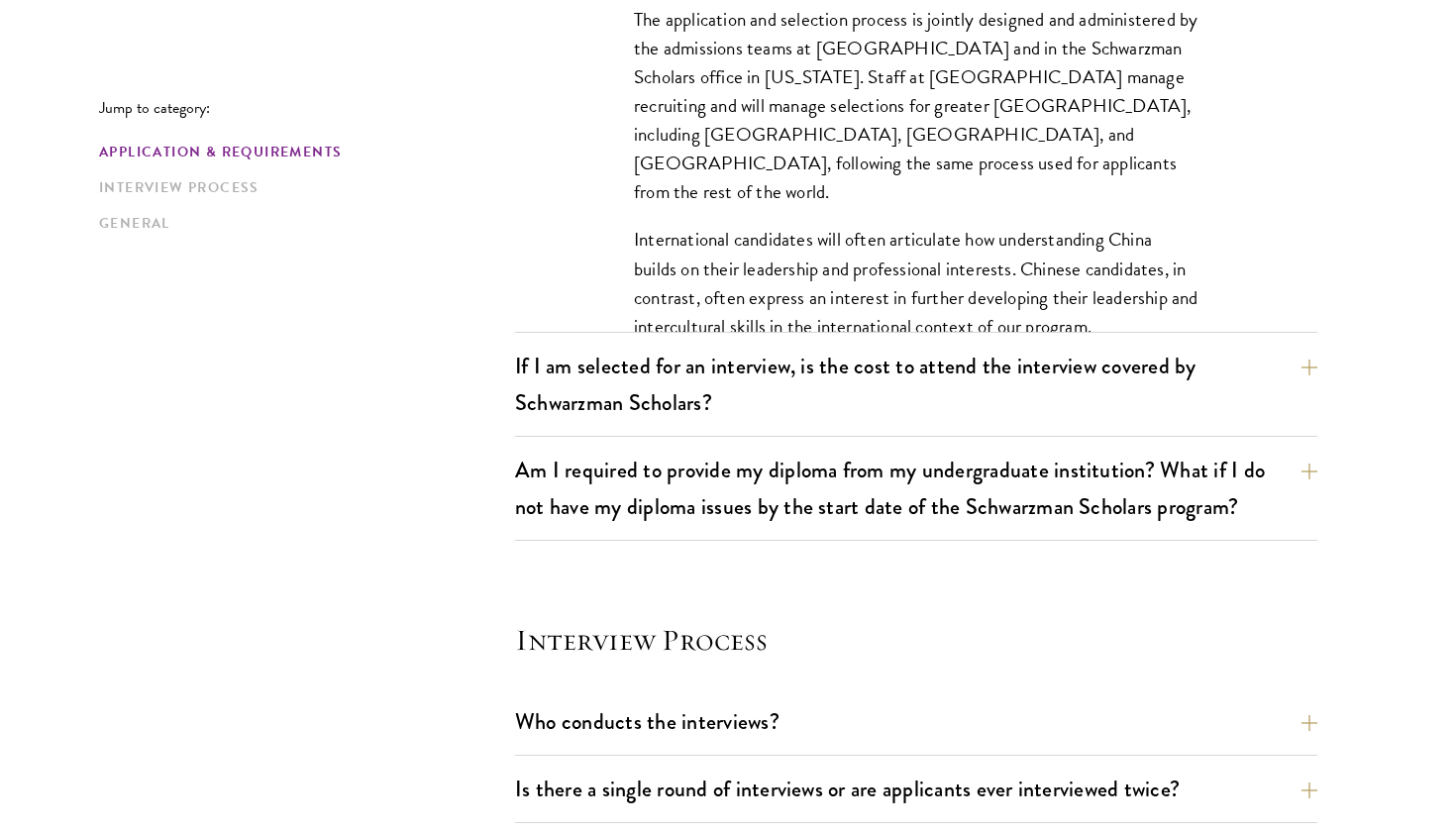
scroll to position [1970, 0]
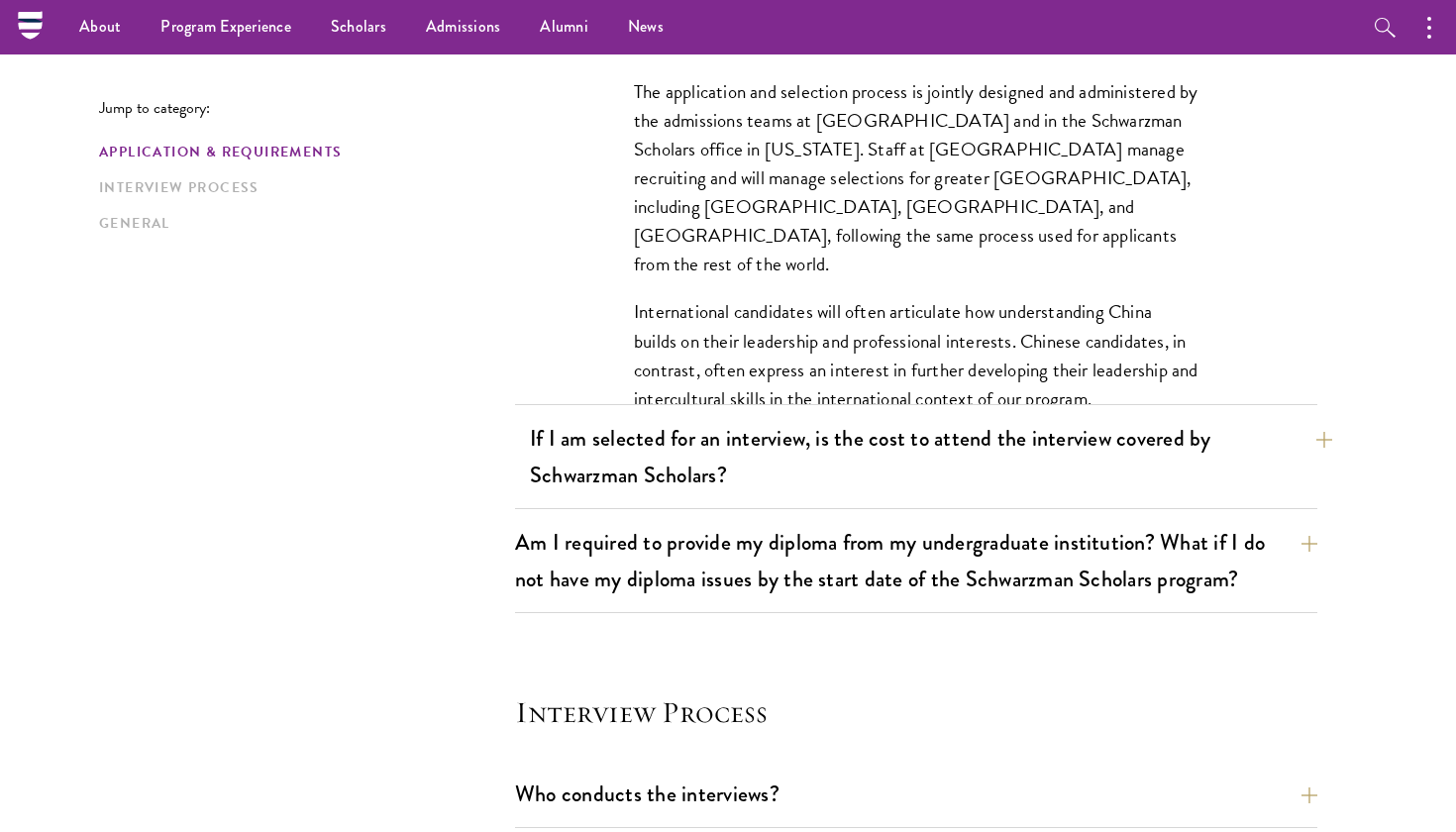
click at [1188, 448] on button "If I am selected for an interview, is the cost to attend the interview covered …" at bounding box center [931, 457] width 802 height 81
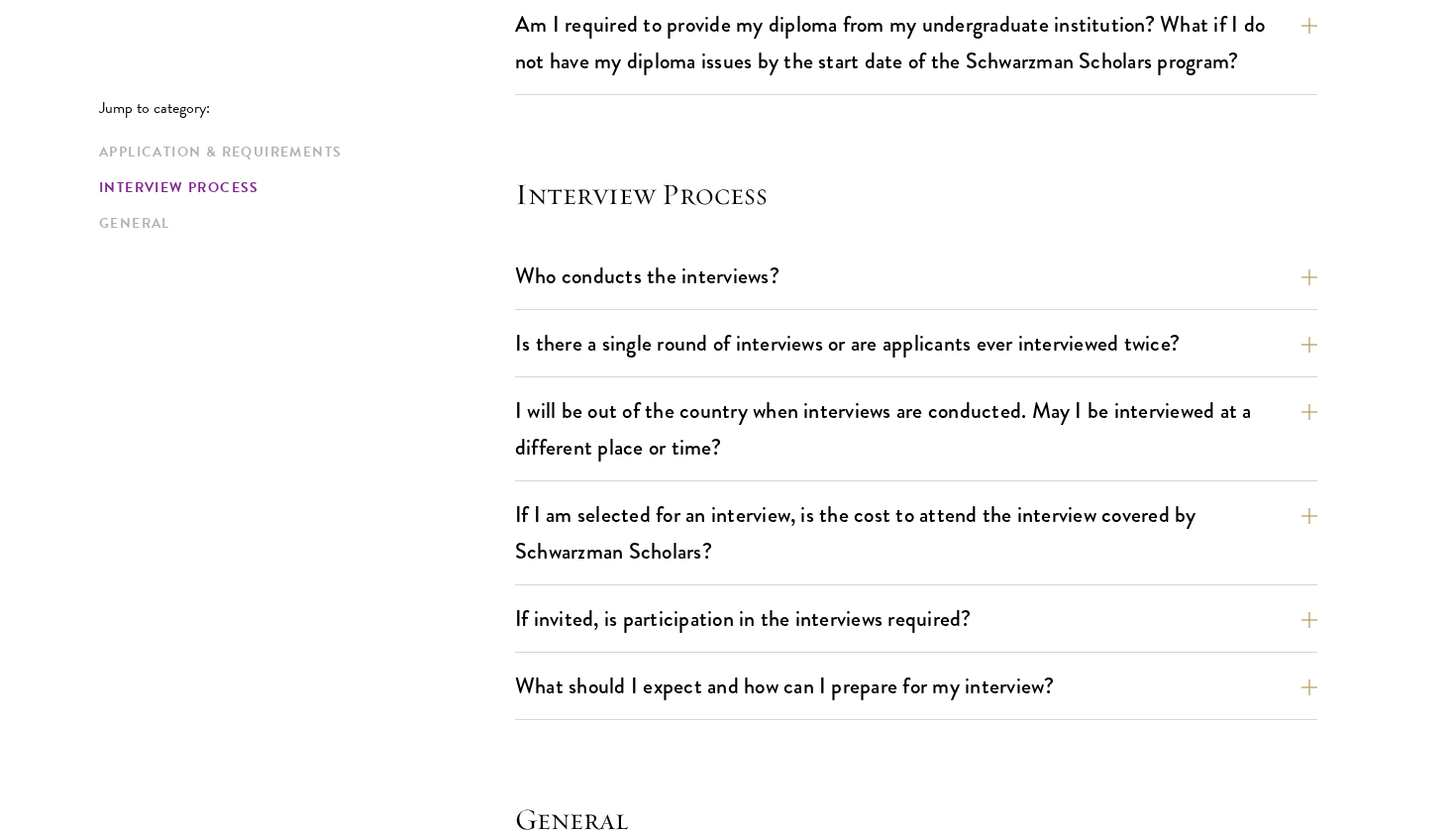
scroll to position [2294, 0]
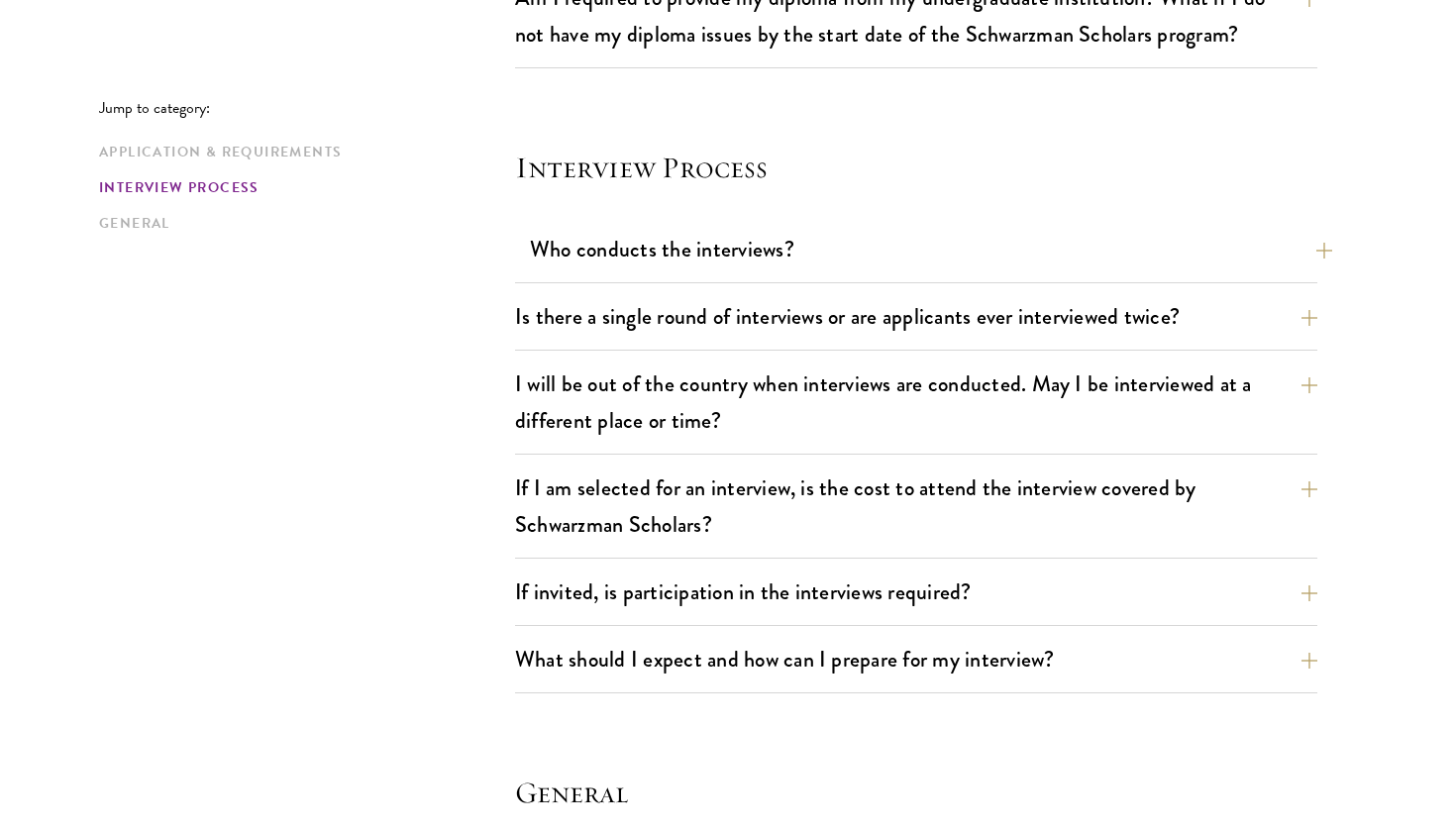
click at [1284, 244] on button "Who conducts the interviews?" at bounding box center [931, 248] width 802 height 45
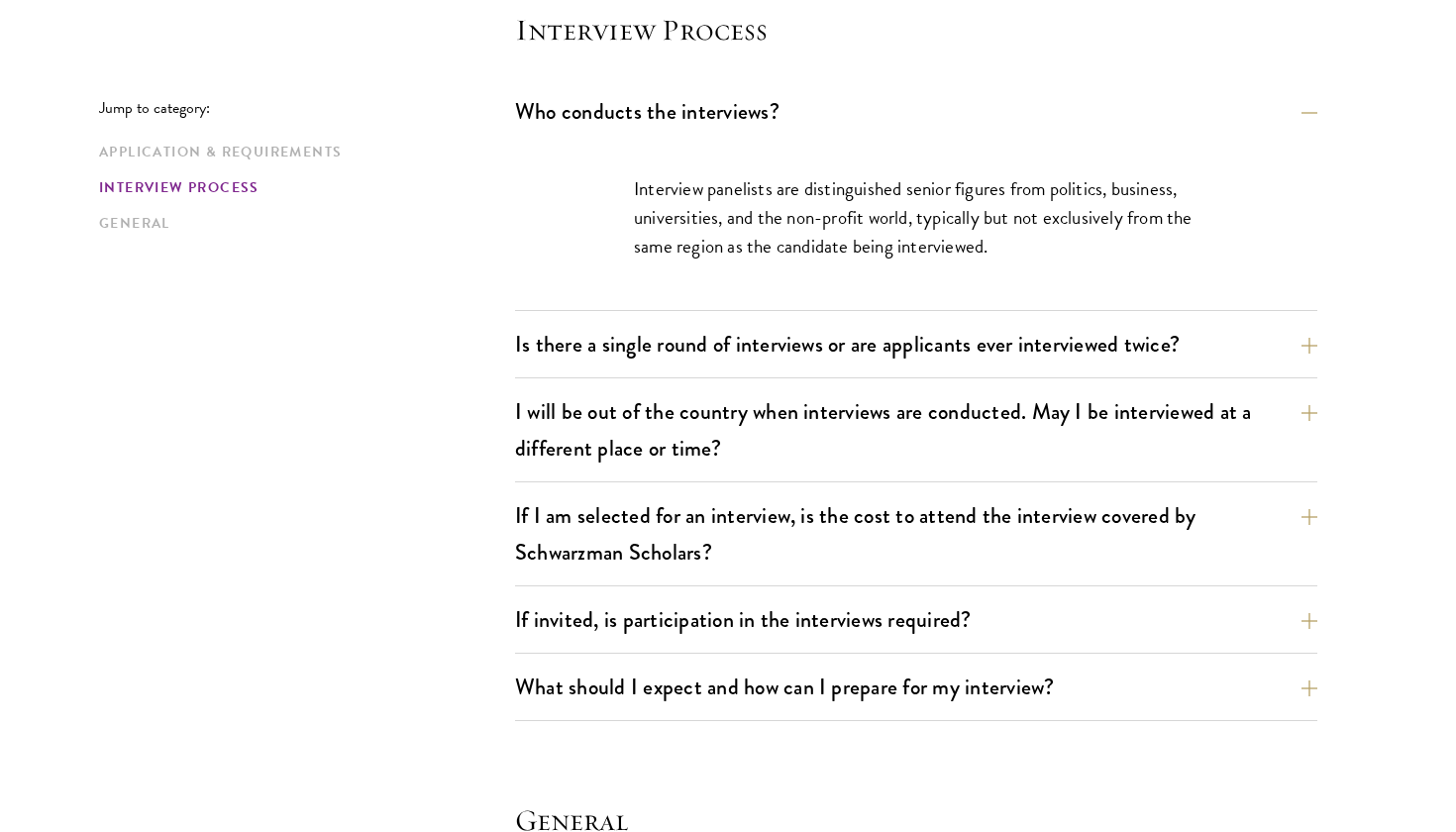
scroll to position [2299, 0]
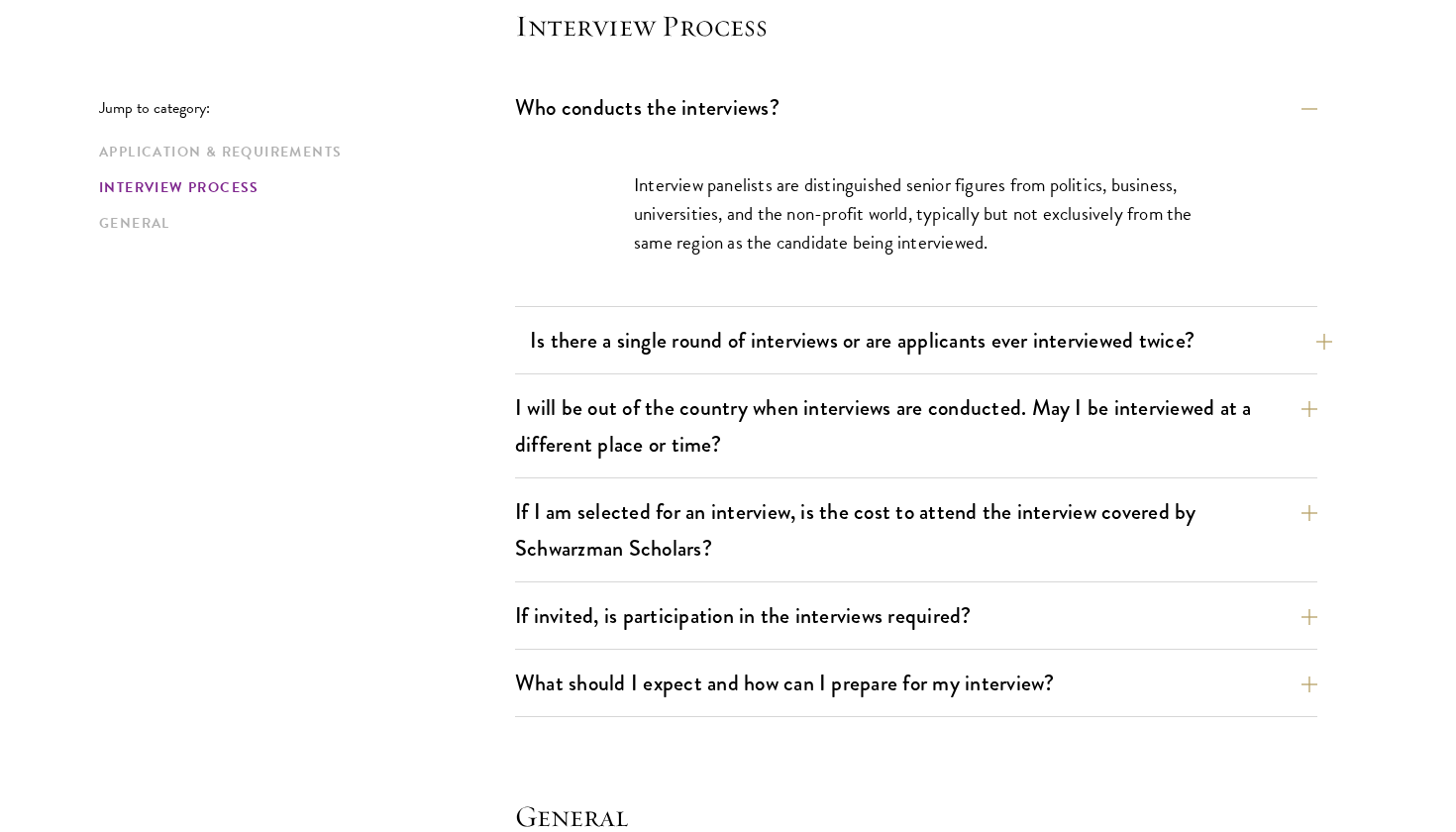
click at [1309, 342] on button "Is there a single round of interviews or are applicants ever interviewed twice?" at bounding box center [931, 340] width 802 height 45
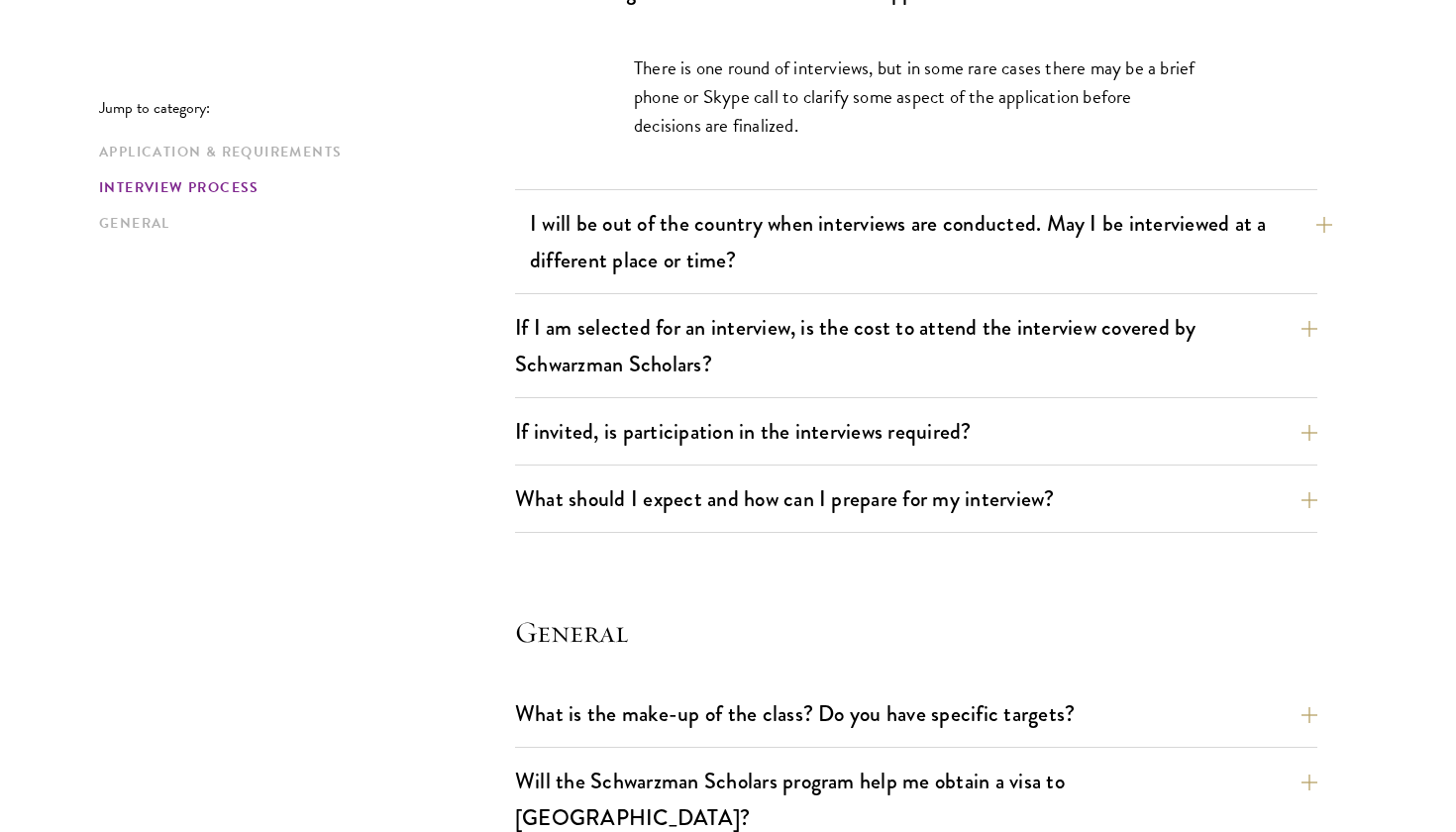
scroll to position [2492, 0]
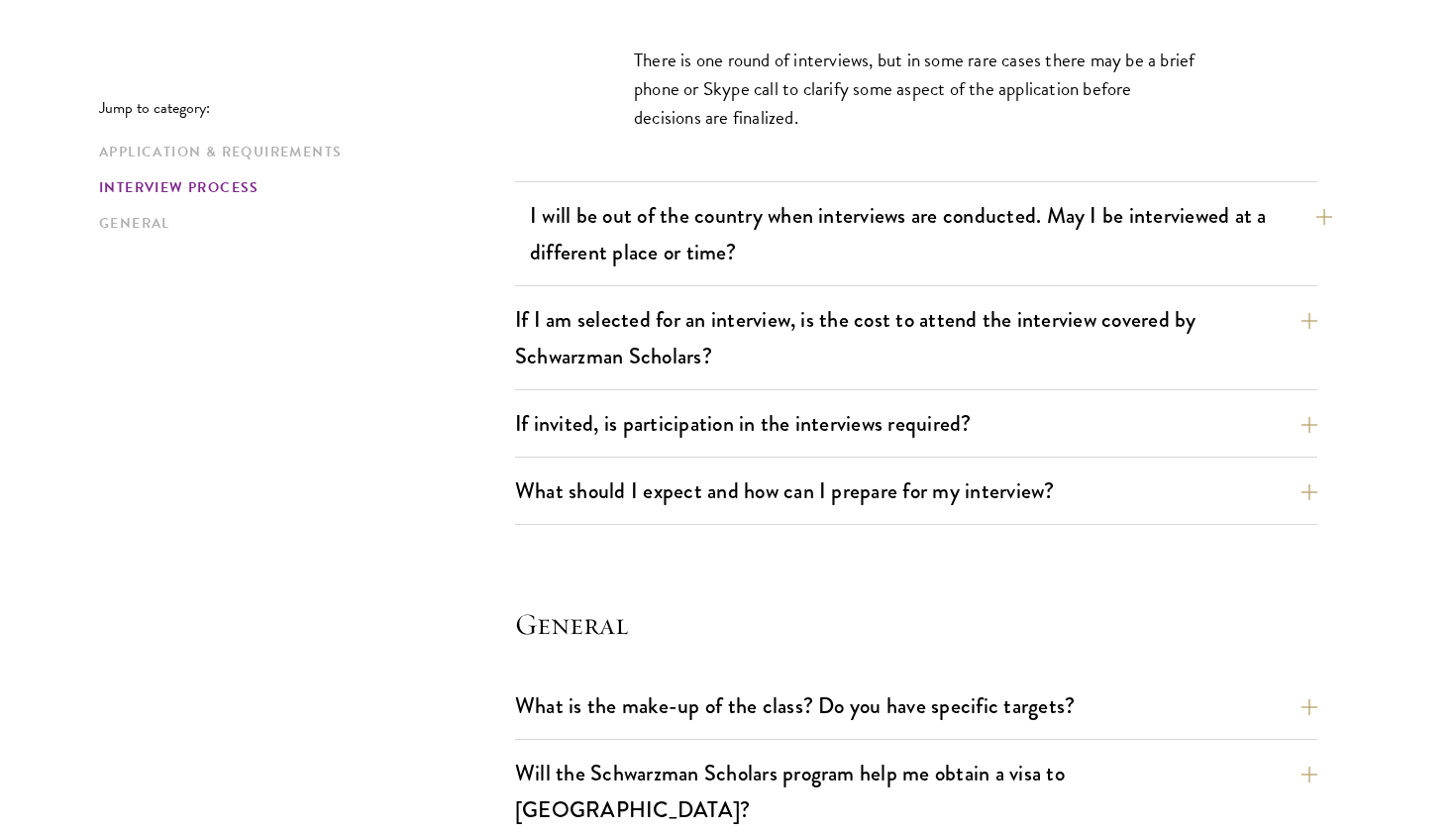
click at [1312, 246] on button "I will be out of the country when interviews are conducted. May I be interviewe…" at bounding box center [931, 233] width 802 height 81
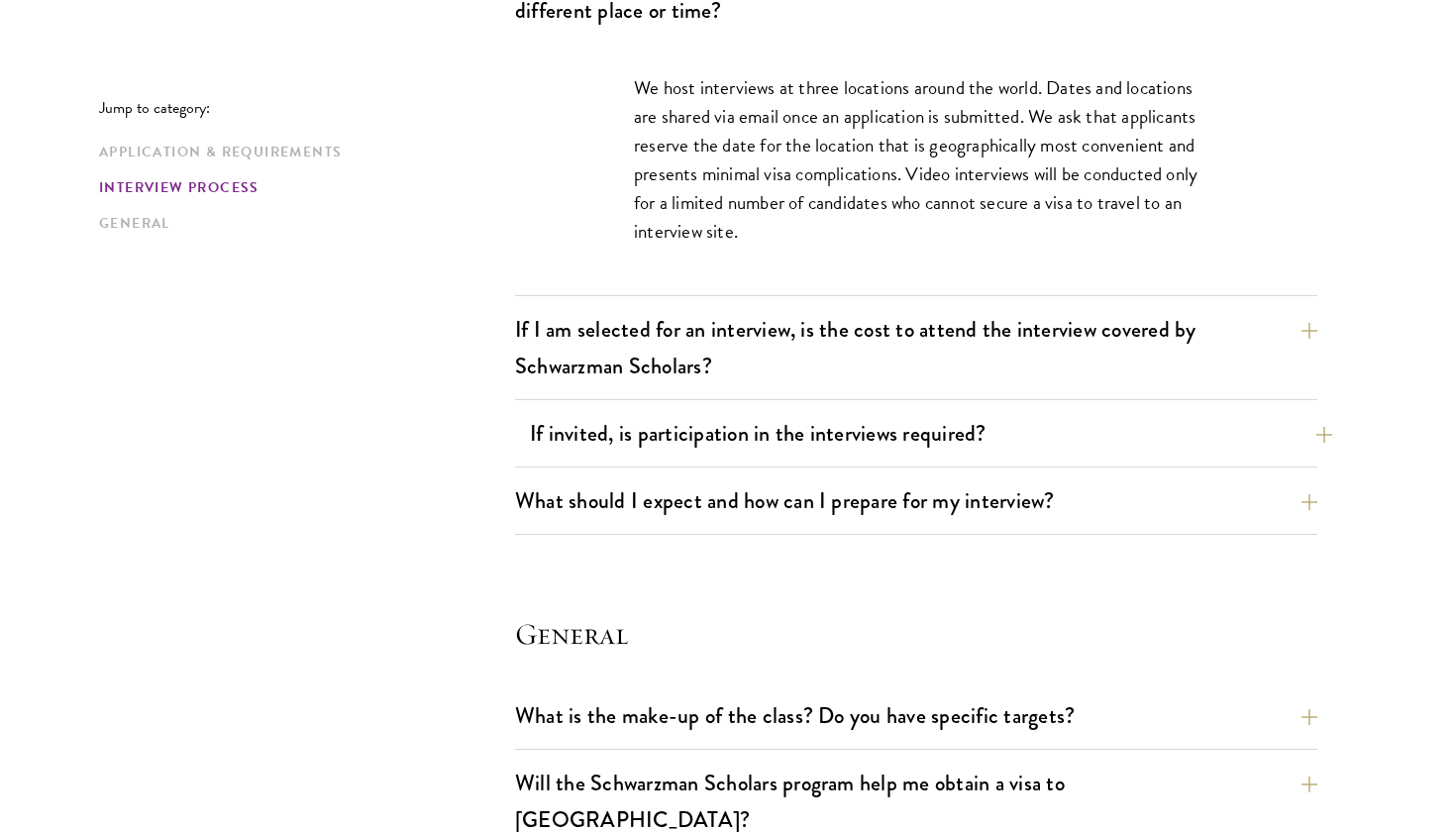
scroll to position [2578, 0]
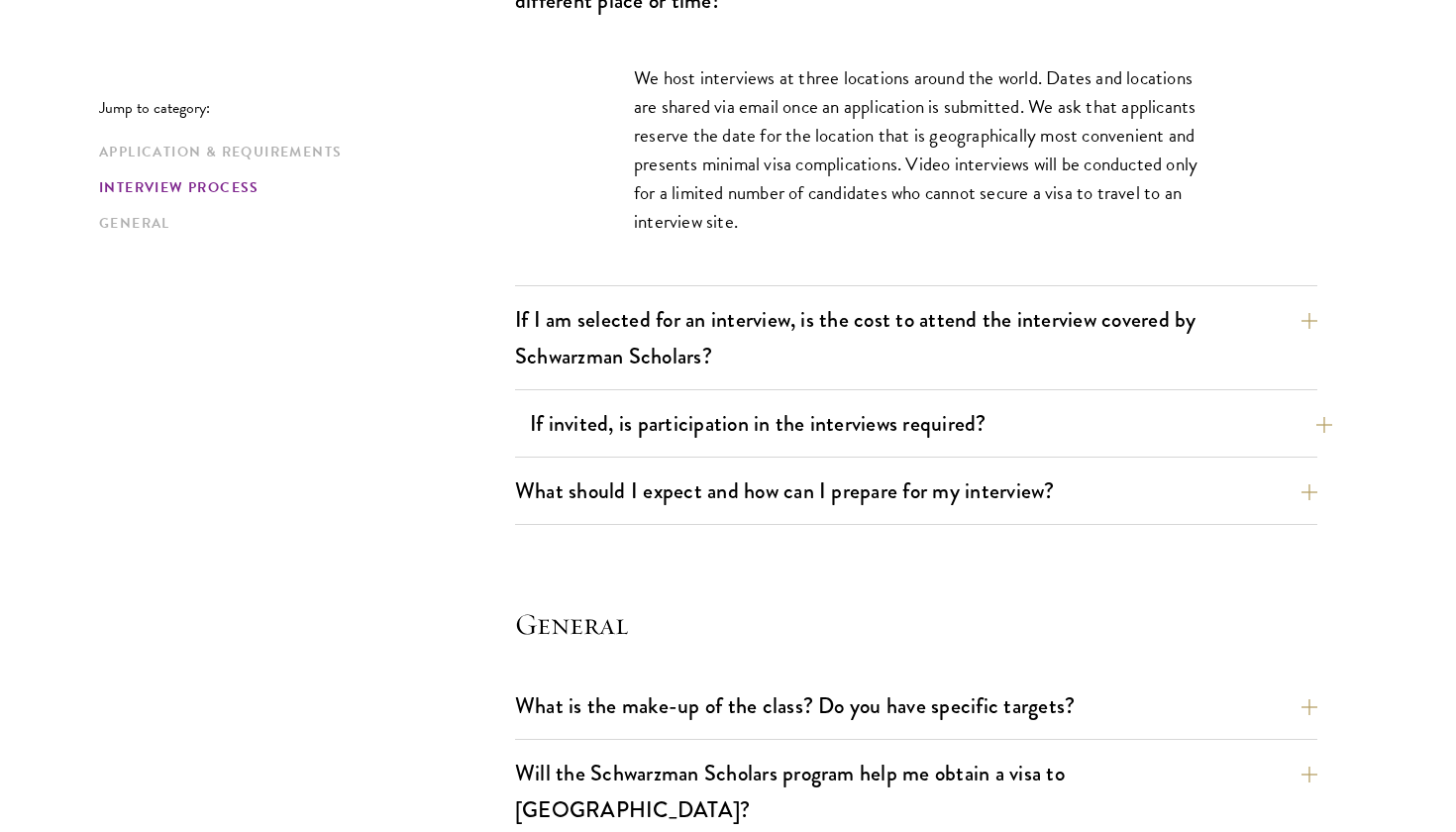
click at [1275, 412] on button "If invited, is participation in the interviews required?" at bounding box center [931, 423] width 802 height 45
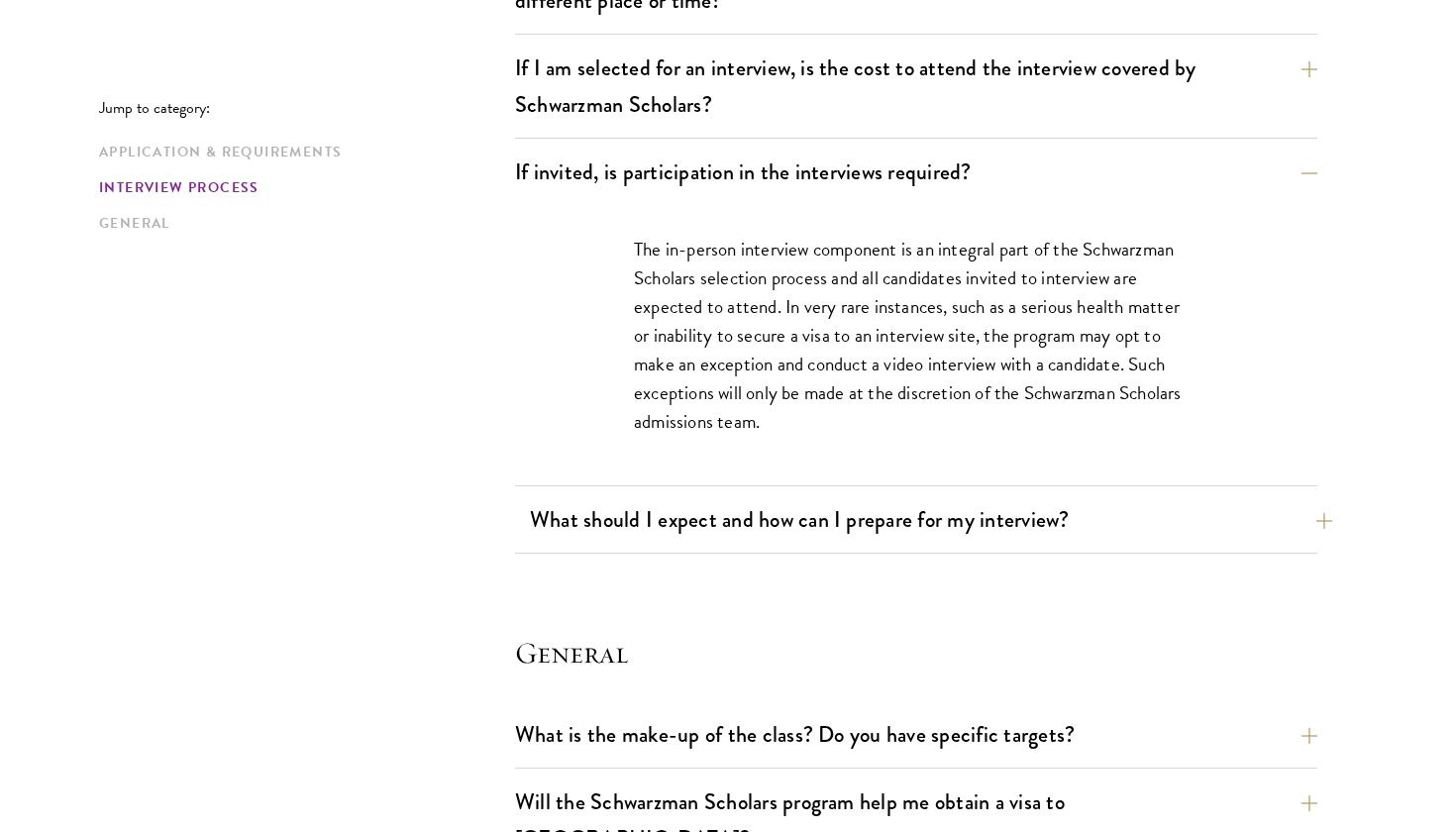
click at [1241, 517] on button "What should I expect and how can I prepare for my interview?" at bounding box center [931, 519] width 802 height 45
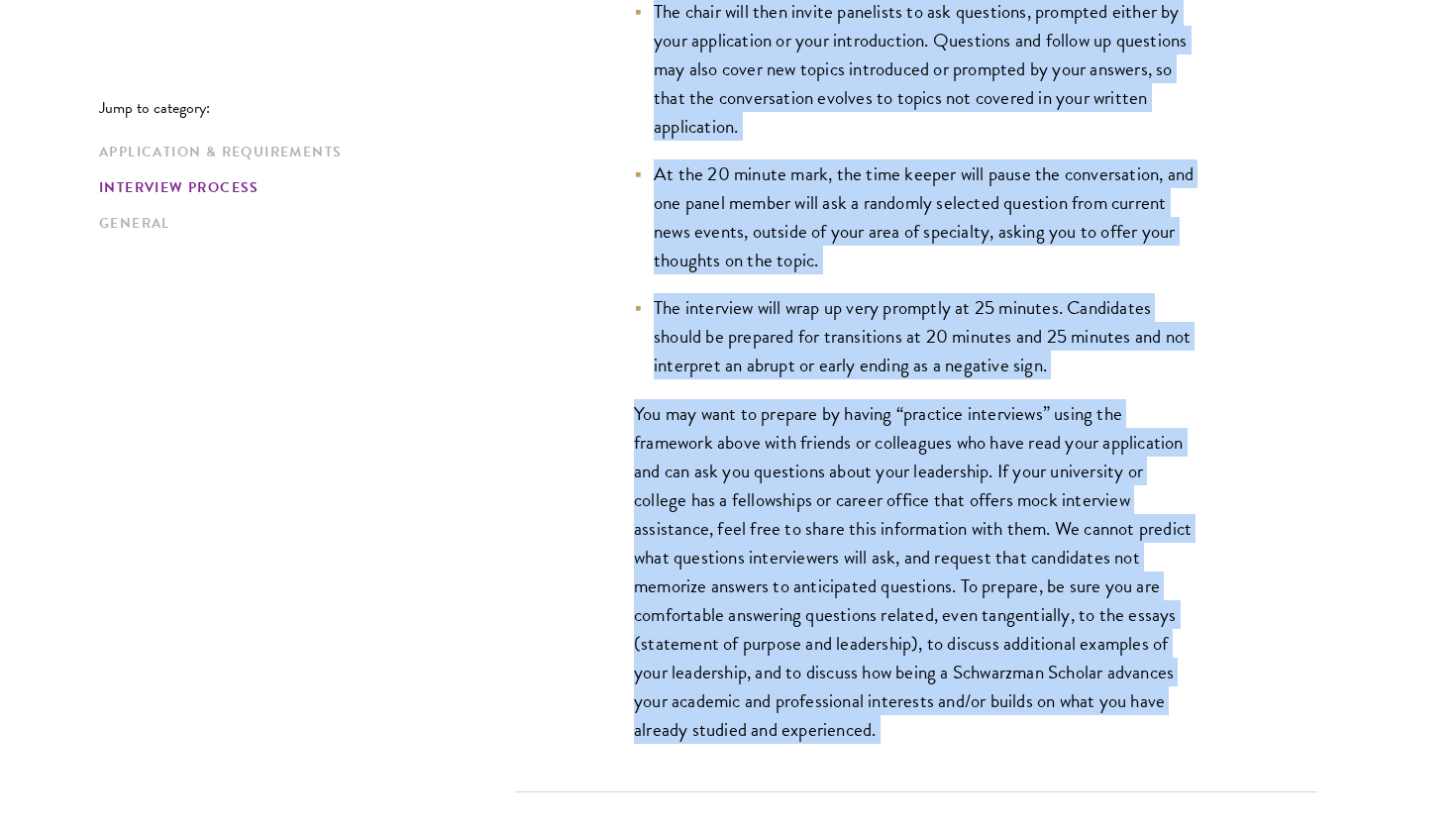
scroll to position [3315, 0]
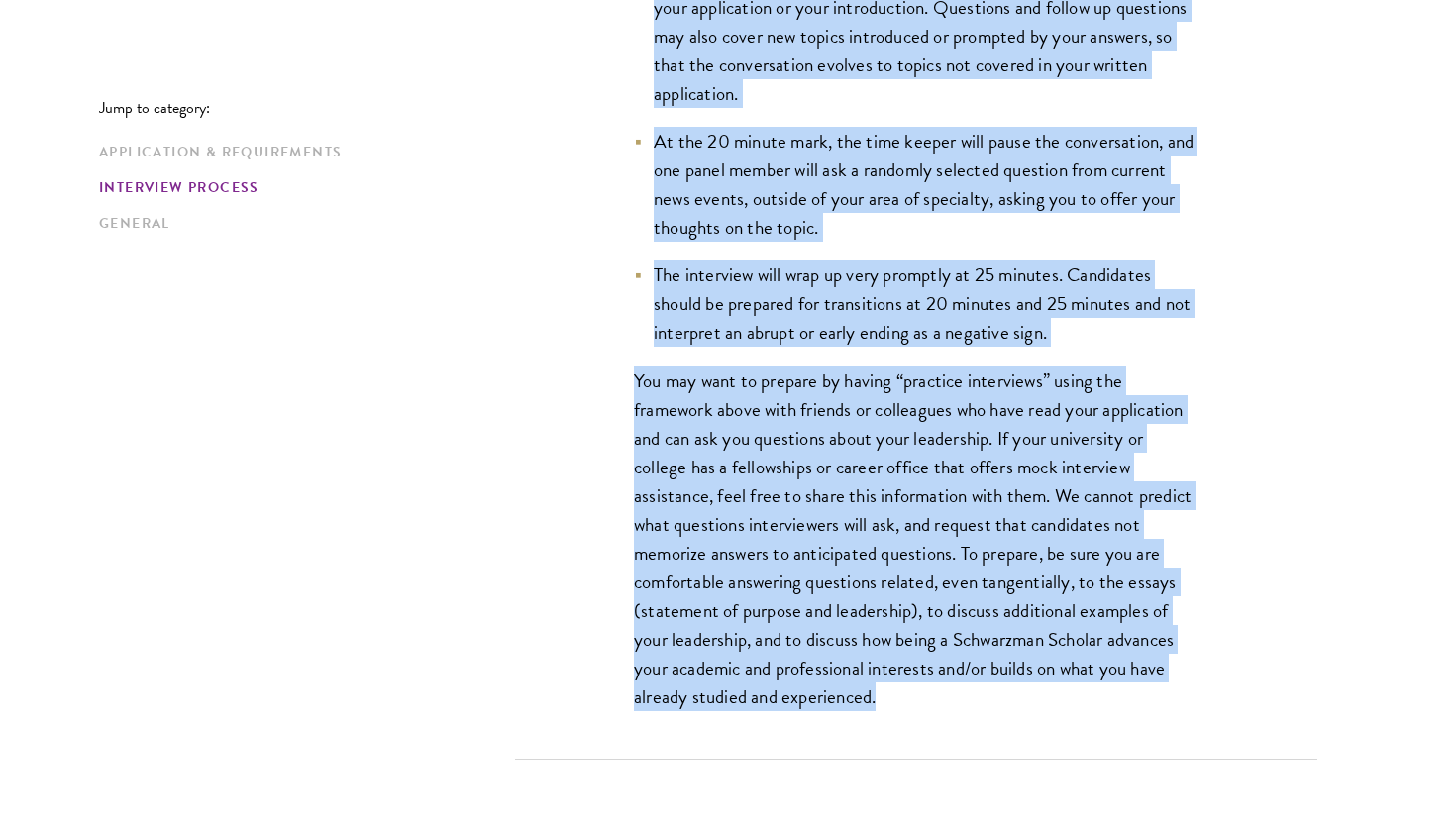
drag, startPoint x: 632, startPoint y: 179, endPoint x: 900, endPoint y: 687, distance: 574.4
click at [900, 687] on div "Interviews are free-flowing conversations, driven by but not limited to your wr…" at bounding box center [916, 148] width 683 height 1225
copy div "Interviews are free-flowing conversations, driven by but not limited to your wr…"
click at [690, 402] on p "You may want to prepare by having “practice interviews” using the framework abo…" at bounding box center [916, 539] width 564 height 346
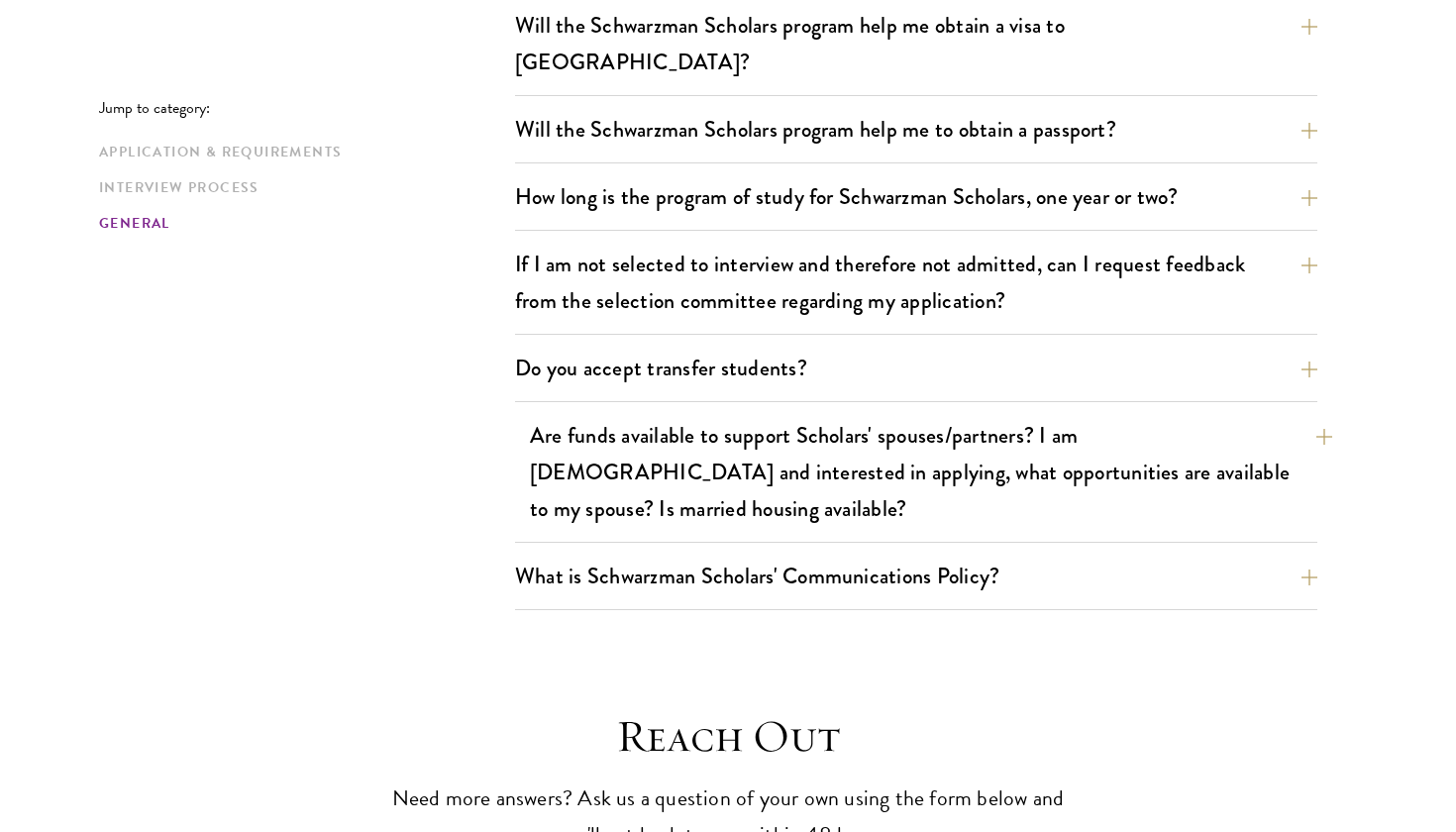
scroll to position [4293, 0]
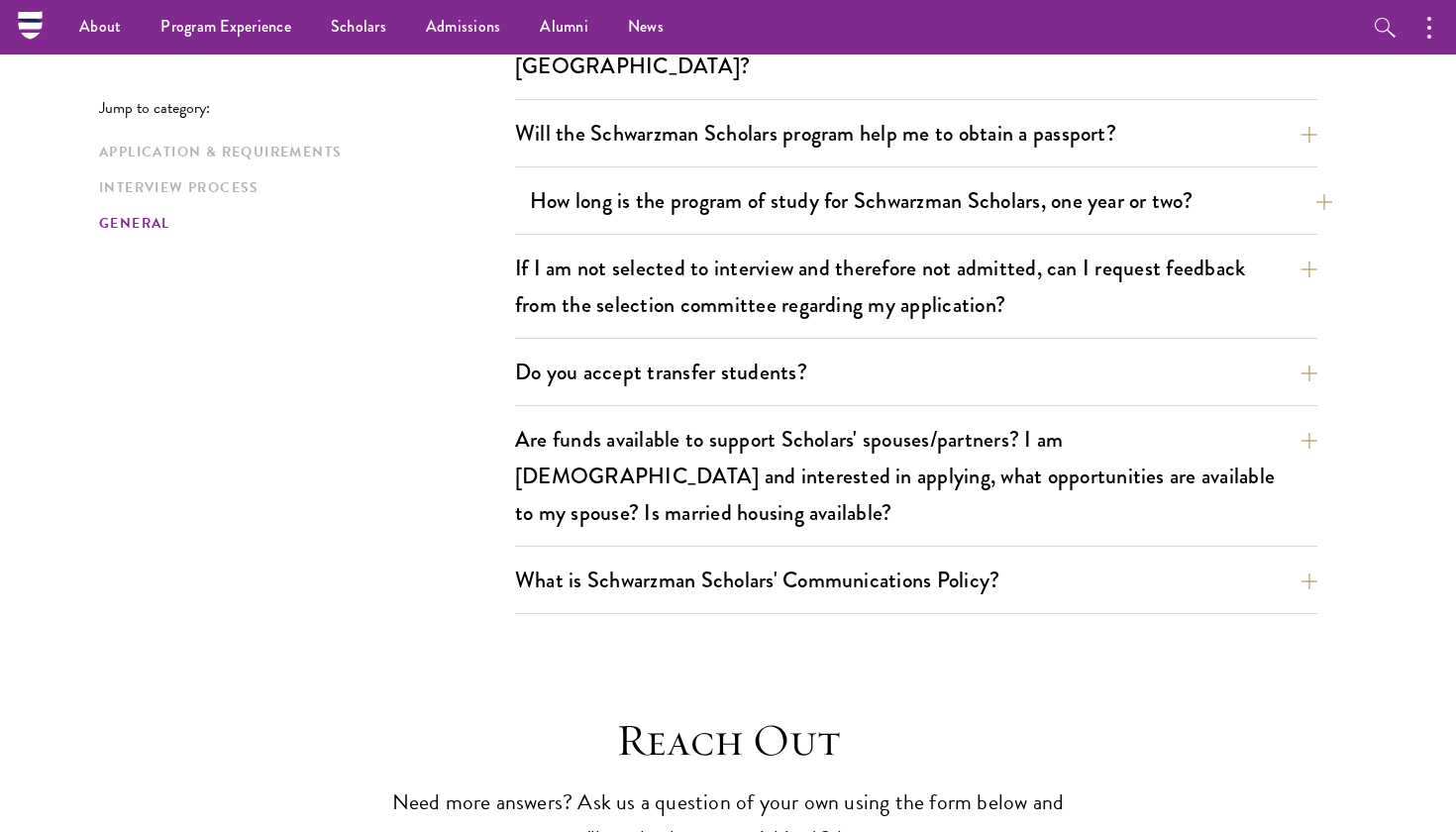
click at [764, 178] on button "How long is the program of study for Schwarzman Scholars, one year or two?" at bounding box center [931, 200] width 802 height 45
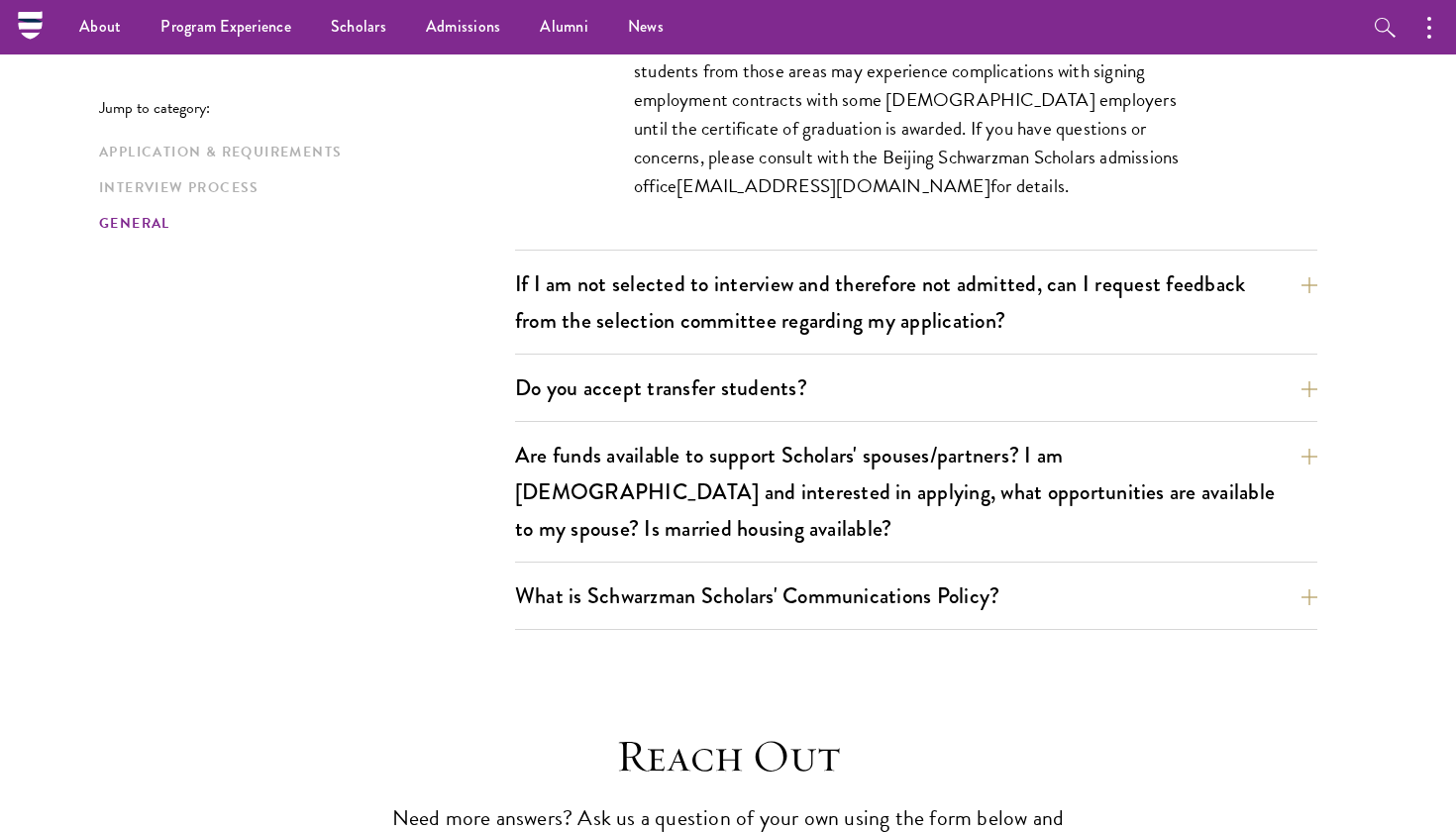
scroll to position [3362, 0]
click at [1237, 366] on button "Do you accept transfer students?" at bounding box center [931, 388] width 802 height 45
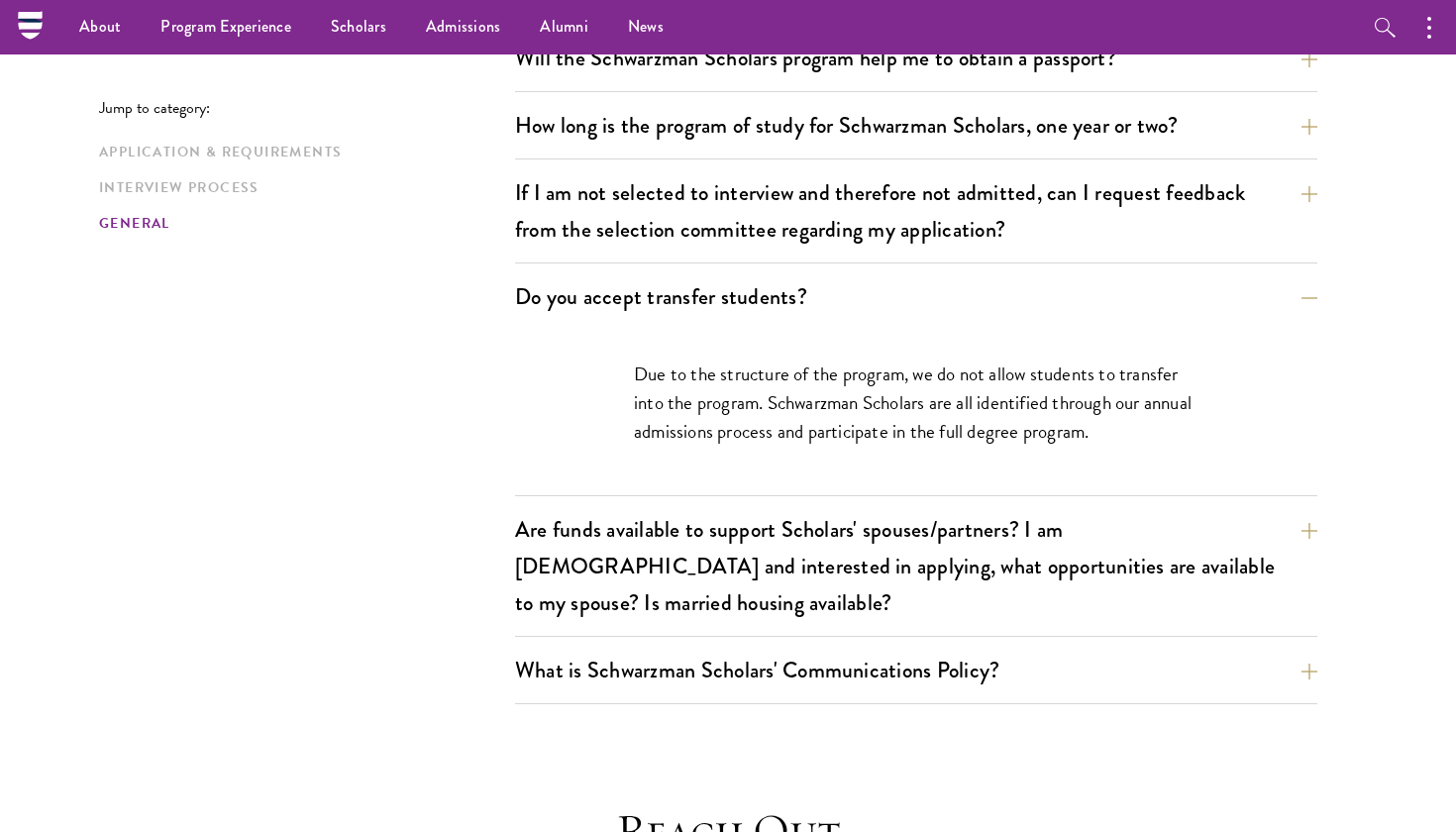
scroll to position [3141, 0]
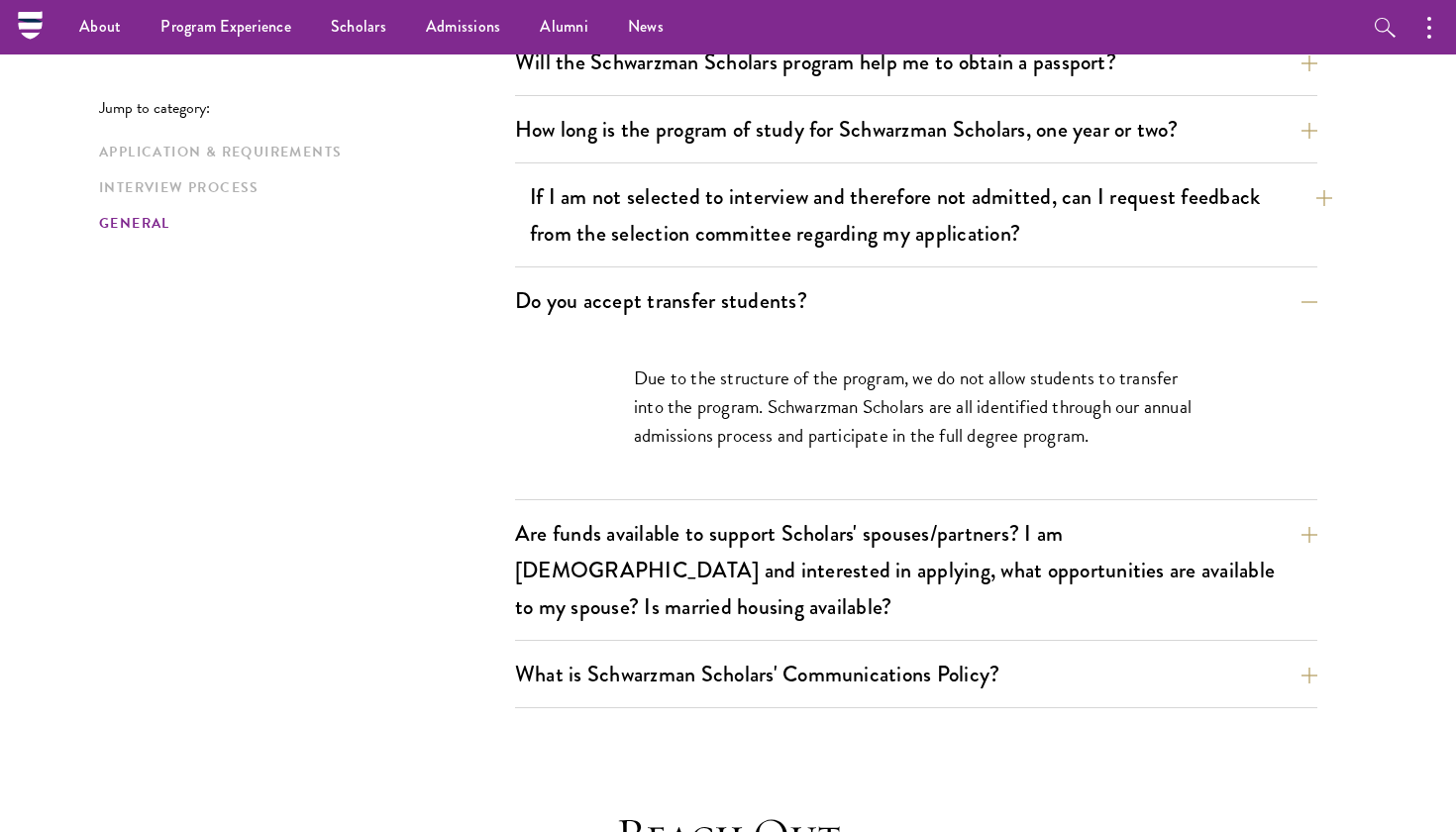
click at [1275, 191] on button "If I am not selected to interview and therefore not admitted, can I request fee…" at bounding box center [931, 215] width 802 height 81
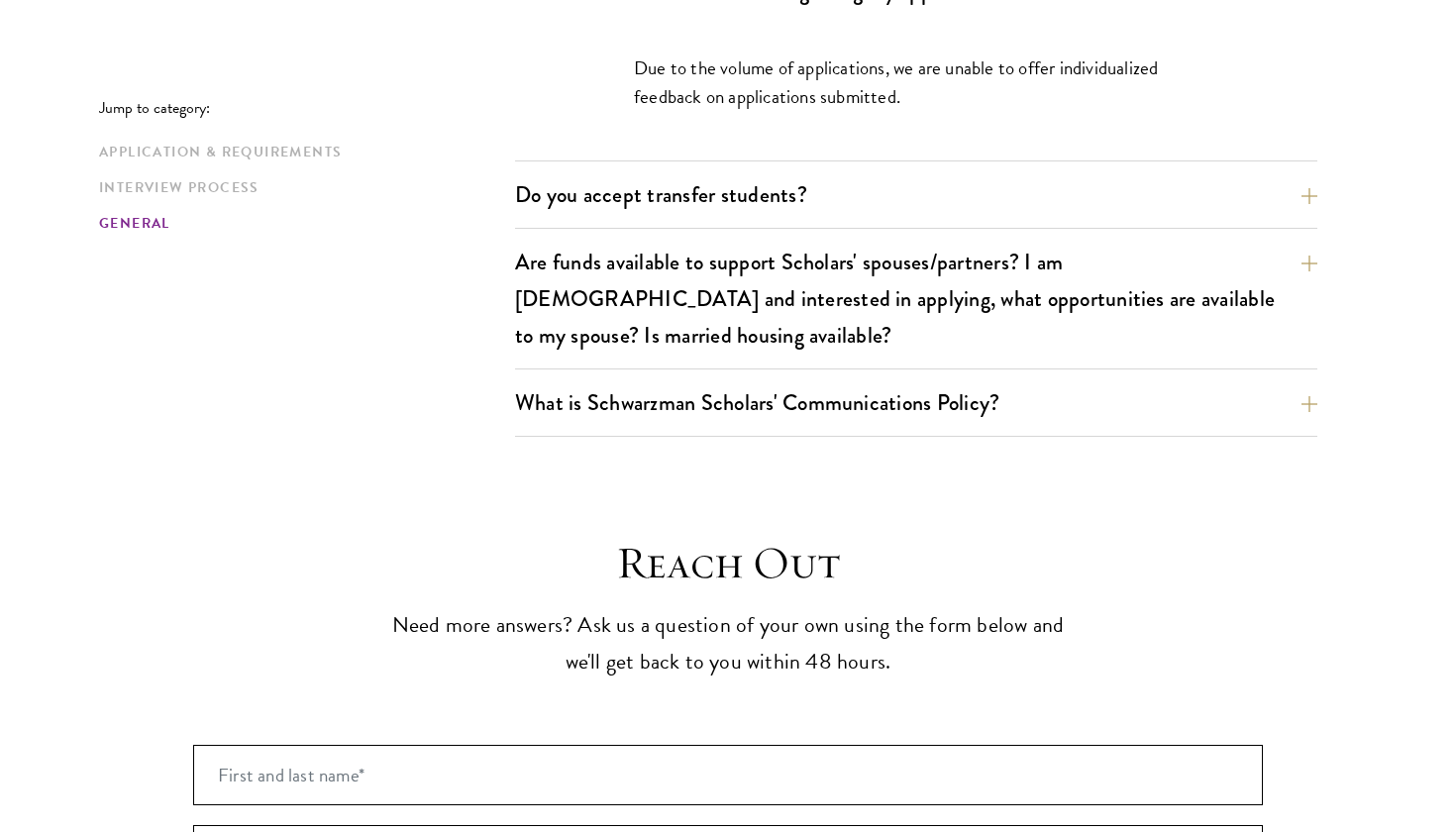
scroll to position [3387, 0]
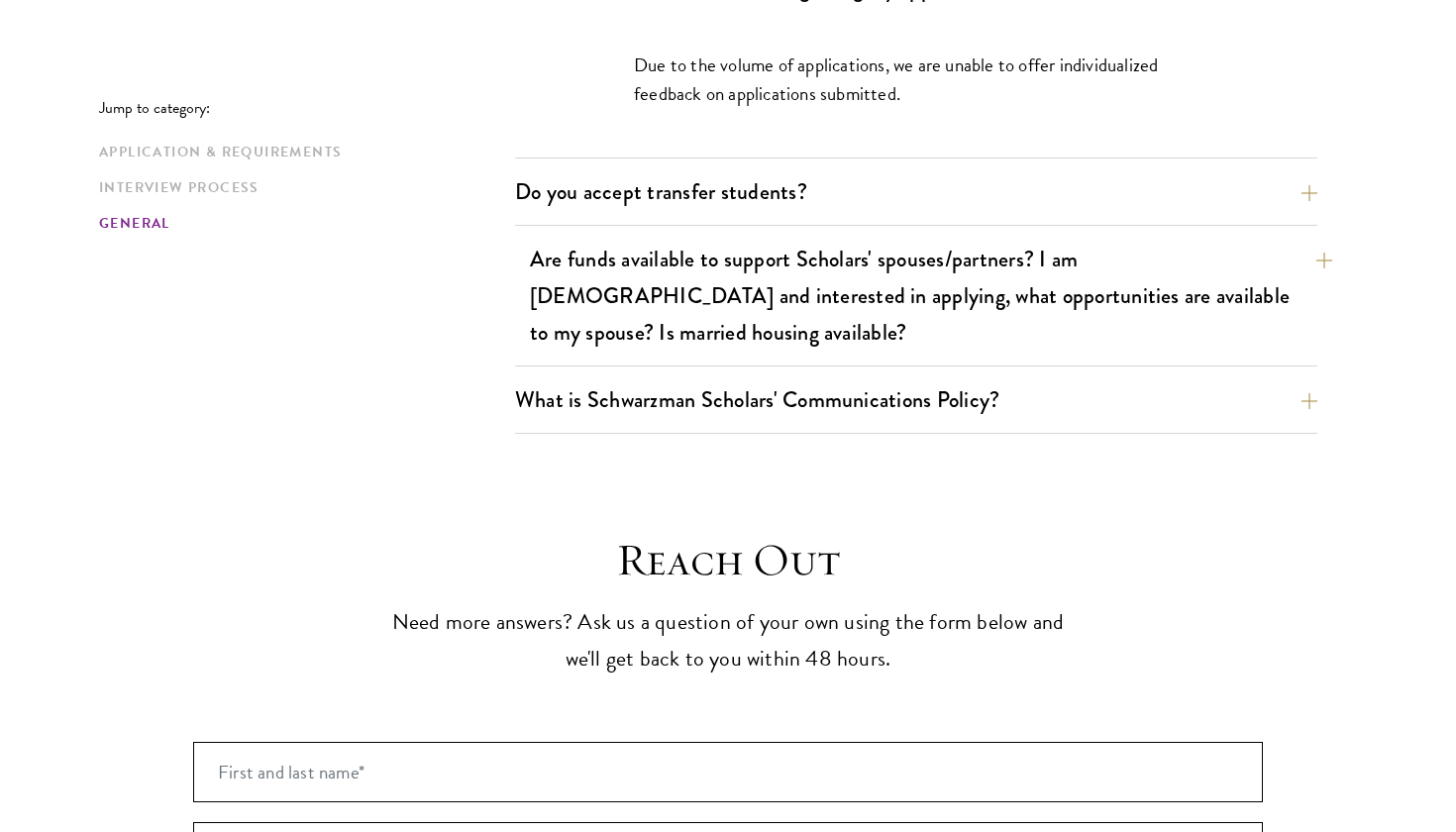
click at [1249, 274] on button "Are funds available to support Scholars' spouses/partners? I am married and int…" at bounding box center [931, 295] width 802 height 118
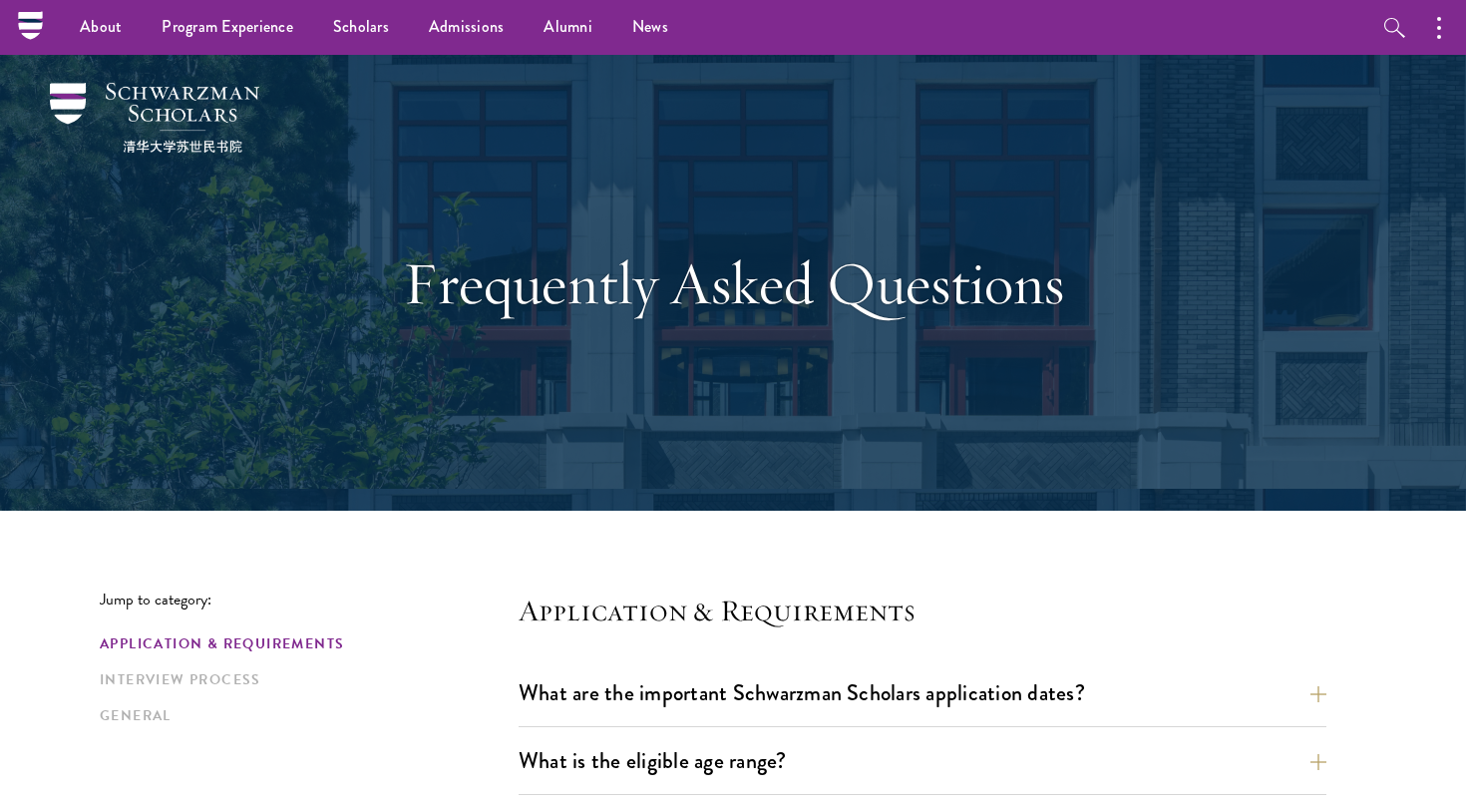
scroll to position [0, 0]
click at [282, 262] on div "Frequently Asked Questions" at bounding box center [733, 283] width 1266 height 456
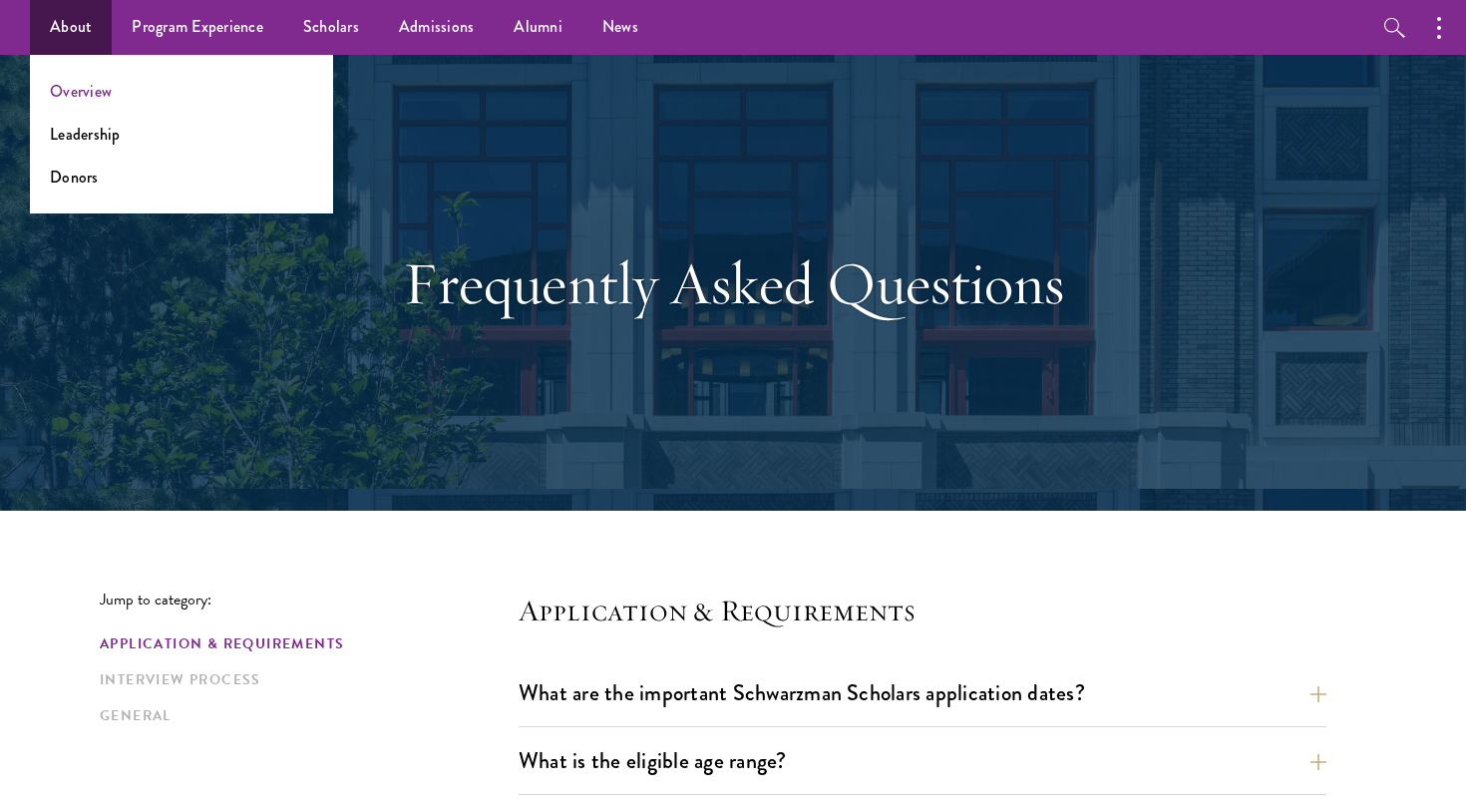
click at [105, 96] on link "Overview" at bounding box center [81, 91] width 62 height 23
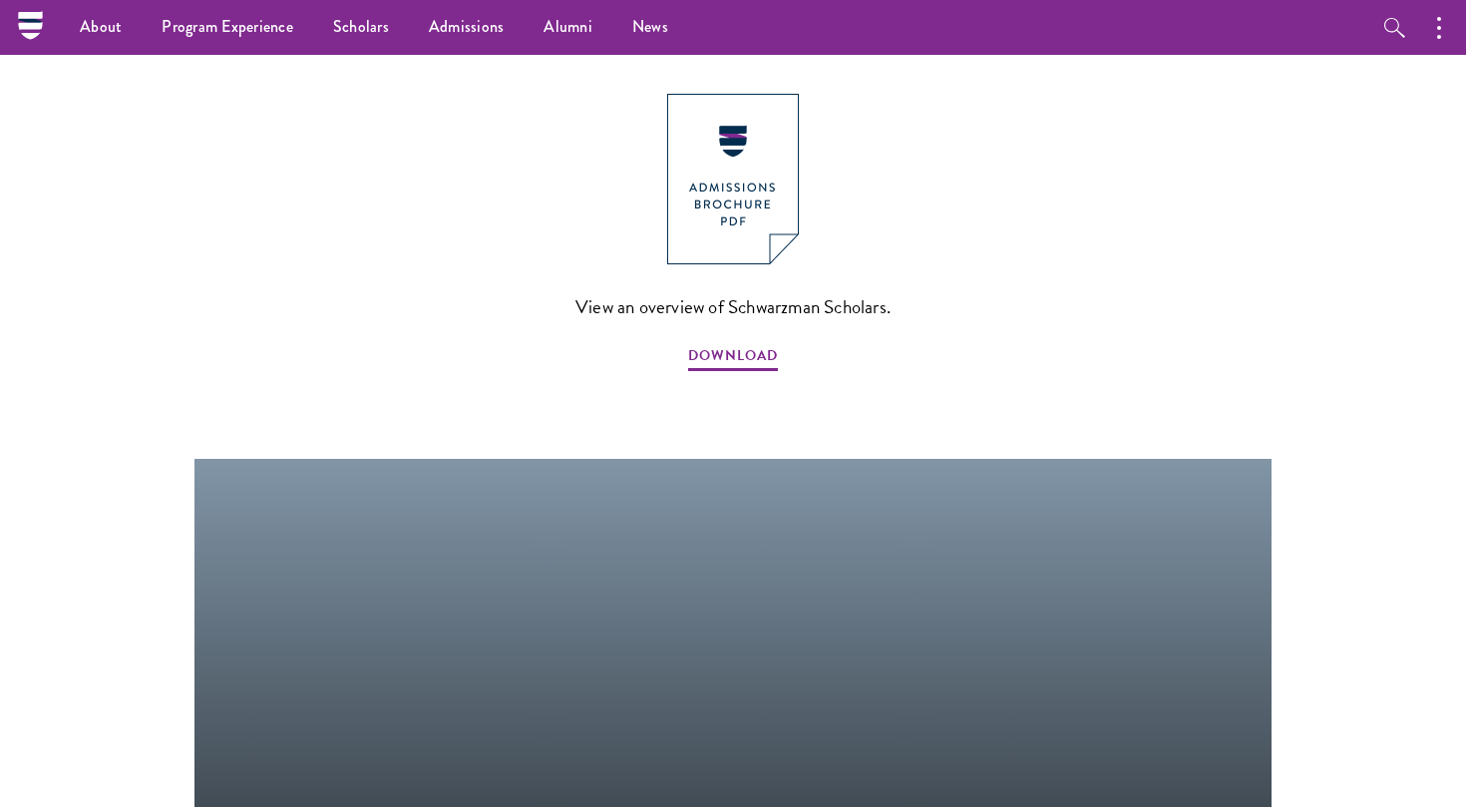
scroll to position [1993, 0]
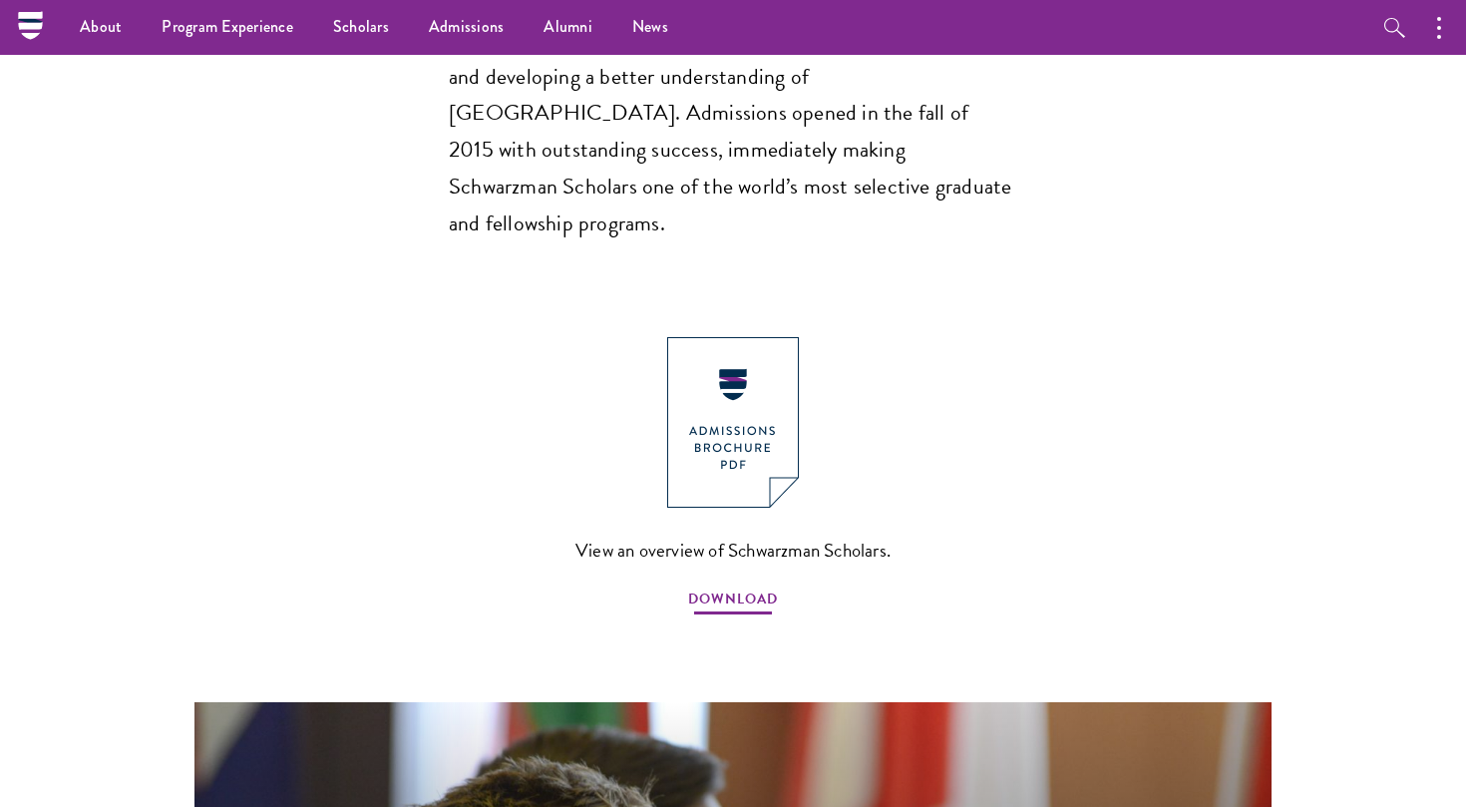
click at [734, 586] on span "DOWNLOAD" at bounding box center [733, 601] width 90 height 31
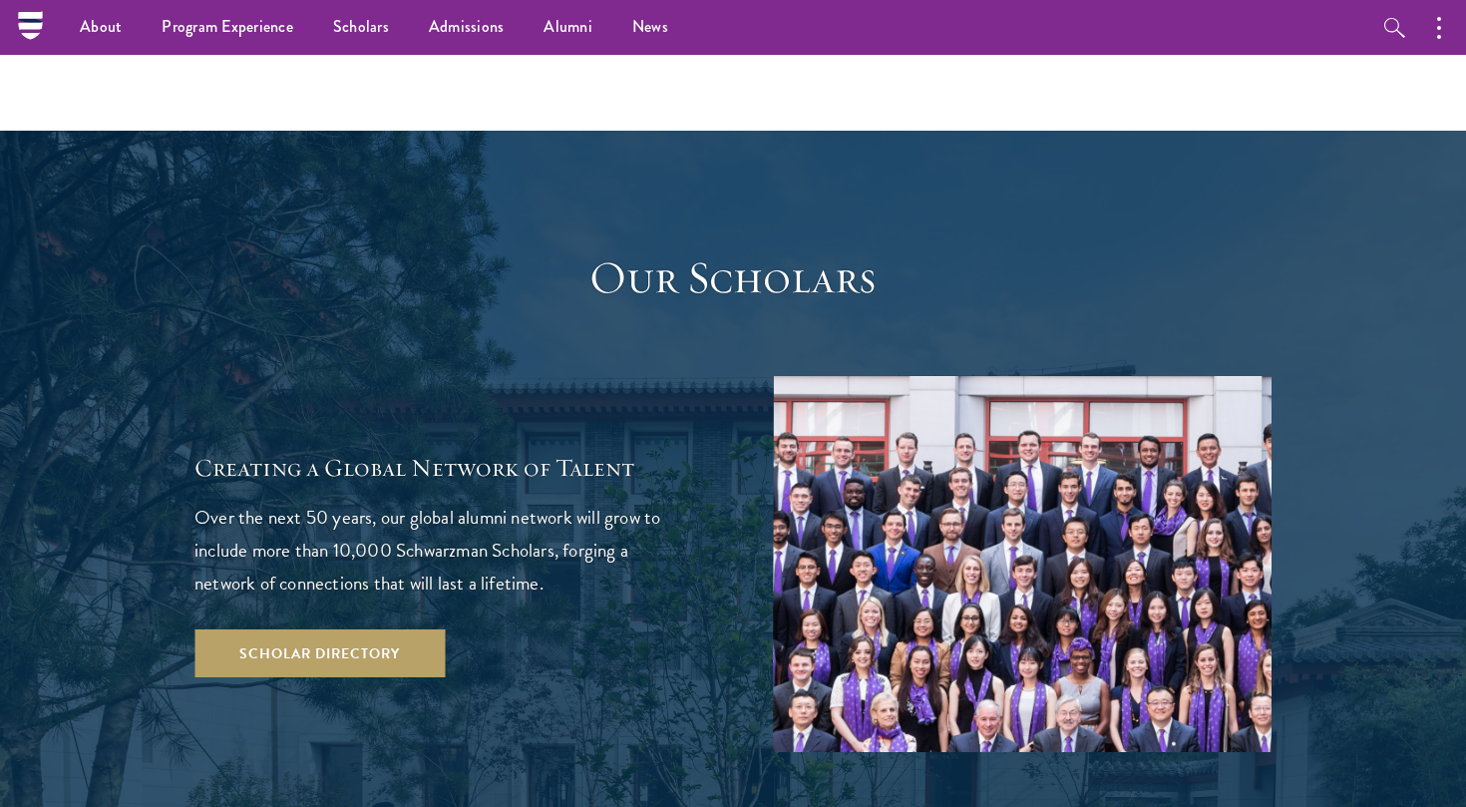
scroll to position [3295, 0]
